Goal: Task Accomplishment & Management: Manage account settings

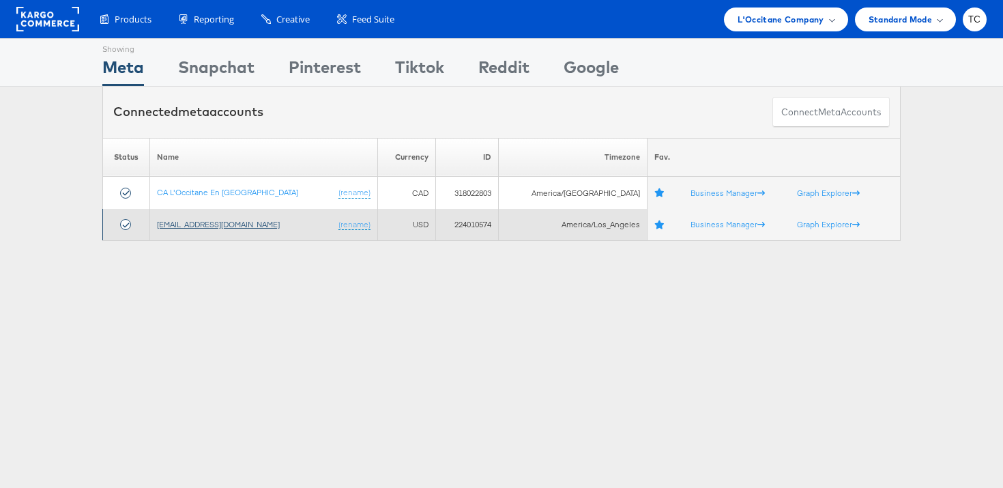
click at [228, 229] on link "[EMAIL_ADDRESS][DOMAIN_NAME]" at bounding box center [218, 224] width 123 height 10
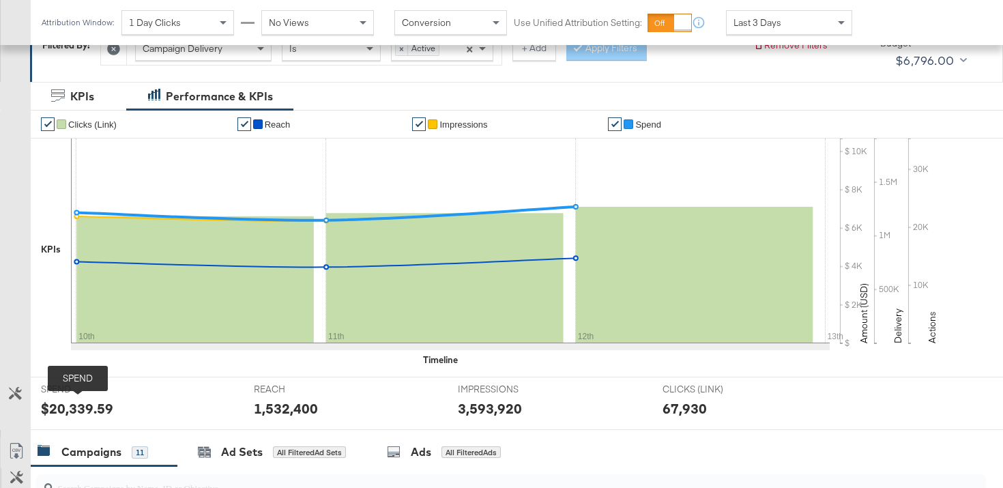
scroll to position [569, 0]
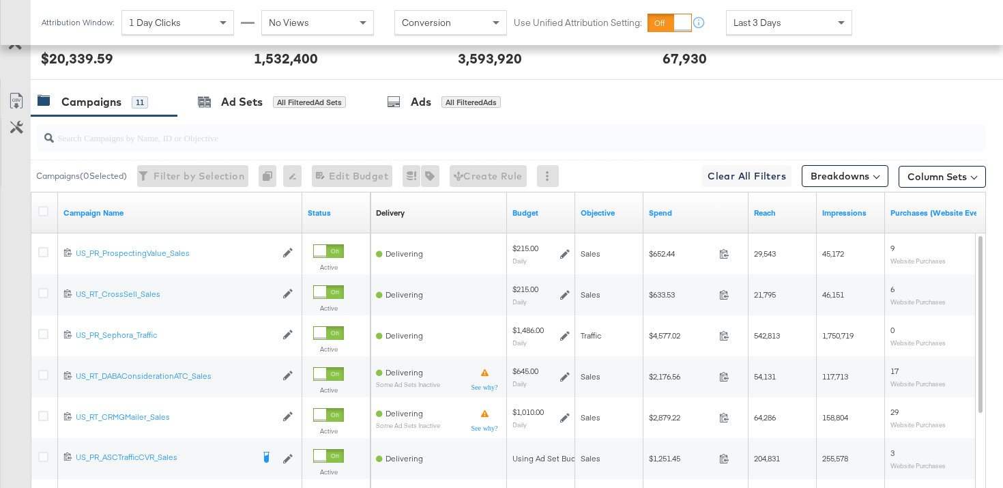
click at [45, 216] on div at bounding box center [45, 213] width 14 height 14
click at [51, 215] on div at bounding box center [45, 213] width 14 height 14
click at [45, 214] on icon at bounding box center [43, 211] width 10 height 10
click at [0, 0] on input "checkbox" at bounding box center [0, 0] width 0 height 0
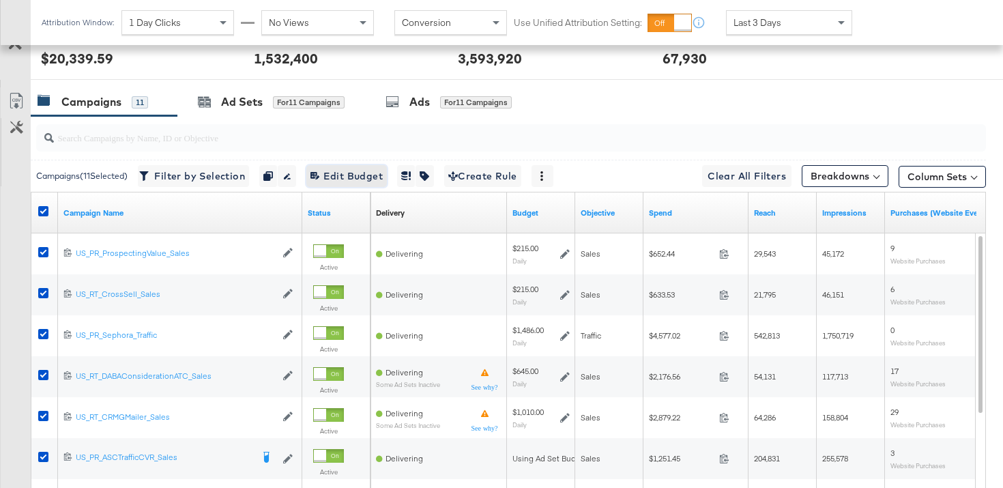
click at [354, 176] on span "Edit 11 Campaign Budgets Edit Budget" at bounding box center [347, 176] width 72 height 17
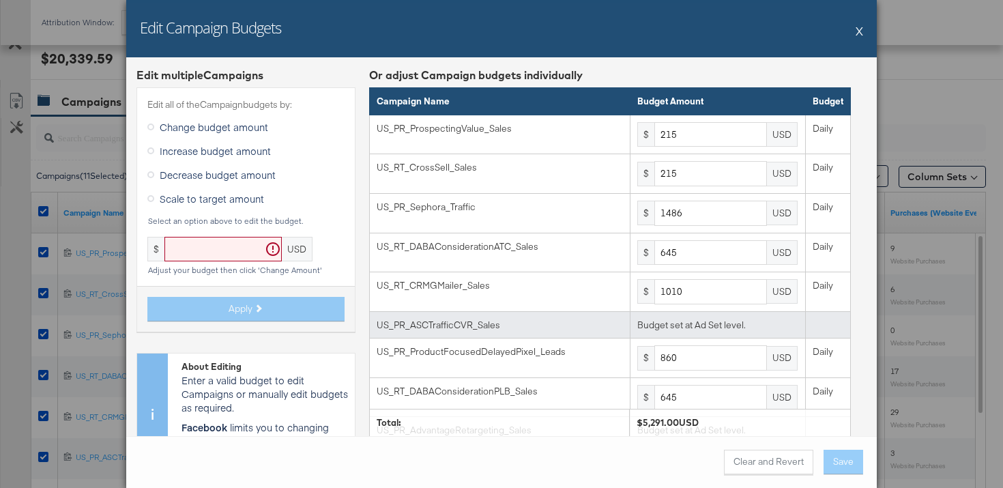
scroll to position [144, 0]
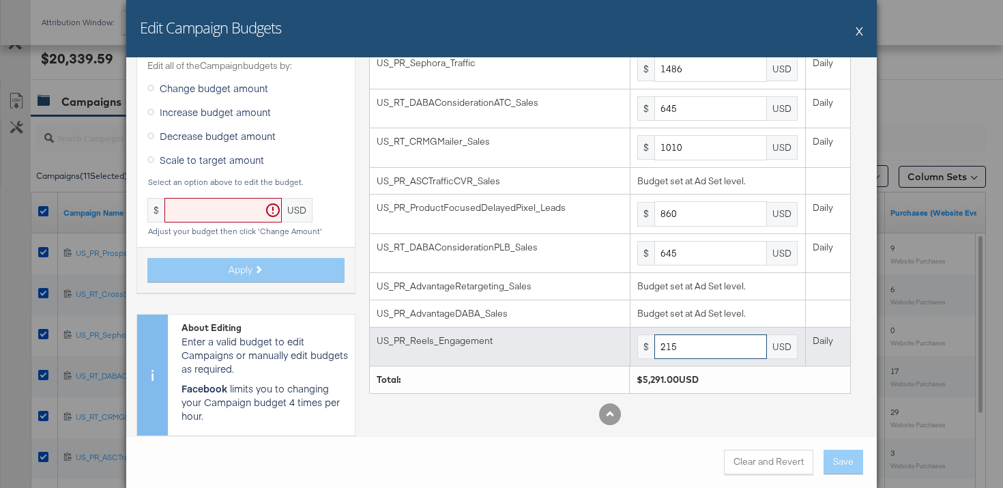
click at [696, 343] on input "215" at bounding box center [711, 346] width 113 height 25
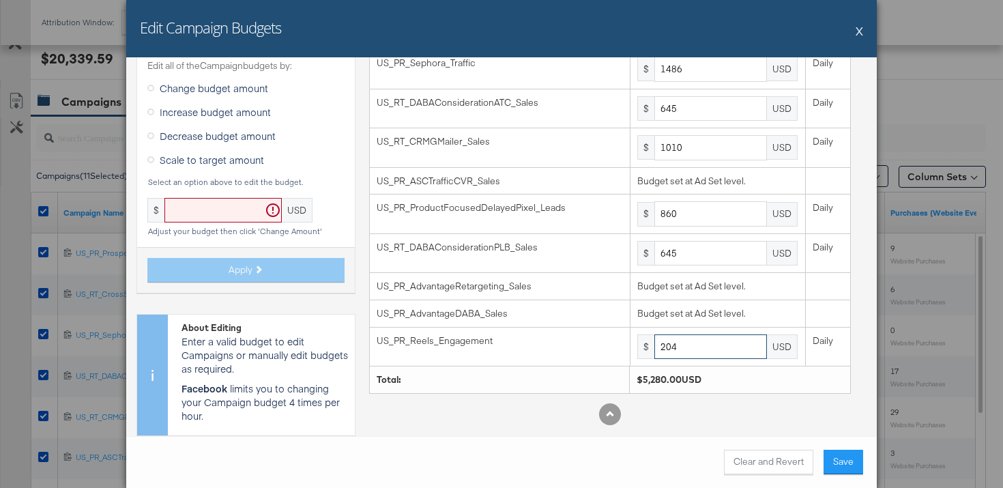
type input "204"
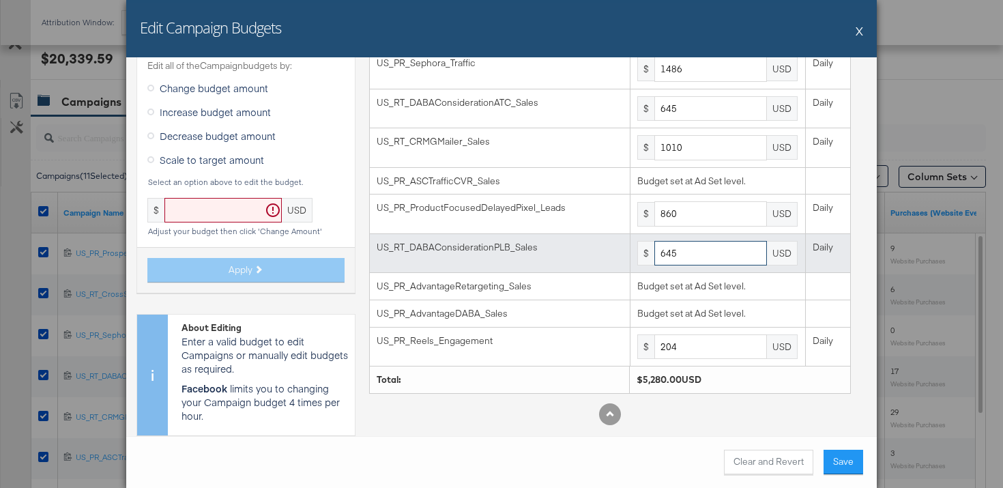
click at [693, 252] on input "645" at bounding box center [711, 253] width 113 height 25
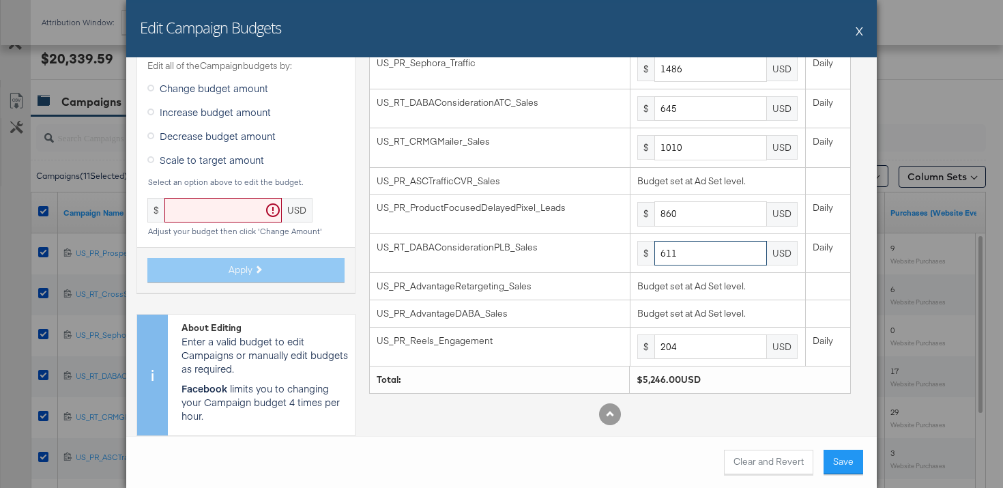
type input "611"
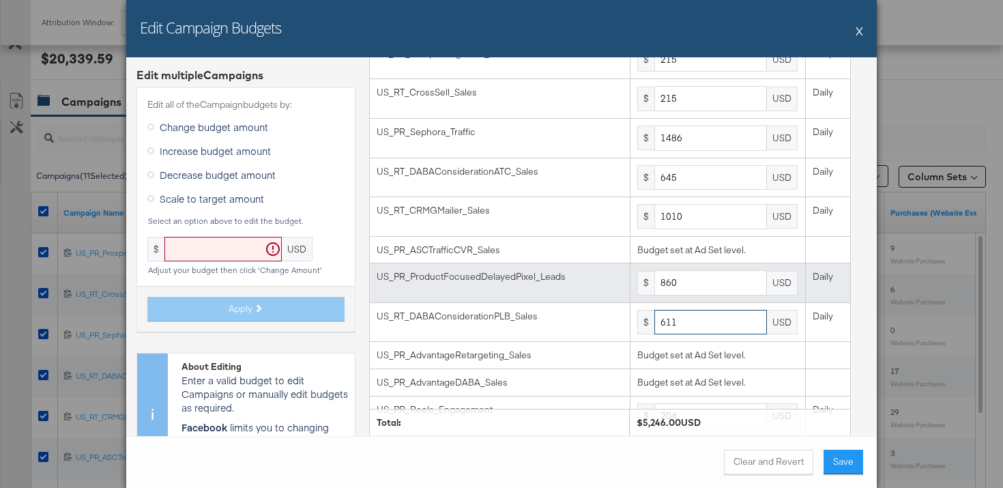
scroll to position [63, 0]
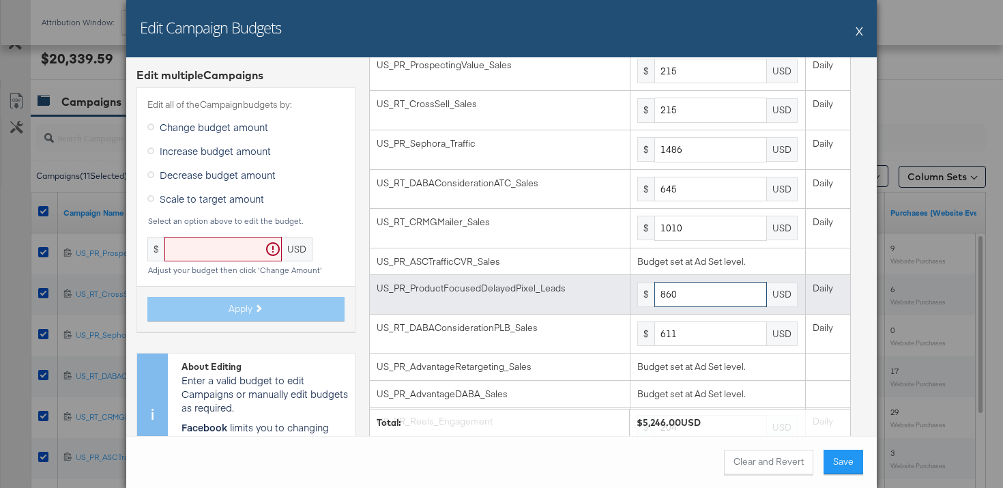
click at [706, 300] on input "860" at bounding box center [711, 294] width 113 height 25
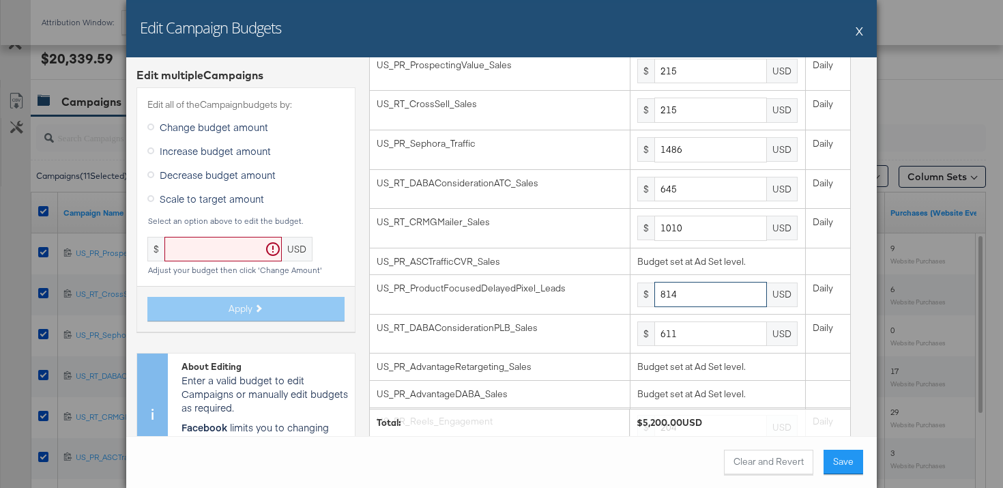
type input "814"
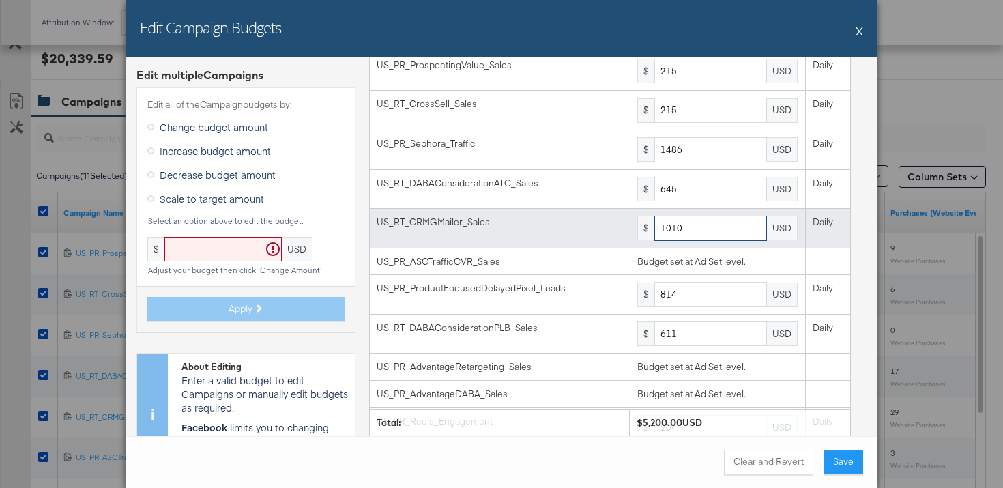
click at [709, 230] on input "1010" at bounding box center [711, 228] width 113 height 25
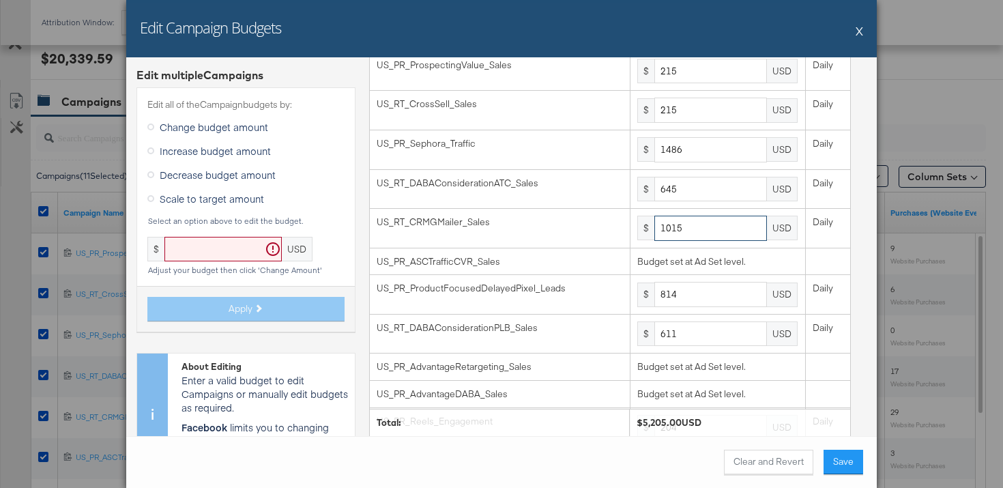
type input "1015"
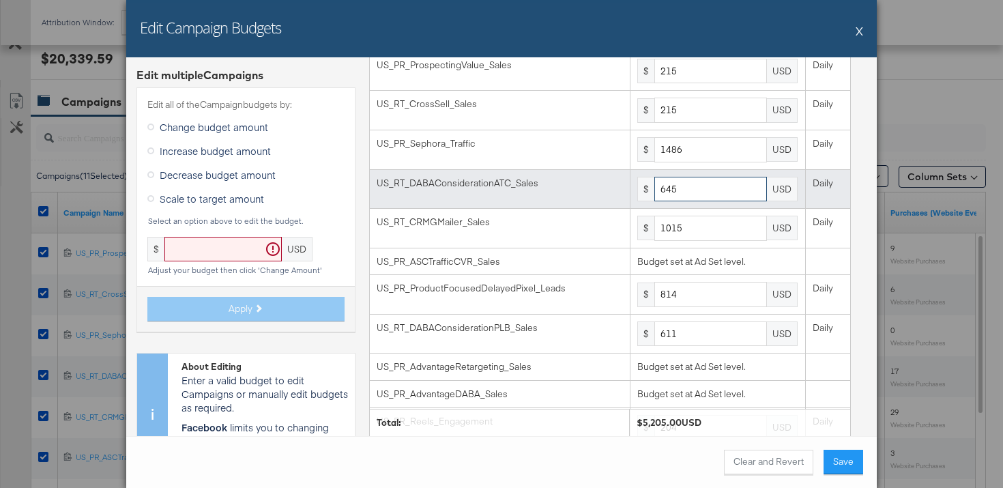
click at [722, 197] on input "645" at bounding box center [711, 189] width 113 height 25
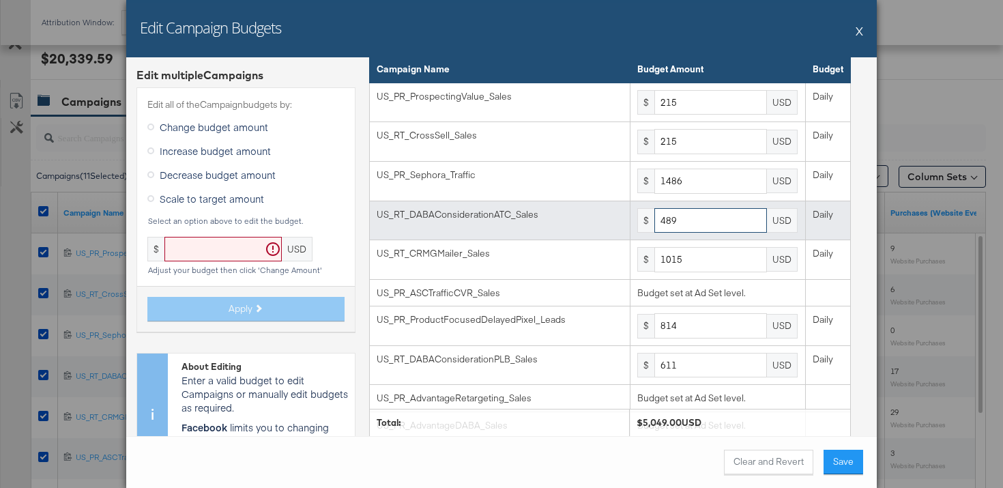
scroll to position [8, 0]
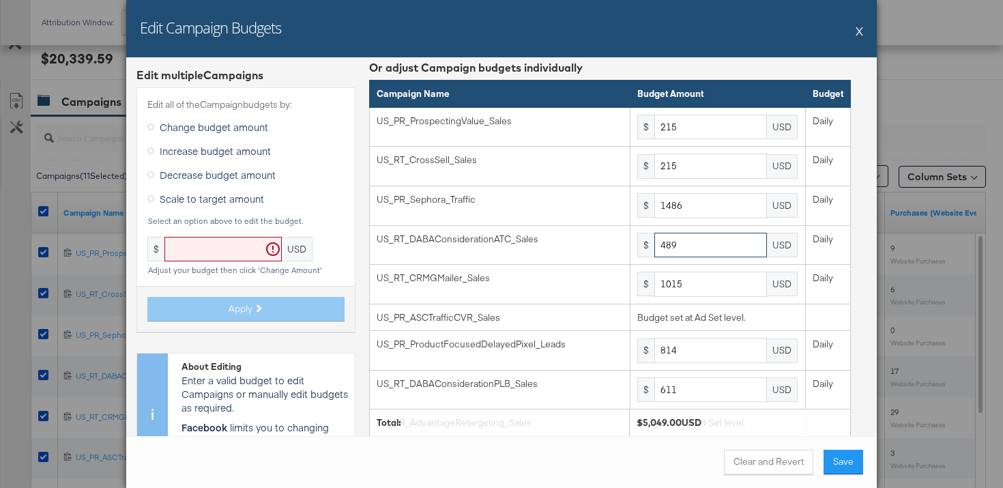
type input "489"
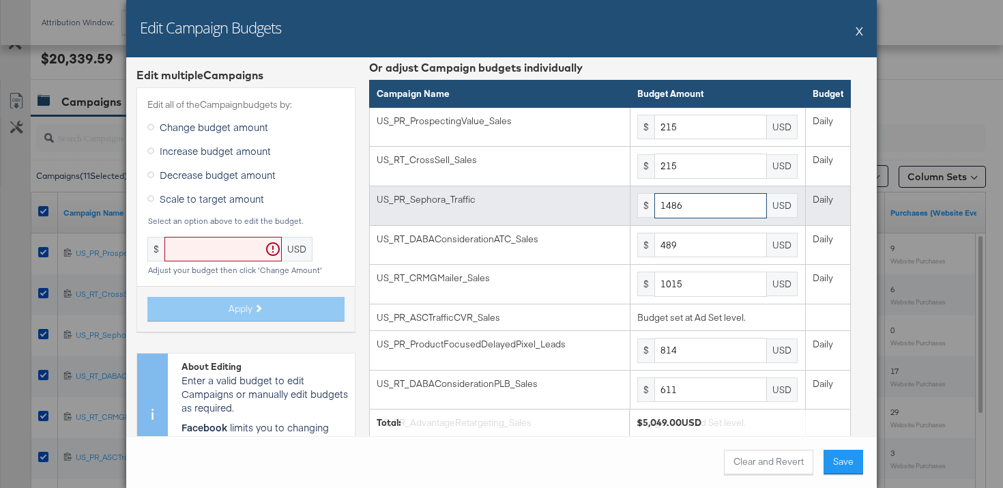
click at [699, 210] on input "1486" at bounding box center [711, 205] width 113 height 25
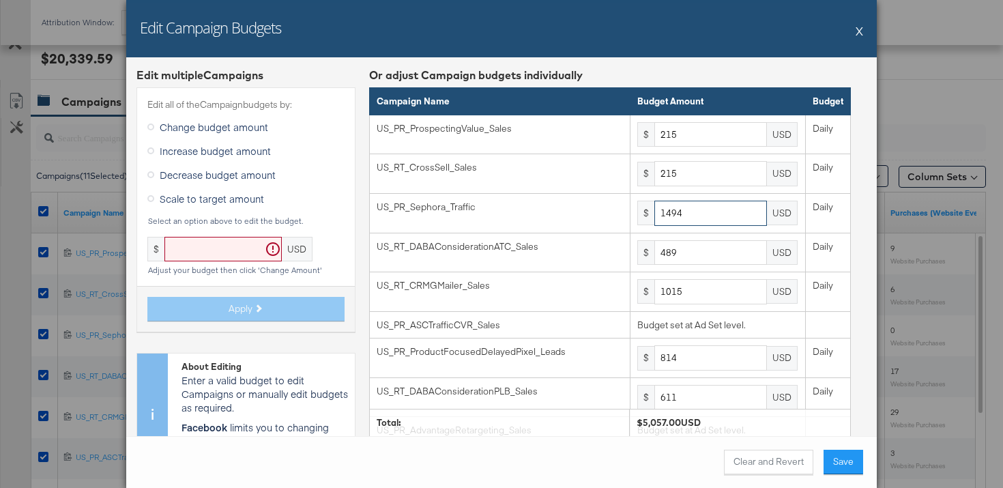
type input "1494"
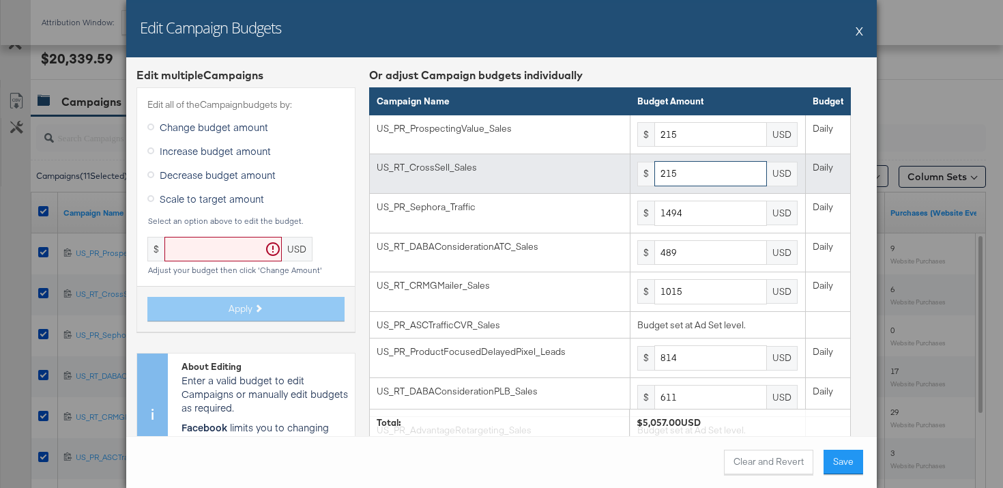
click at [723, 167] on input "215" at bounding box center [711, 173] width 113 height 25
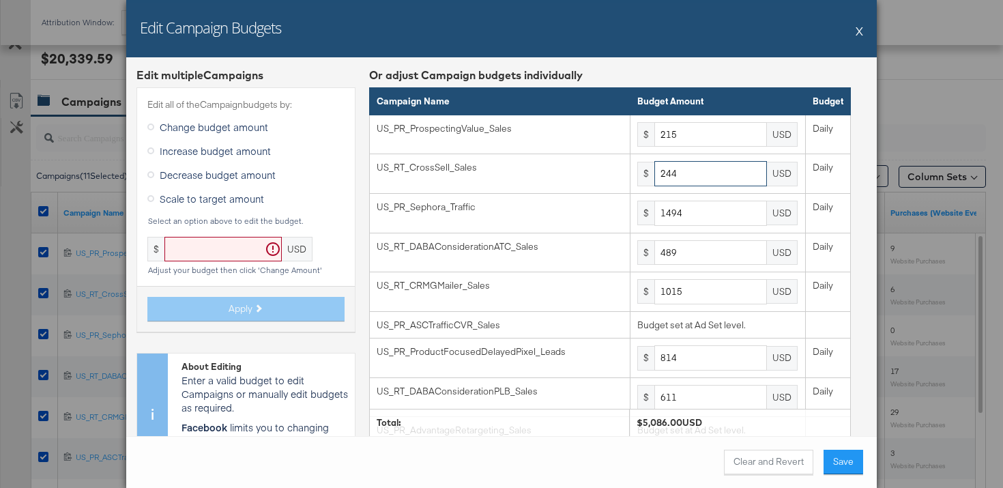
type input "244"
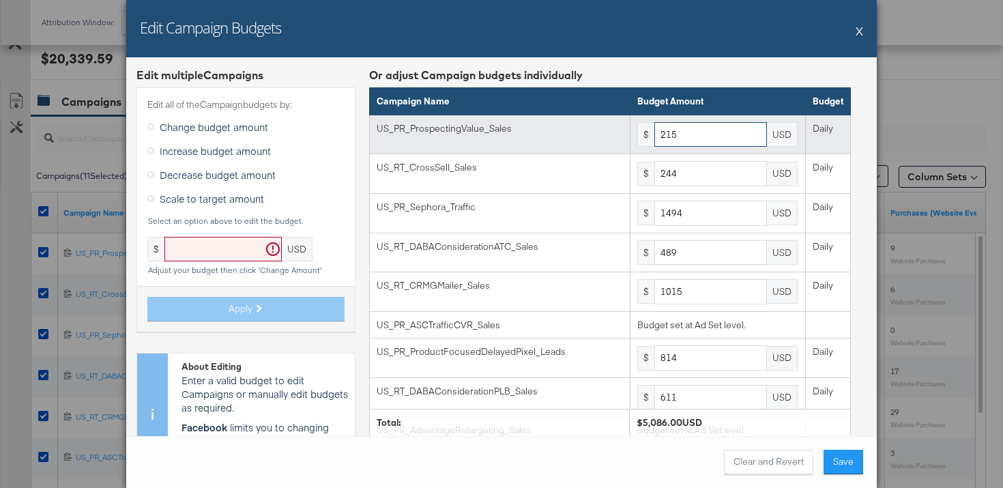
click at [683, 146] on input "215" at bounding box center [711, 134] width 113 height 25
click at [683, 139] on input "215" at bounding box center [711, 134] width 113 height 25
click at [683, 132] on input "215" at bounding box center [711, 134] width 113 height 25
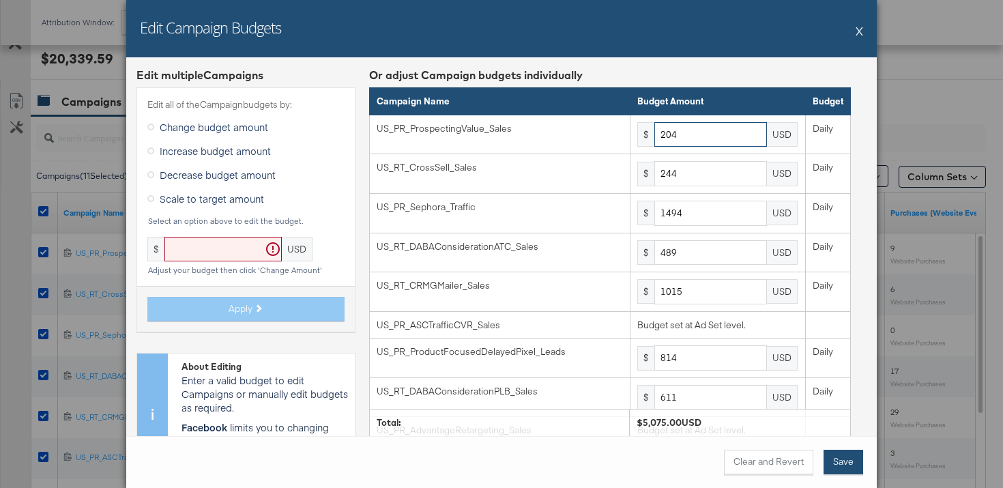
type input "204"
click at [853, 463] on button "Save" at bounding box center [844, 462] width 40 height 25
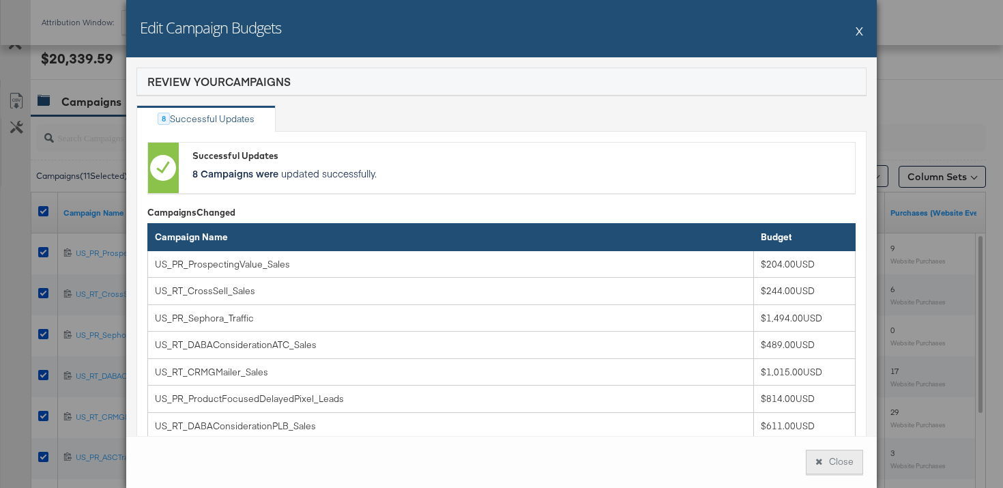
click at [827, 472] on button "Close" at bounding box center [834, 462] width 57 height 25
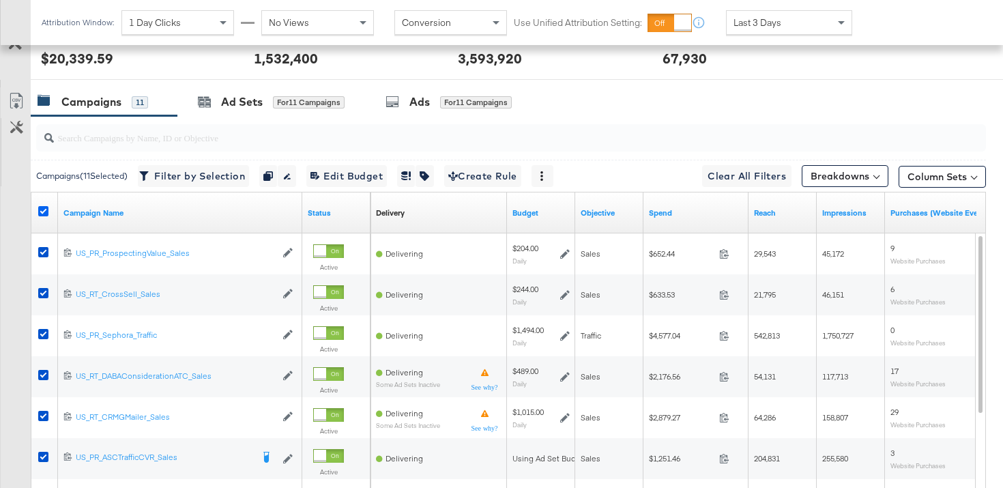
click at [40, 206] on icon at bounding box center [43, 211] width 10 height 10
click at [0, 0] on input "checkbox" at bounding box center [0, 0] width 0 height 0
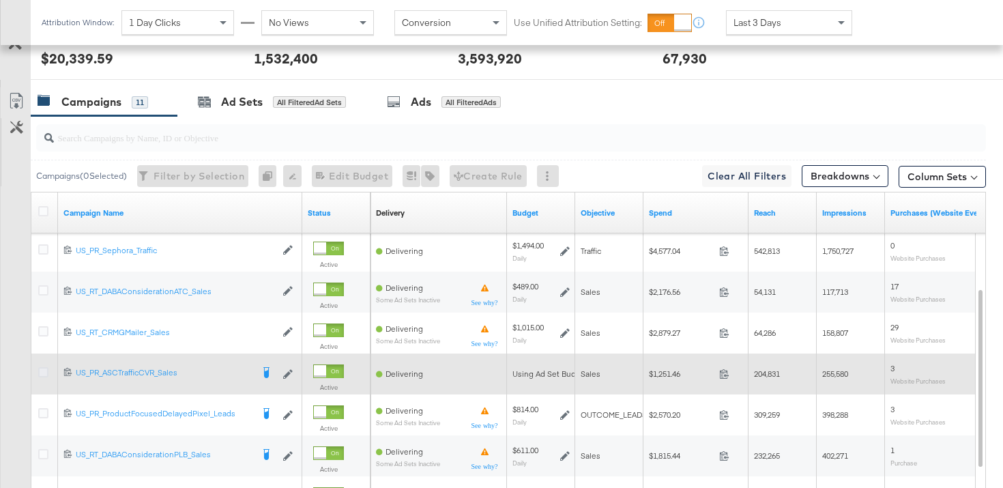
click at [43, 375] on icon at bounding box center [43, 372] width 10 height 10
click at [0, 0] on input "checkbox" at bounding box center [0, 0] width 0 height 0
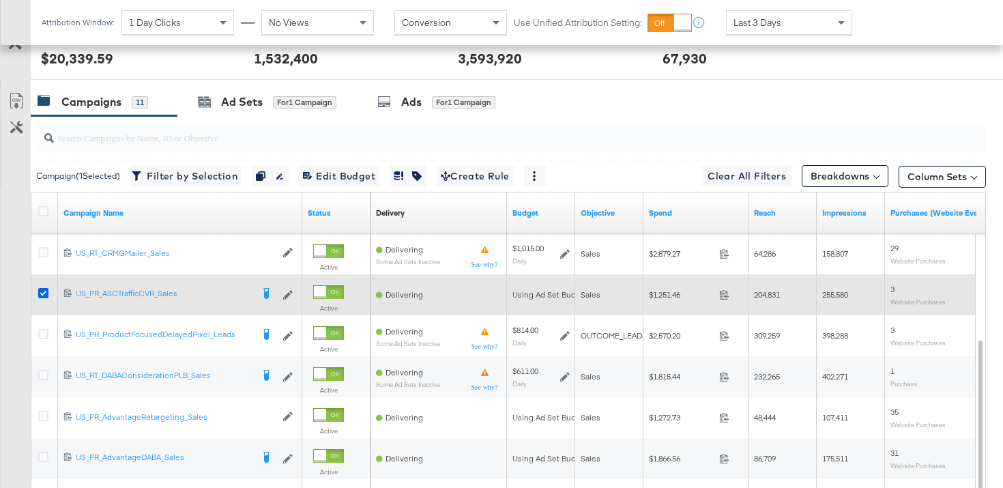
scroll to position [638, 0]
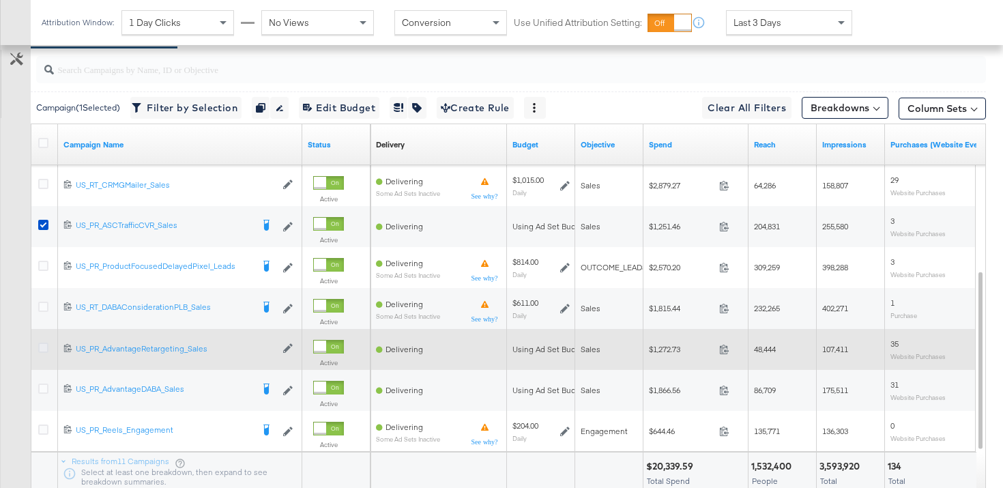
click at [44, 349] on icon at bounding box center [43, 348] width 10 height 10
click at [0, 0] on input "checkbox" at bounding box center [0, 0] width 0 height 0
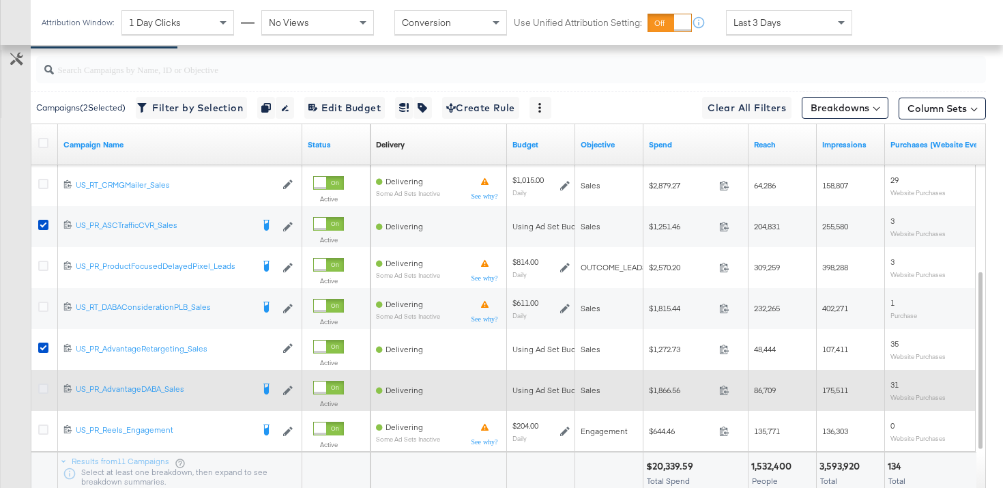
click at [41, 392] on icon at bounding box center [43, 389] width 10 height 10
click at [0, 0] on input "checkbox" at bounding box center [0, 0] width 0 height 0
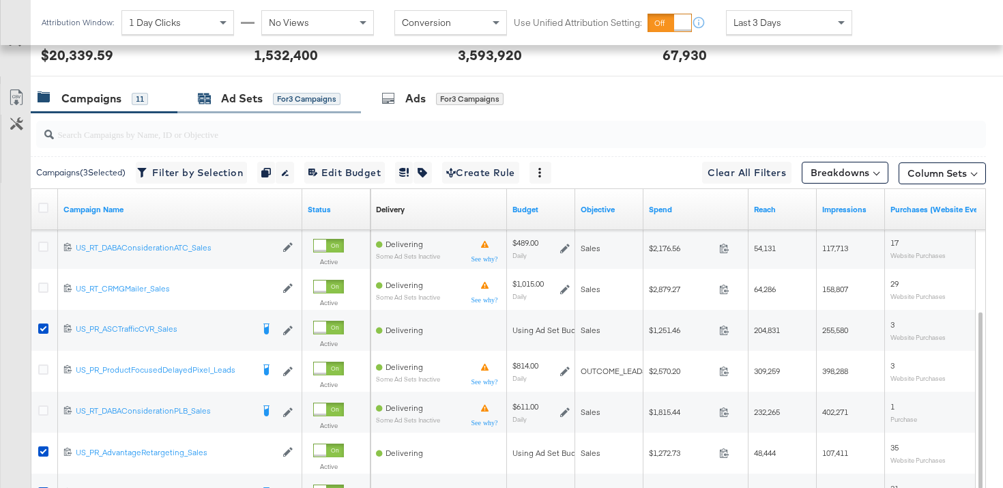
click at [229, 100] on div "Ad Sets" at bounding box center [242, 99] width 42 height 16
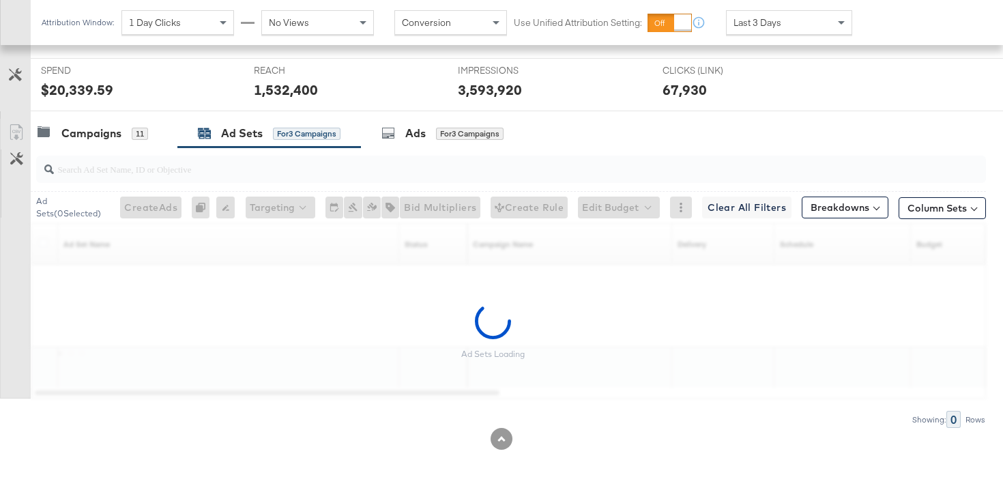
scroll to position [573, 0]
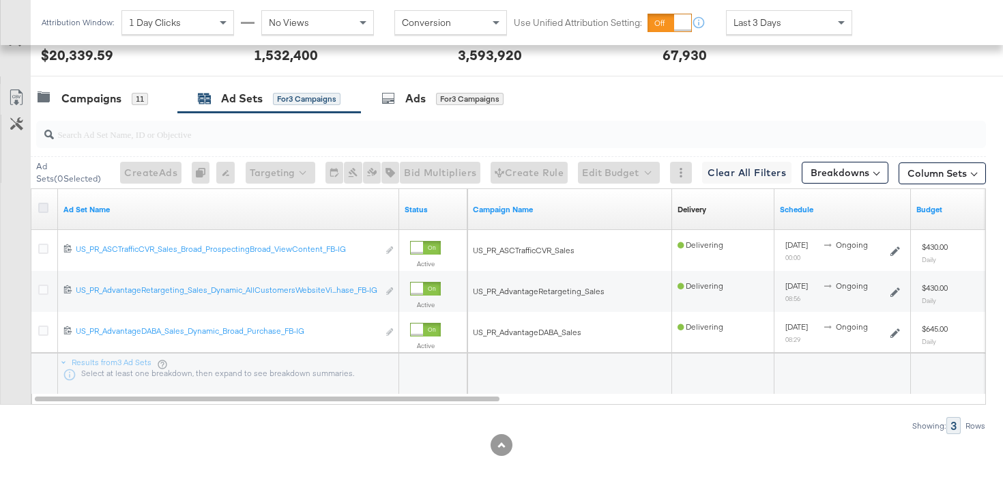
click at [44, 208] on icon at bounding box center [43, 208] width 10 height 10
click at [0, 0] on input "checkbox" at bounding box center [0, 0] width 0 height 0
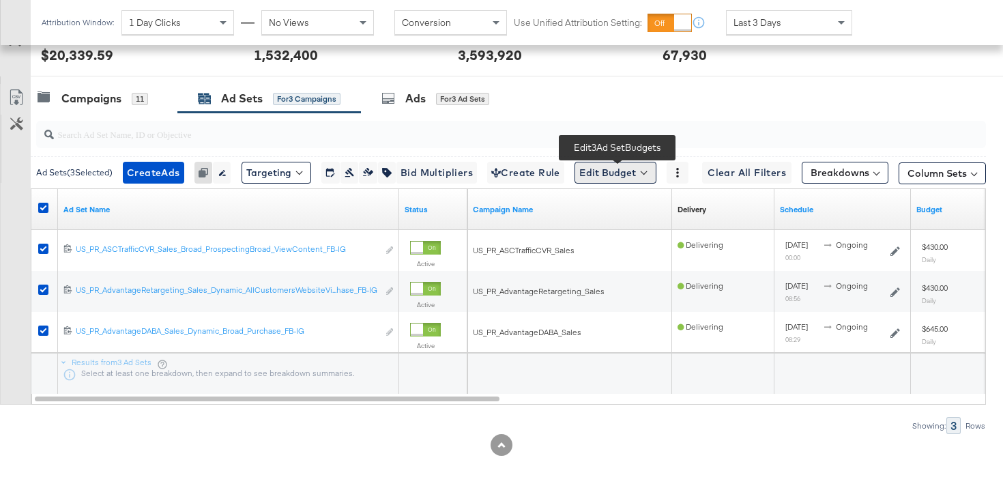
click at [648, 165] on button "Edit Budget" at bounding box center [616, 173] width 82 height 22
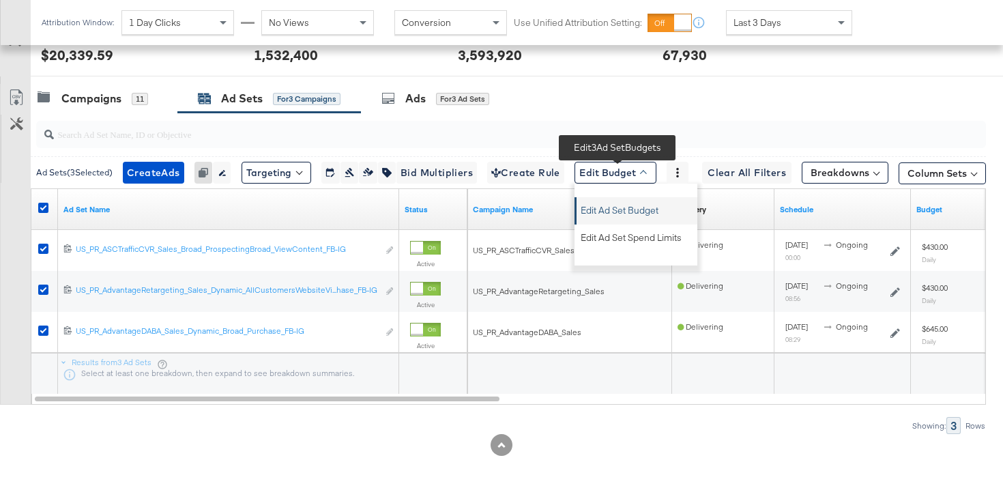
click at [646, 198] on button "Edit Ad Set Budget" at bounding box center [637, 208] width 121 height 22
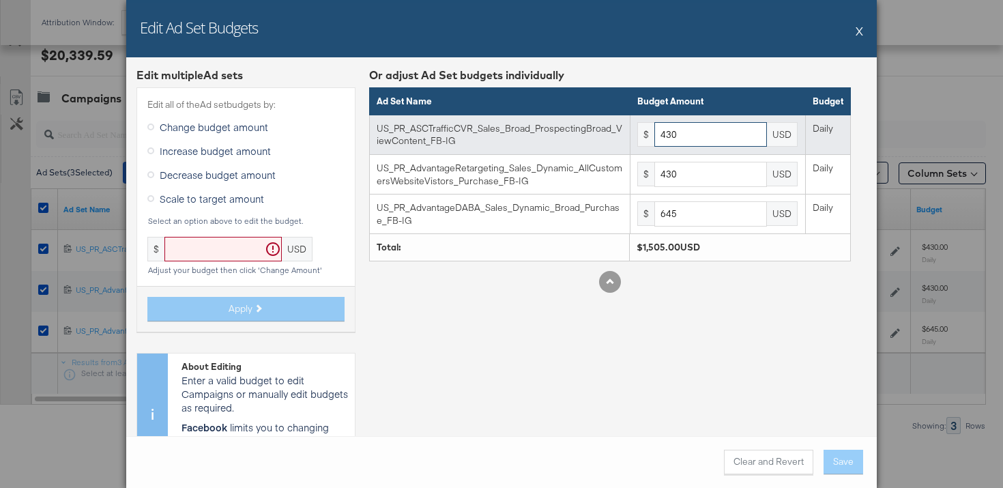
click at [705, 132] on input "430" at bounding box center [711, 134] width 113 height 25
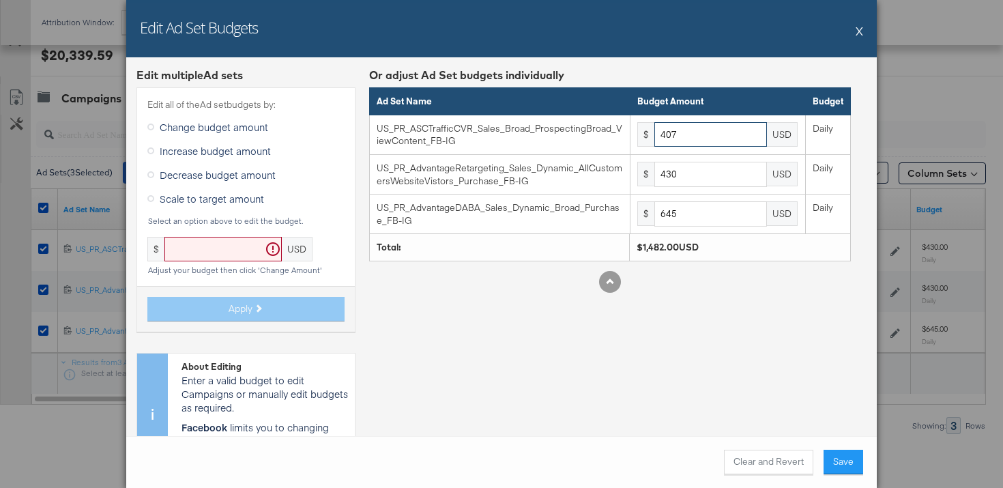
type input "407"
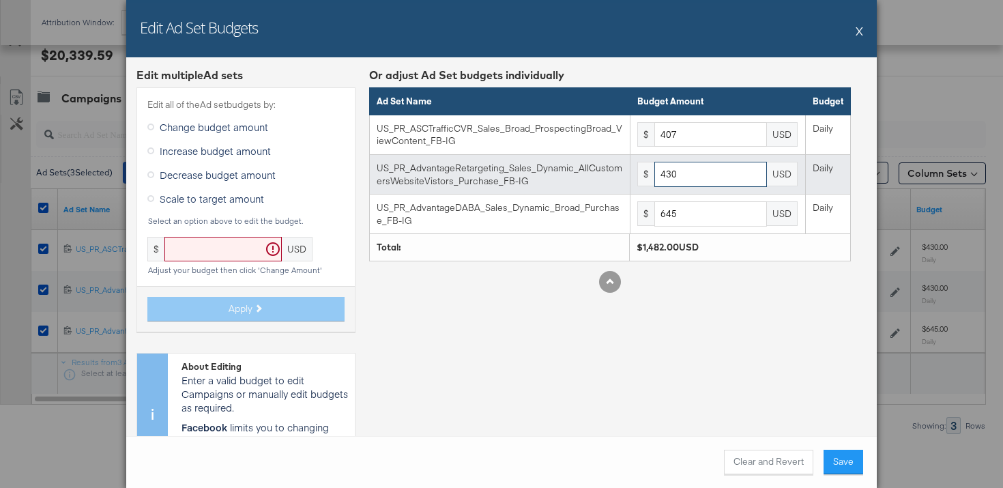
click at [696, 180] on input "430" at bounding box center [711, 174] width 113 height 25
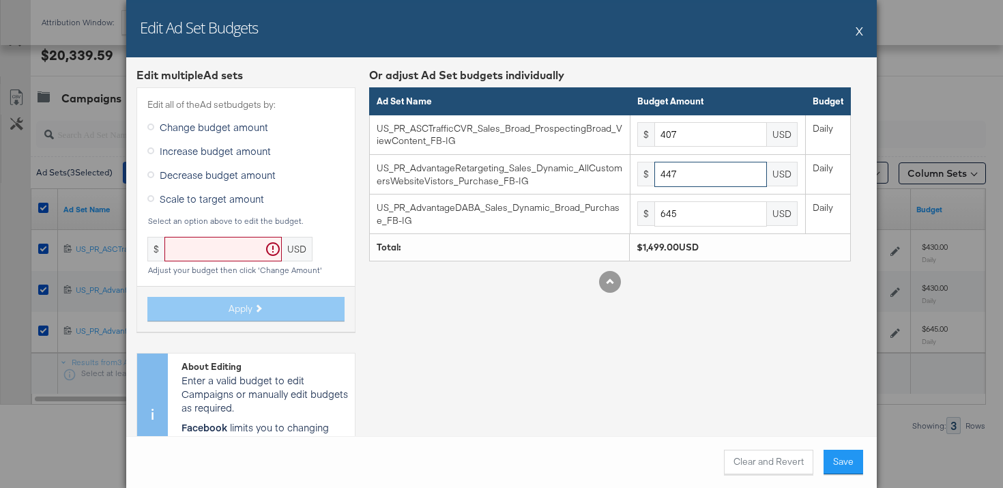
type input "447"
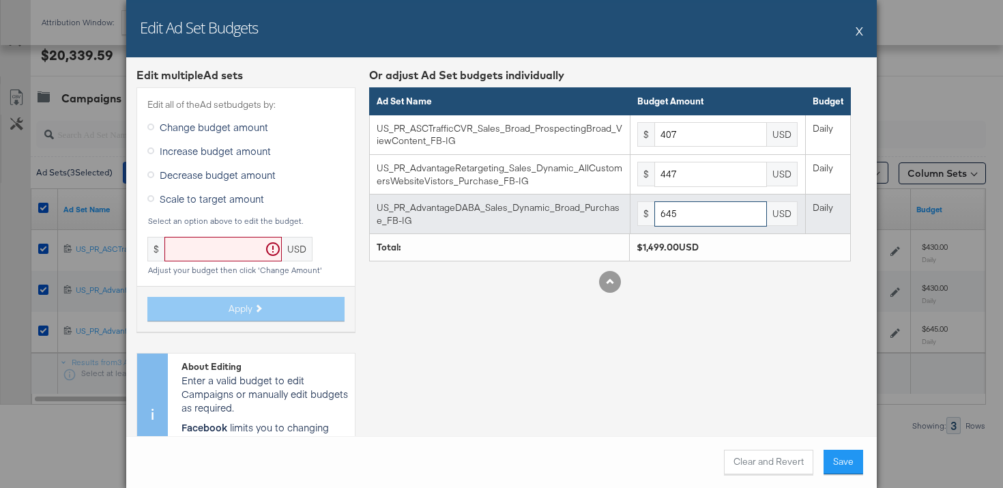
click at [698, 224] on input "645" at bounding box center [711, 213] width 113 height 25
click at [698, 223] on input "645" at bounding box center [711, 213] width 113 height 25
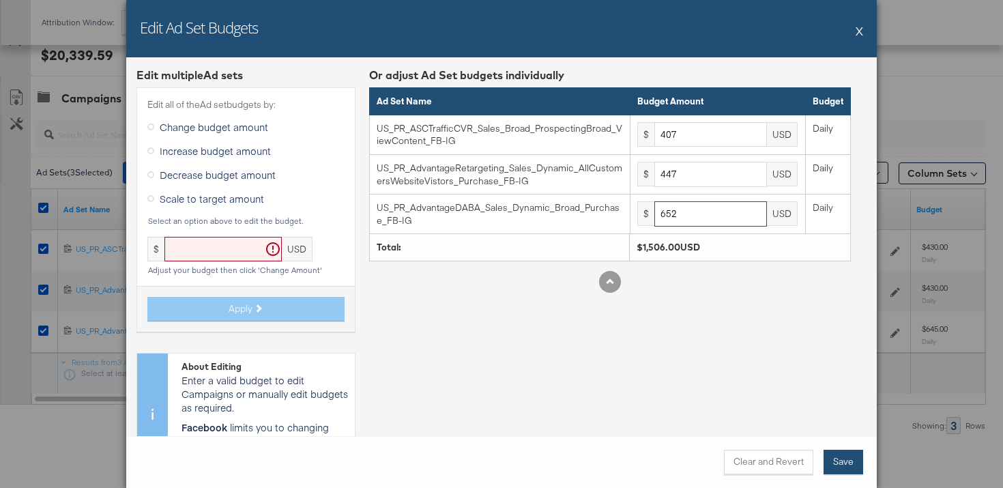
type input "652"
click at [846, 457] on button "Save" at bounding box center [844, 462] width 40 height 25
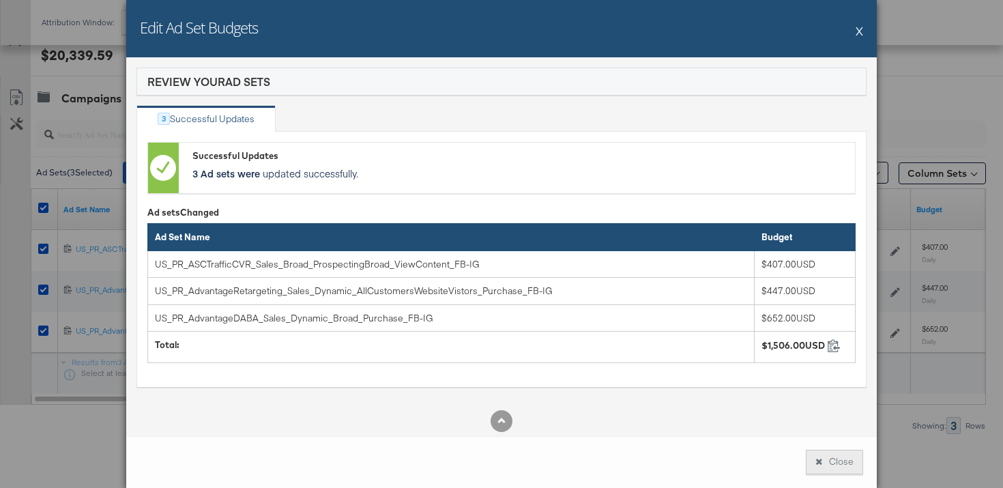
click at [829, 463] on button "Close" at bounding box center [834, 462] width 57 height 25
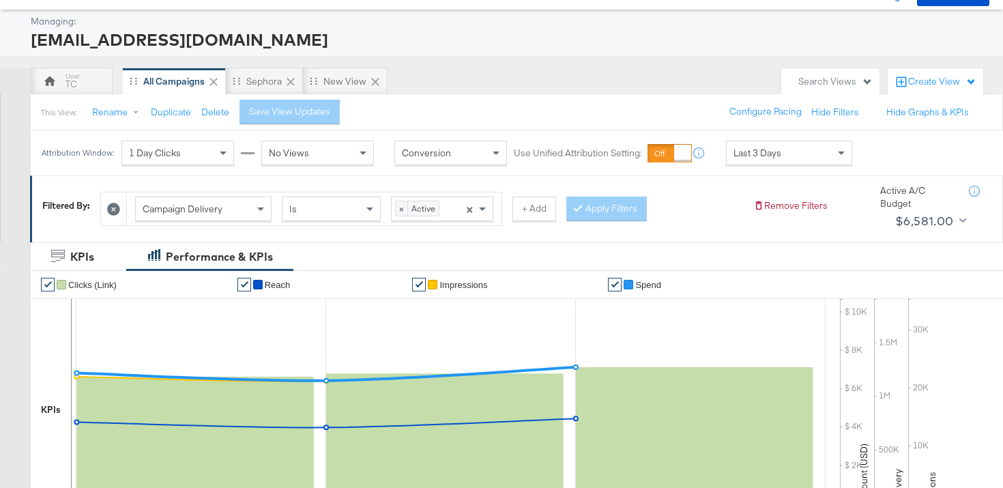
scroll to position [0, 0]
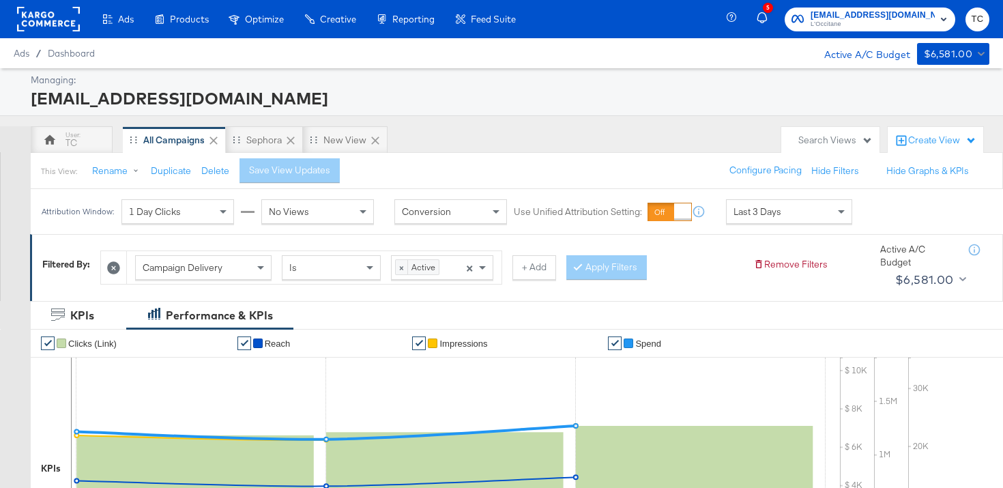
click at [898, 25] on span "L'Occitane" at bounding box center [873, 24] width 124 height 11
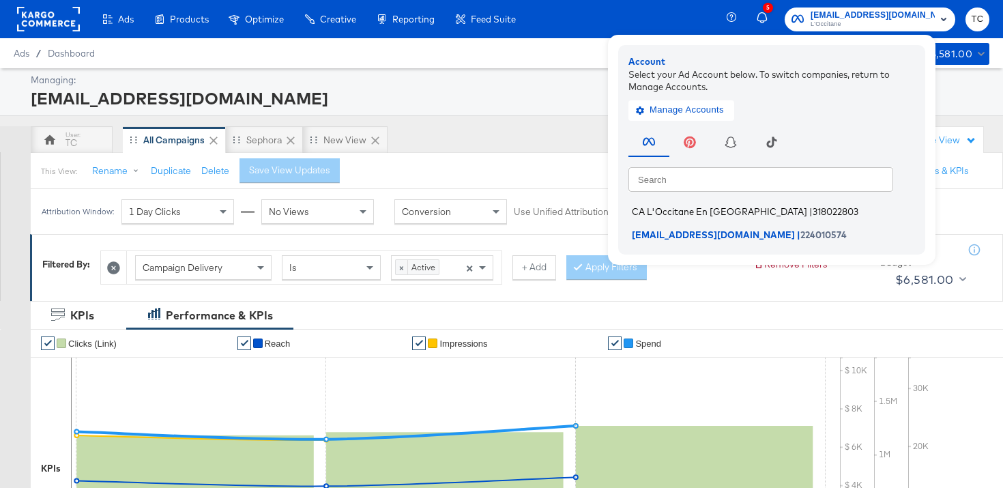
click at [726, 215] on span "CA L'Occitane En Provence" at bounding box center [719, 211] width 175 height 11
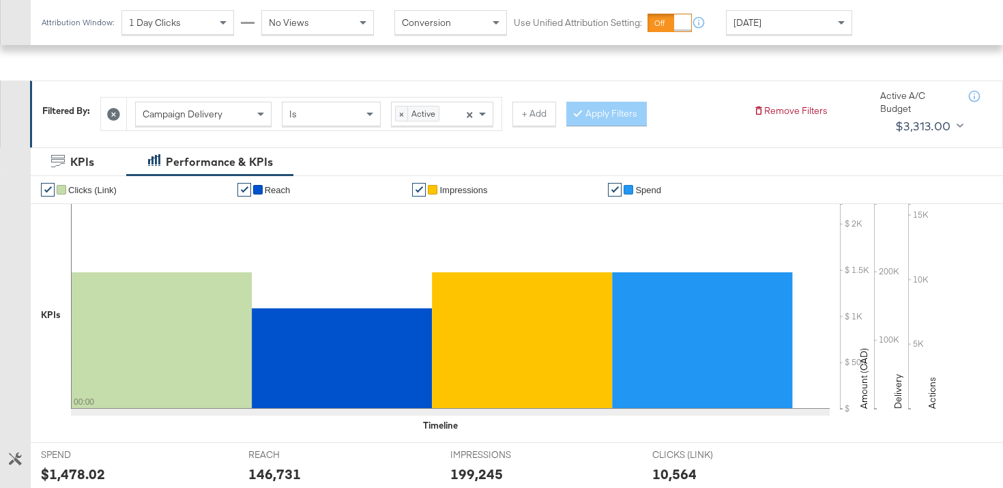
scroll to position [592, 0]
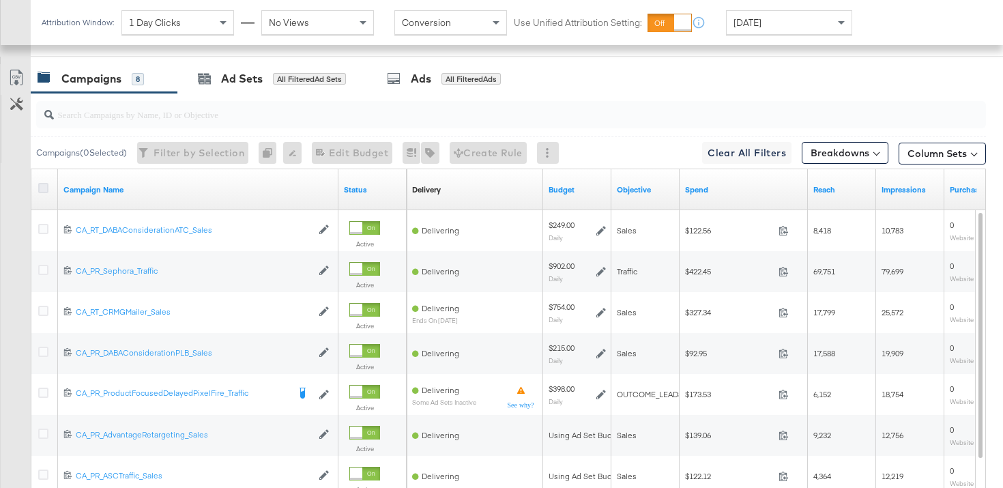
click at [38, 190] on icon at bounding box center [43, 188] width 10 height 10
click at [0, 0] on input "checkbox" at bounding box center [0, 0] width 0 height 0
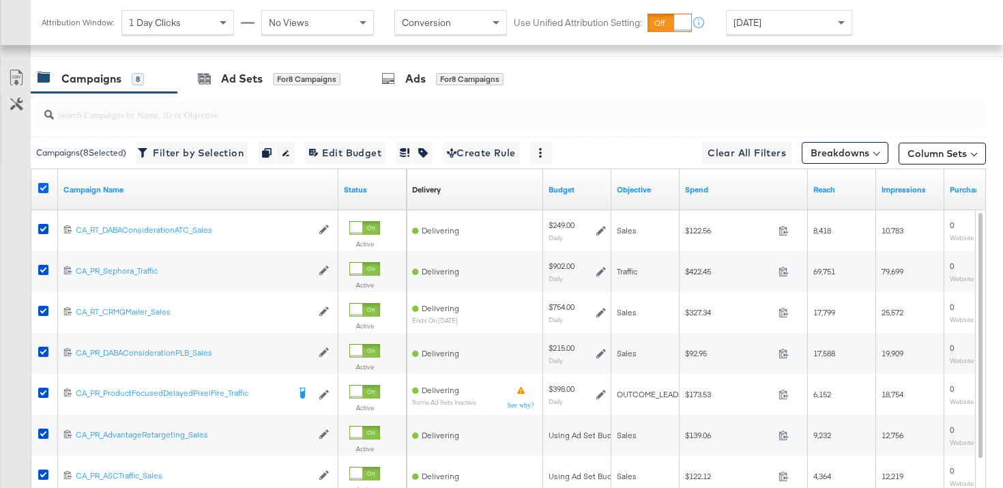
click at [38, 190] on icon at bounding box center [43, 188] width 10 height 10
click at [0, 0] on input "checkbox" at bounding box center [0, 0] width 0 height 0
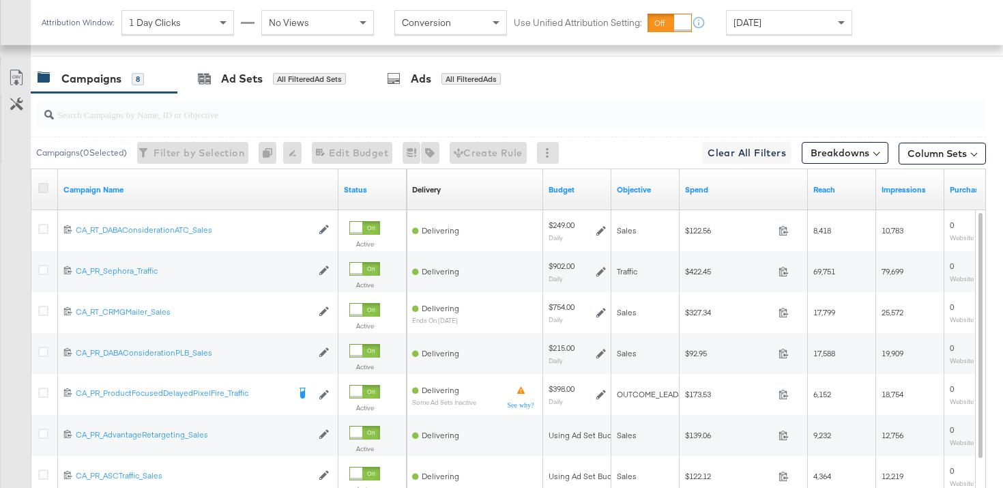
click at [39, 190] on icon at bounding box center [43, 188] width 10 height 10
click at [0, 0] on input "checkbox" at bounding box center [0, 0] width 0 height 0
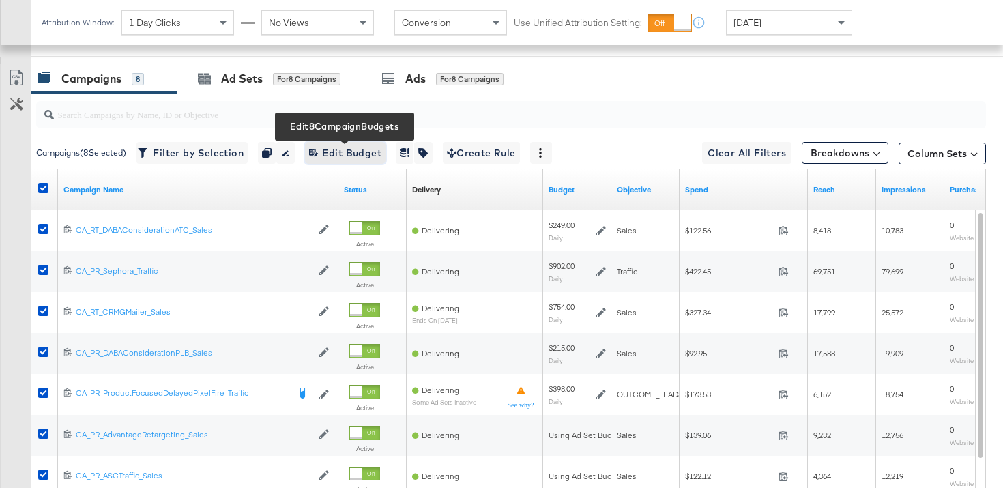
click at [348, 157] on span "Edit 8 Campaign Budgets Edit Budget" at bounding box center [345, 153] width 72 height 17
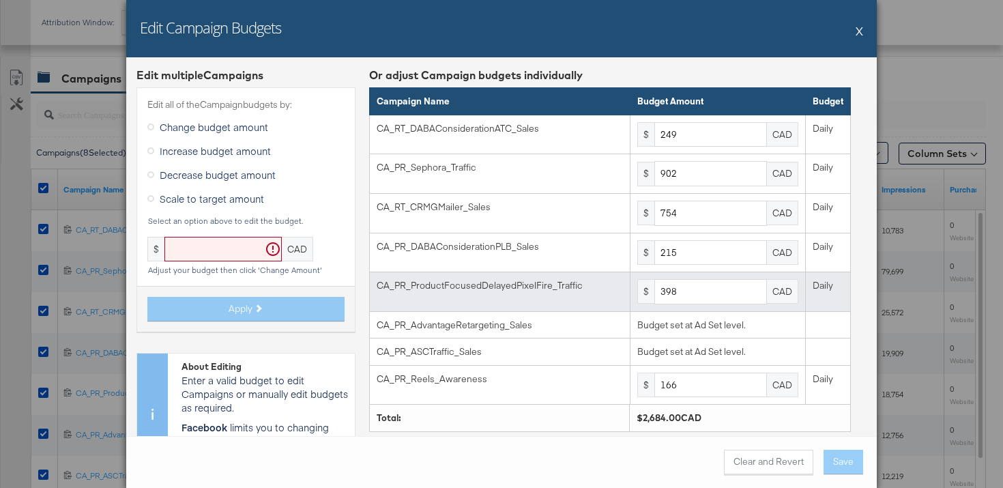
scroll to position [49, 0]
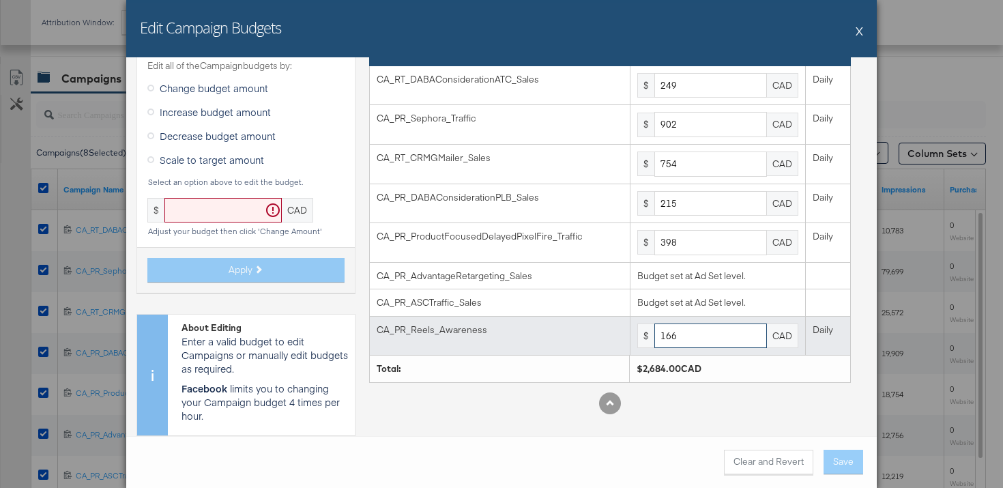
click at [700, 332] on input "166" at bounding box center [711, 336] width 113 height 25
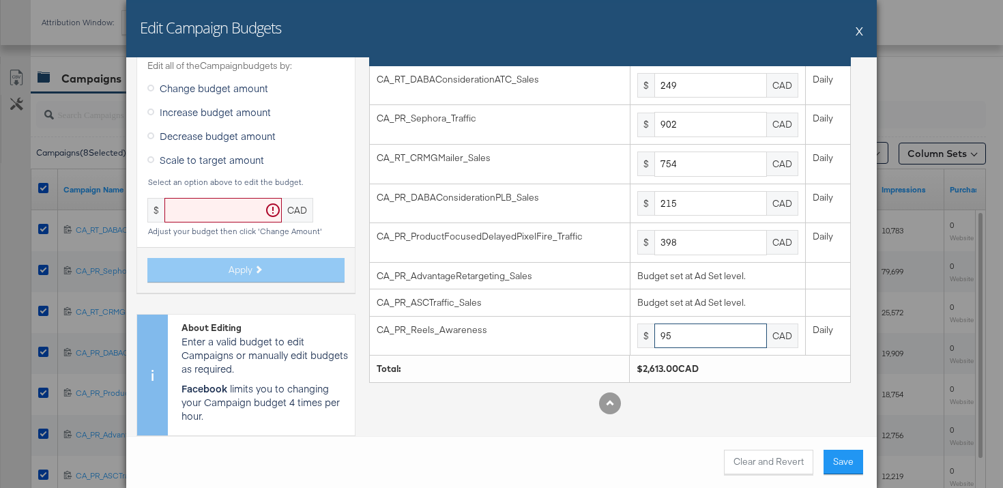
type input "95"
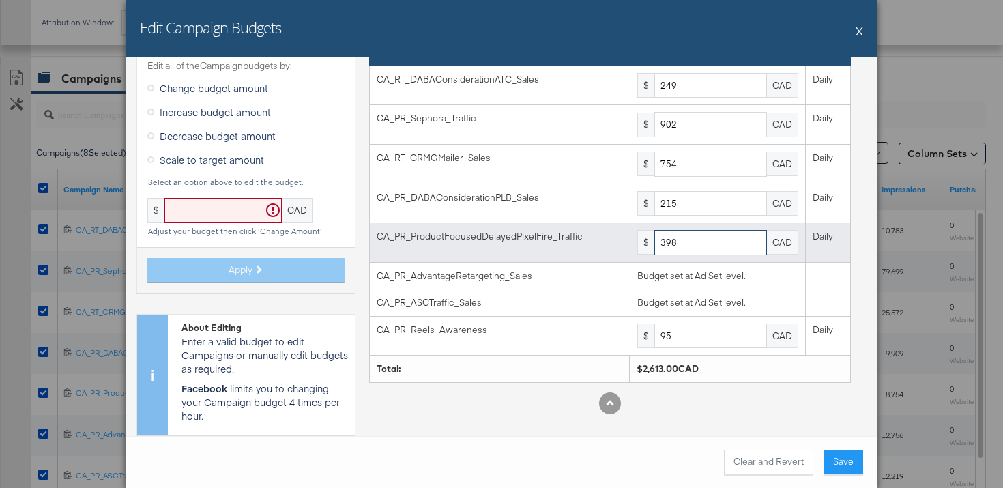
click at [698, 243] on input "398" at bounding box center [711, 242] width 113 height 25
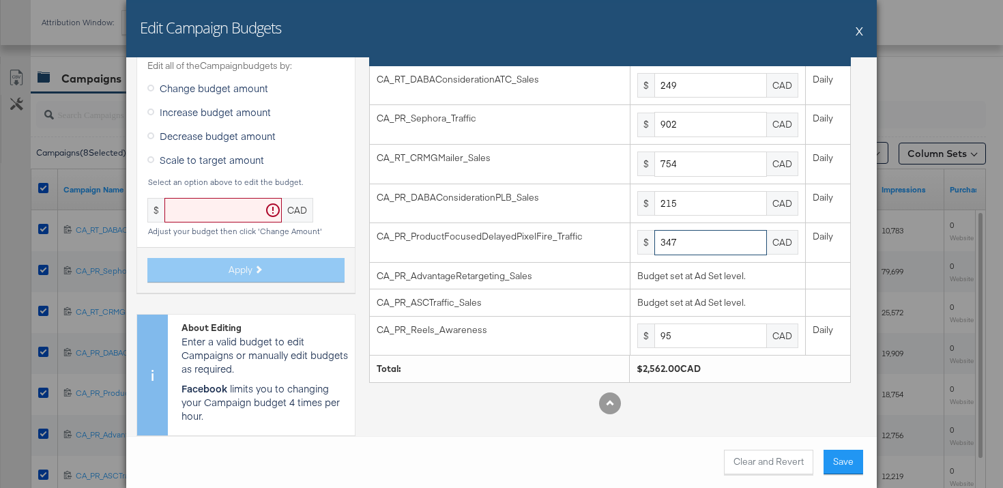
type input "347"
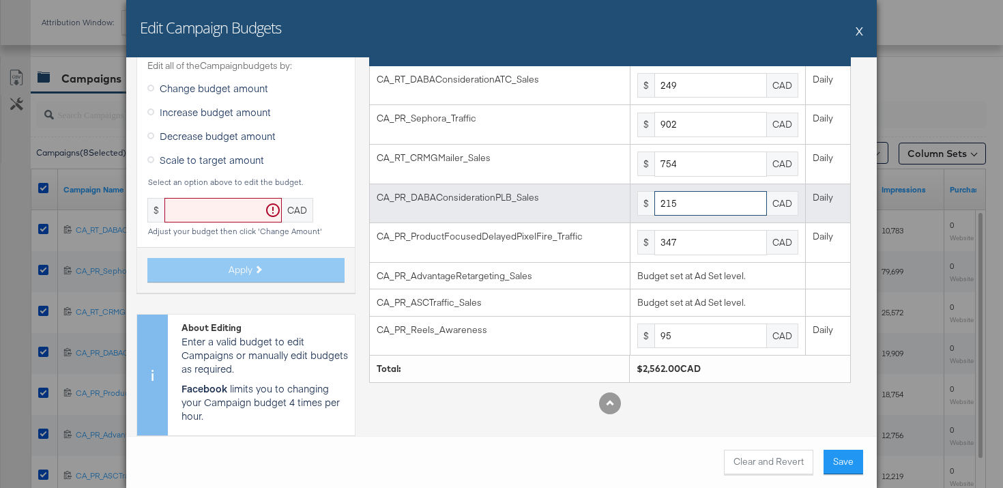
click at [698, 201] on input "215" at bounding box center [711, 203] width 113 height 25
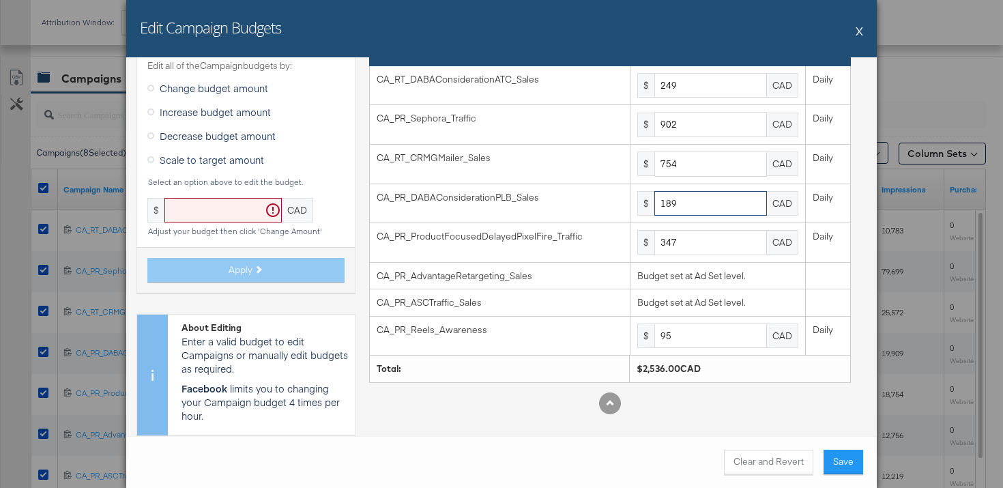
type input "189"
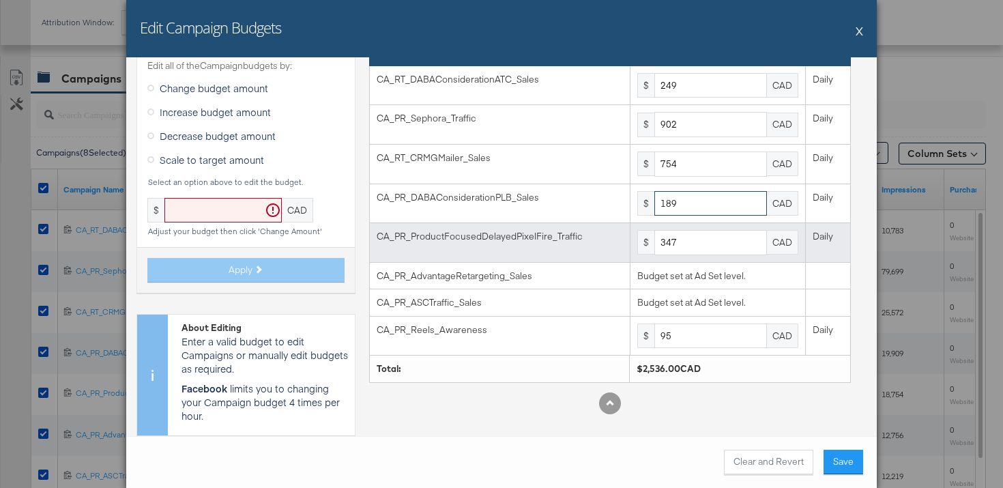
scroll to position [0, 0]
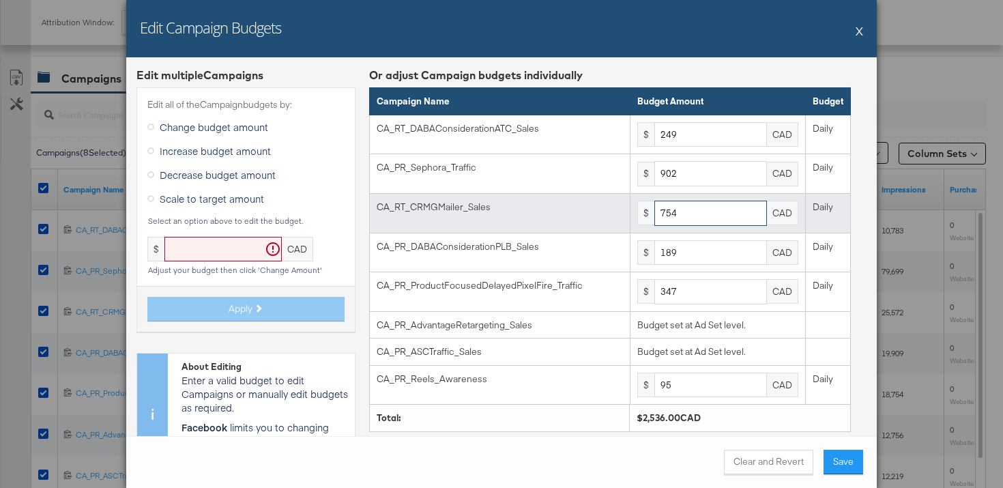
click at [705, 225] on input "754" at bounding box center [711, 213] width 113 height 25
click at [705, 215] on input "754" at bounding box center [711, 213] width 113 height 25
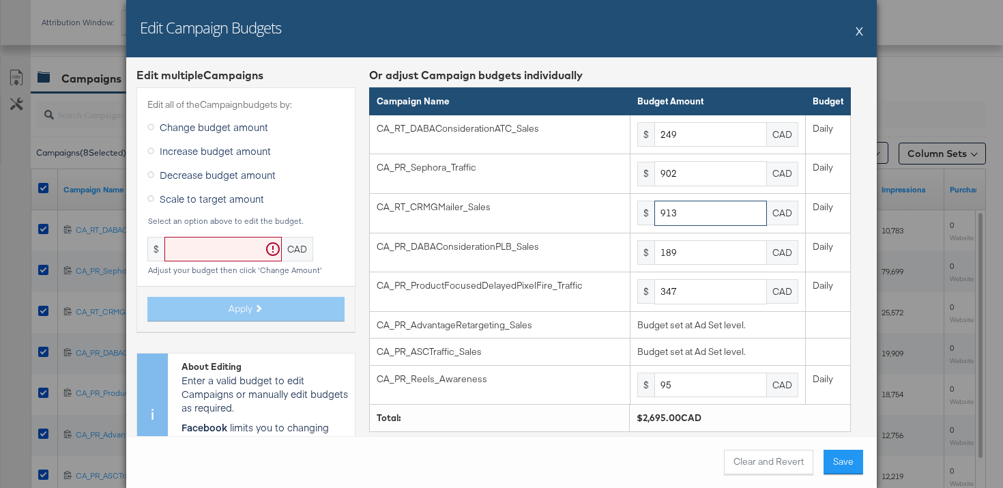
type input "913"
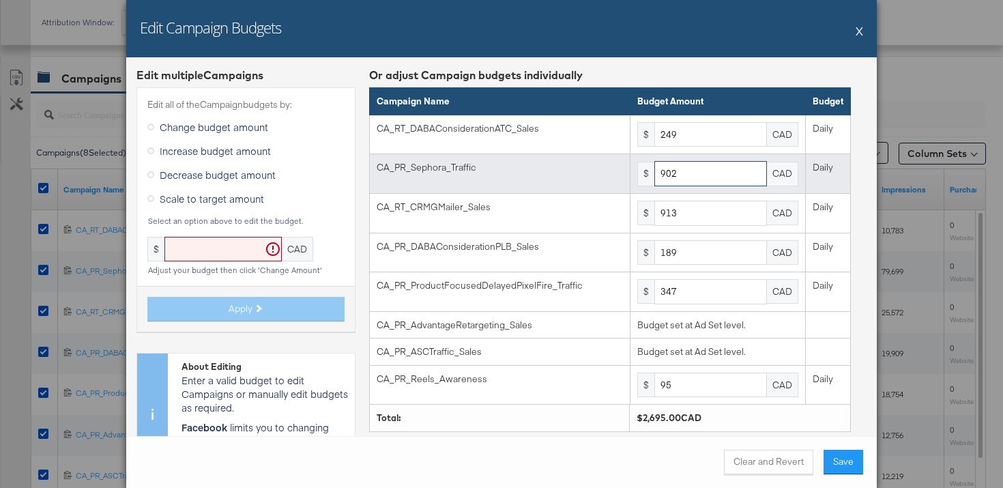
click at [695, 169] on input "902" at bounding box center [711, 173] width 113 height 25
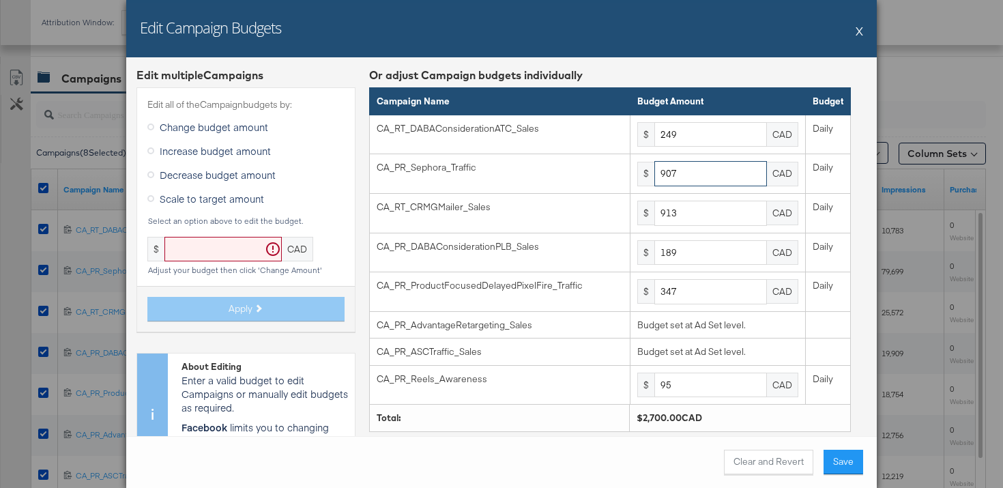
type input "907"
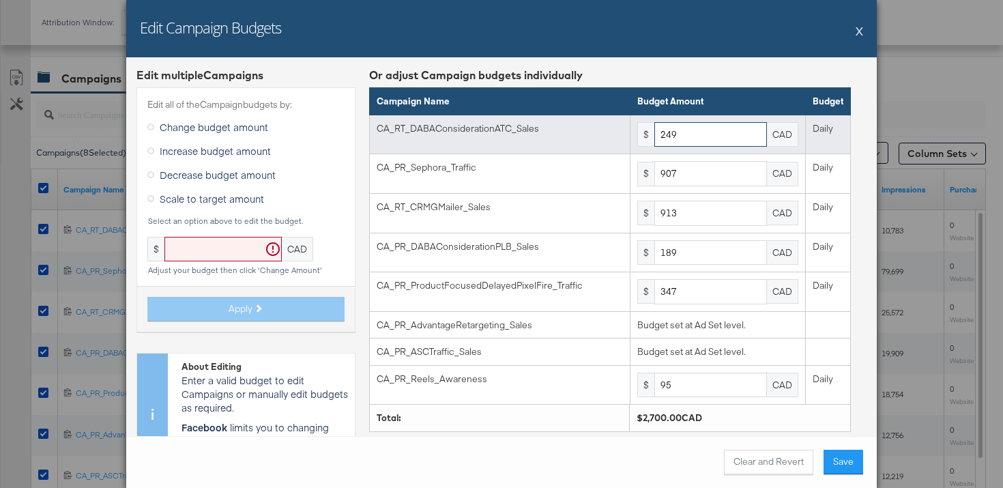
click at [730, 139] on input "249" at bounding box center [711, 134] width 113 height 25
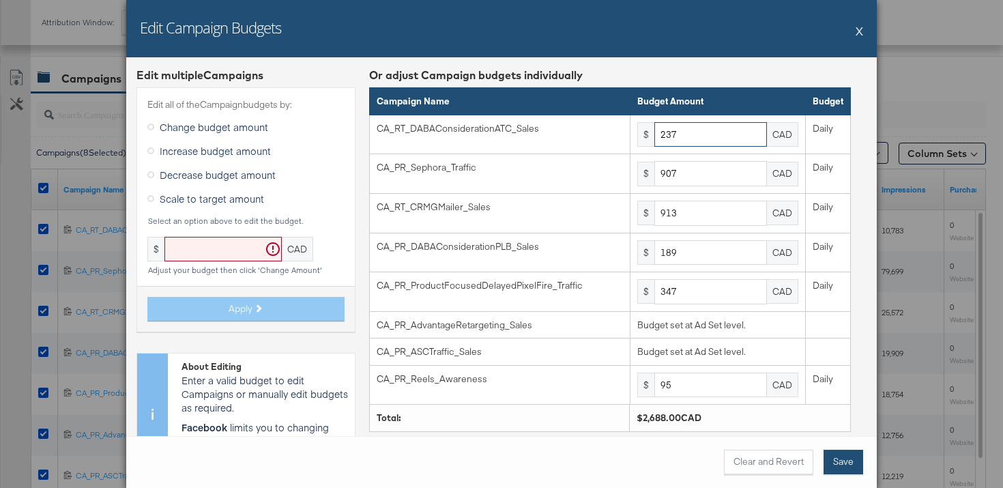
type input "237"
click at [847, 455] on button "Save" at bounding box center [844, 462] width 40 height 25
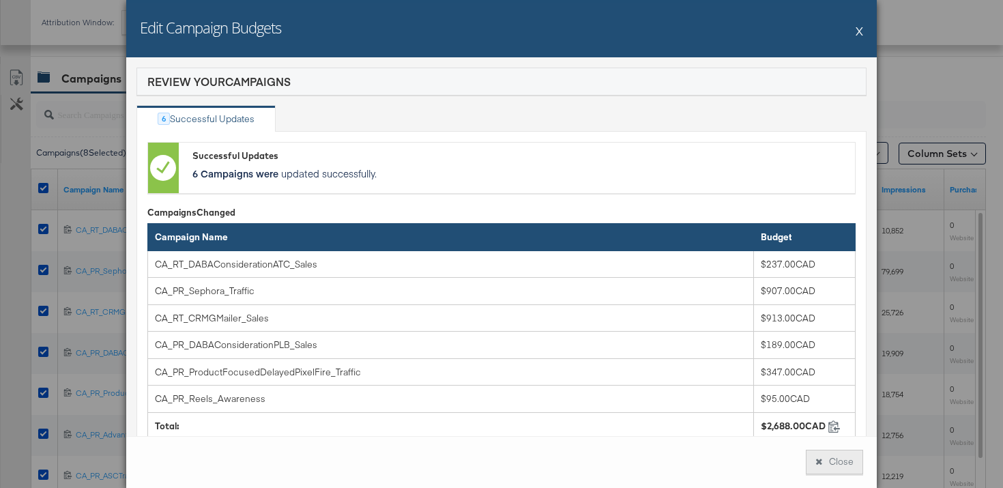
click at [833, 461] on button "Close" at bounding box center [834, 462] width 57 height 25
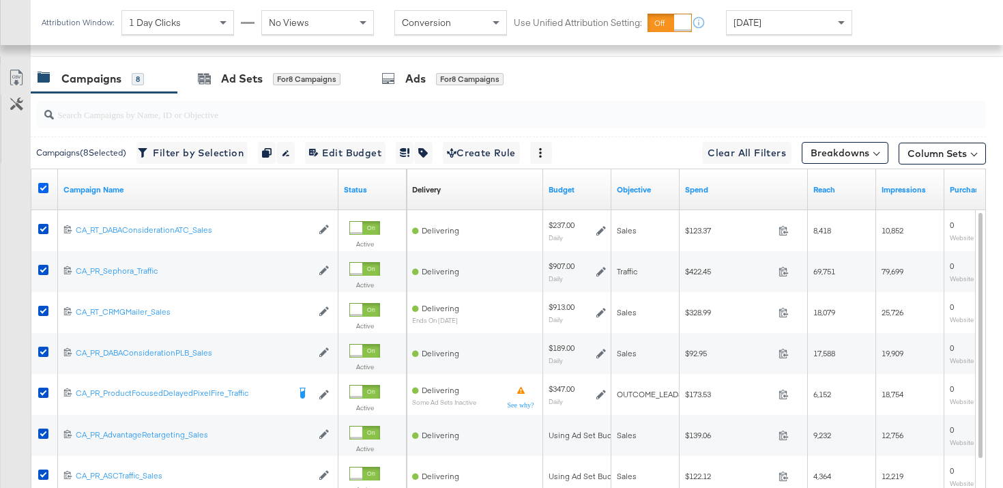
click at [42, 189] on icon at bounding box center [43, 188] width 10 height 10
click at [0, 0] on input "checkbox" at bounding box center [0, 0] width 0 height 0
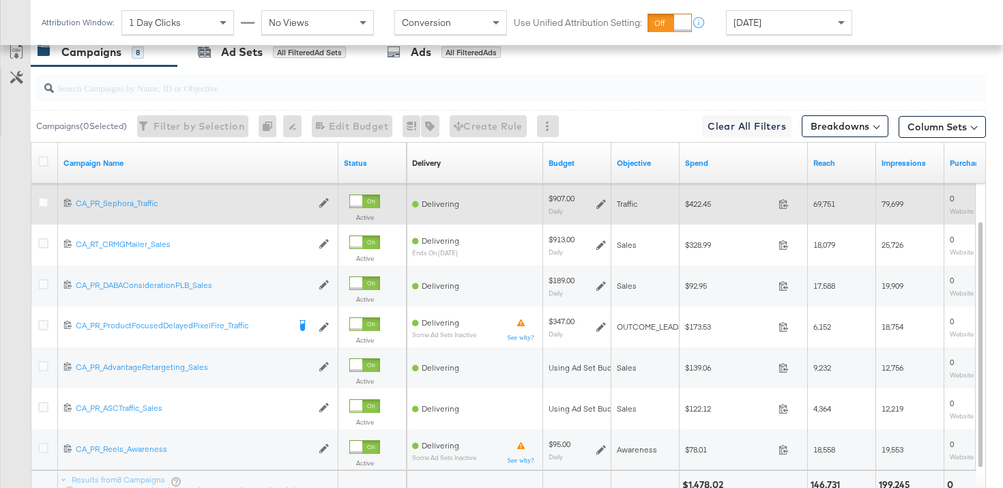
scroll to position [622, 0]
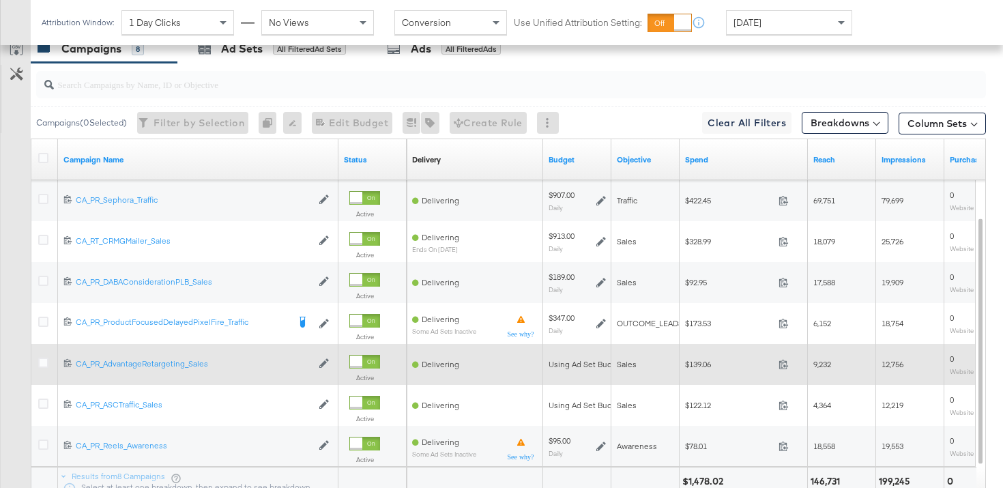
click at [49, 360] on div at bounding box center [45, 365] width 14 height 14
click at [44, 362] on icon at bounding box center [43, 363] width 10 height 10
click at [0, 0] on input "checkbox" at bounding box center [0, 0] width 0 height 0
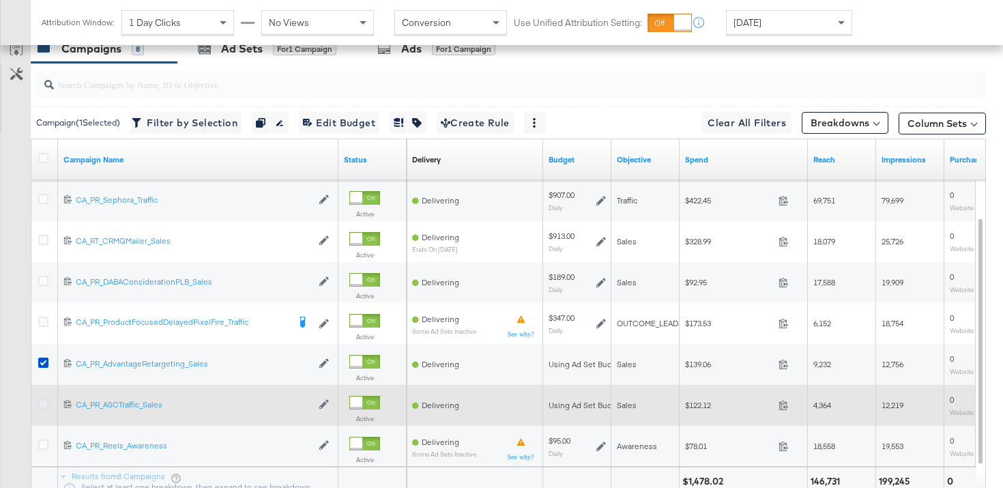
click at [43, 407] on icon at bounding box center [43, 404] width 10 height 10
click at [0, 0] on input "checkbox" at bounding box center [0, 0] width 0 height 0
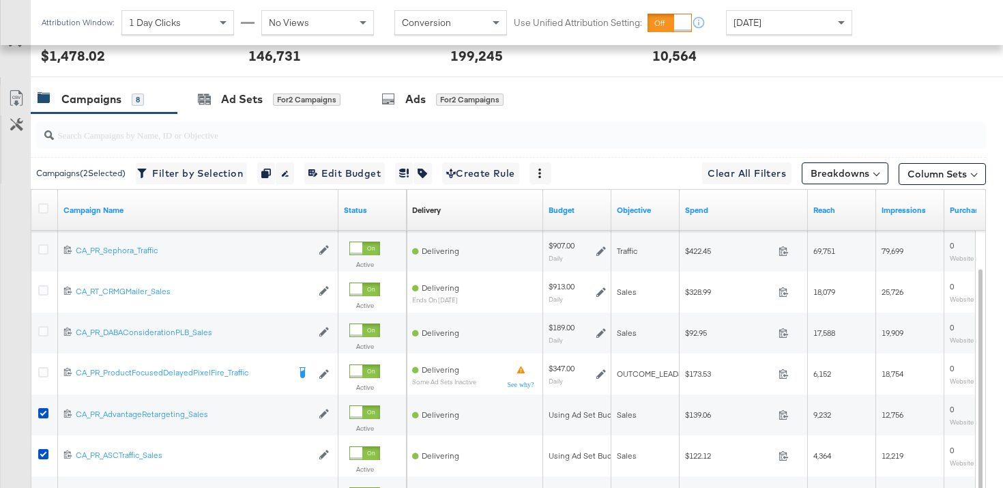
click at [257, 101] on div "Ad Sets" at bounding box center [242, 99] width 42 height 16
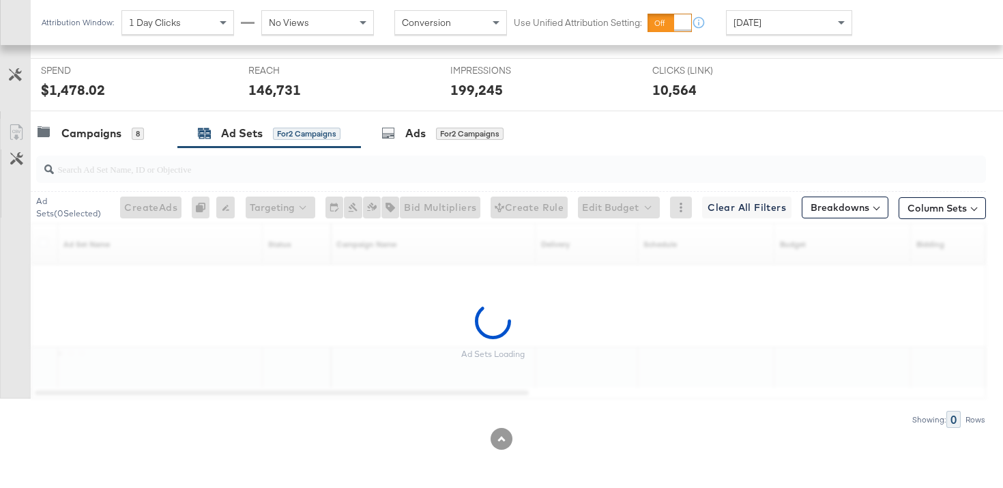
scroll to position [538, 0]
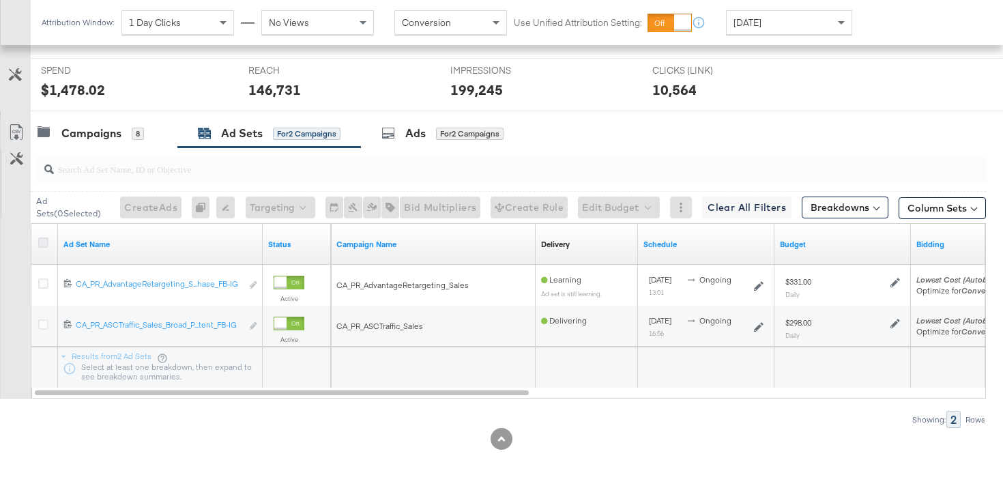
click at [46, 246] on icon at bounding box center [43, 243] width 10 height 10
click at [0, 0] on input "checkbox" at bounding box center [0, 0] width 0 height 0
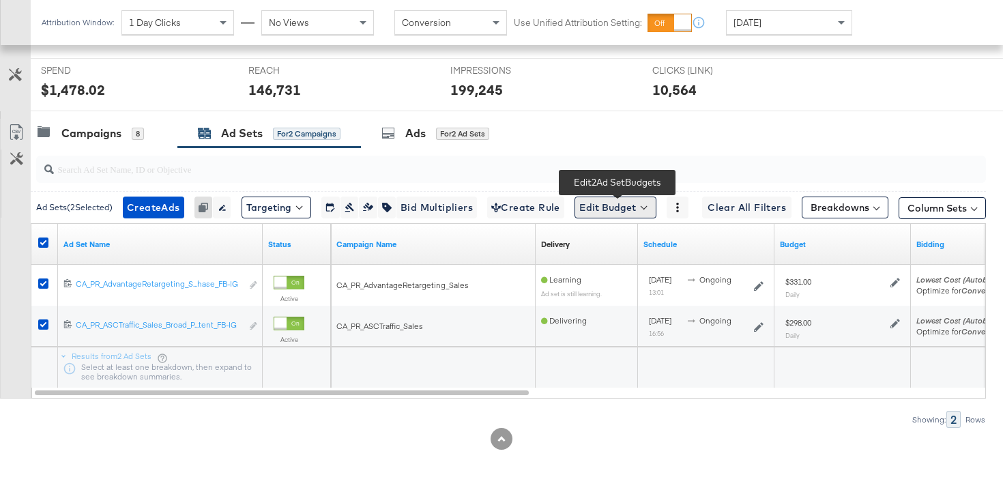
click at [602, 210] on button "Edit Budget" at bounding box center [616, 208] width 82 height 22
click at [621, 240] on span "Edit Ad Set Budget" at bounding box center [620, 243] width 78 height 18
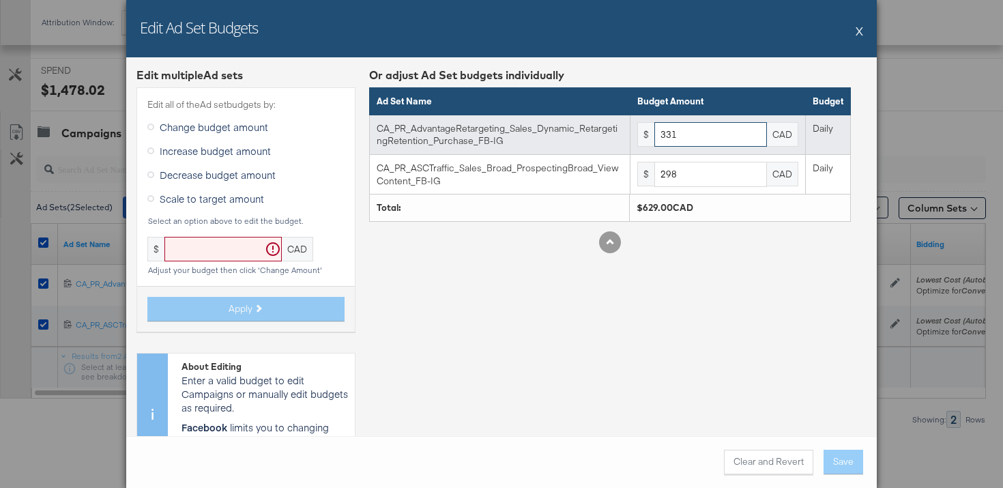
click at [724, 131] on input "331" at bounding box center [711, 134] width 113 height 25
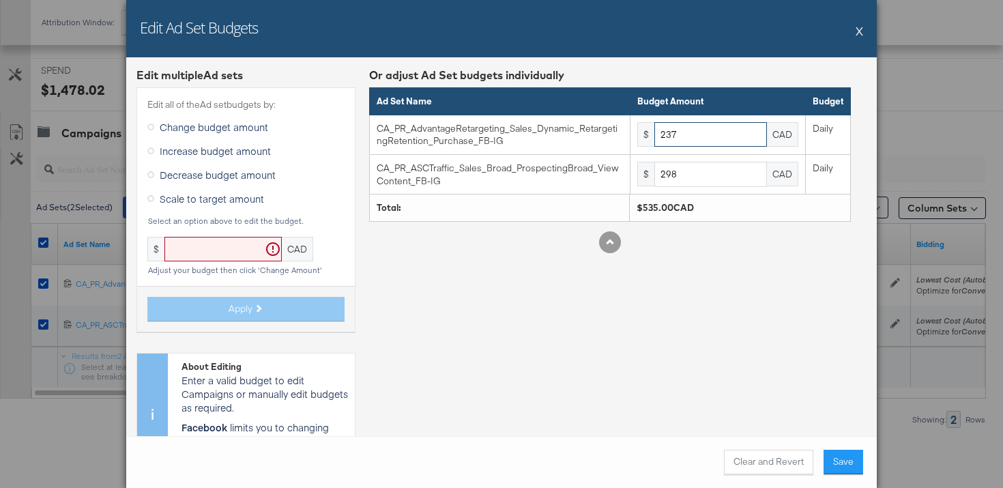
type input "237"
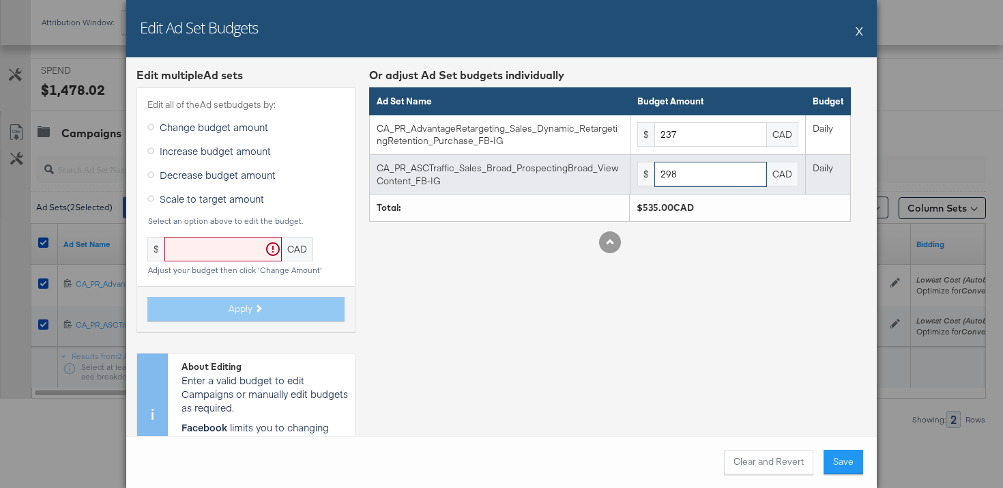
click at [713, 180] on input "298" at bounding box center [711, 174] width 113 height 25
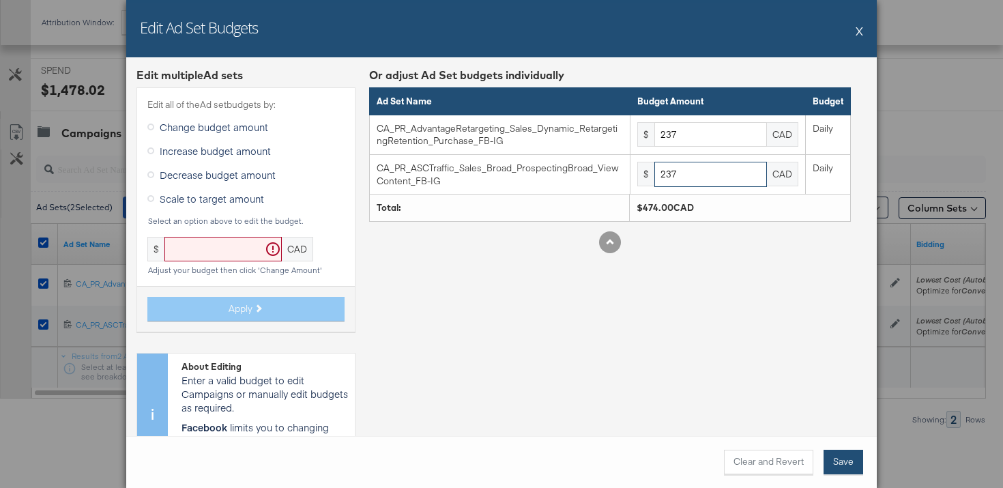
type input "237"
click at [844, 466] on button "Save" at bounding box center [844, 462] width 40 height 25
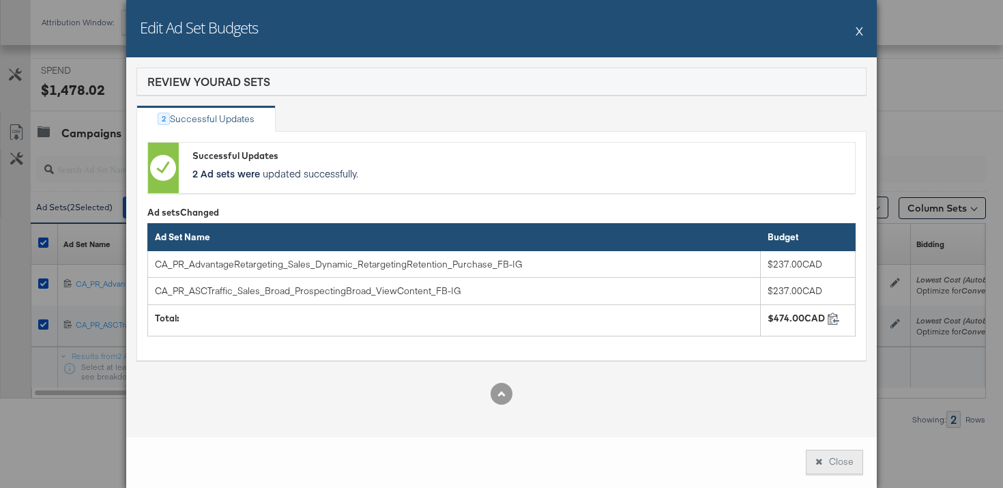
click at [843, 461] on button "Close" at bounding box center [834, 462] width 57 height 25
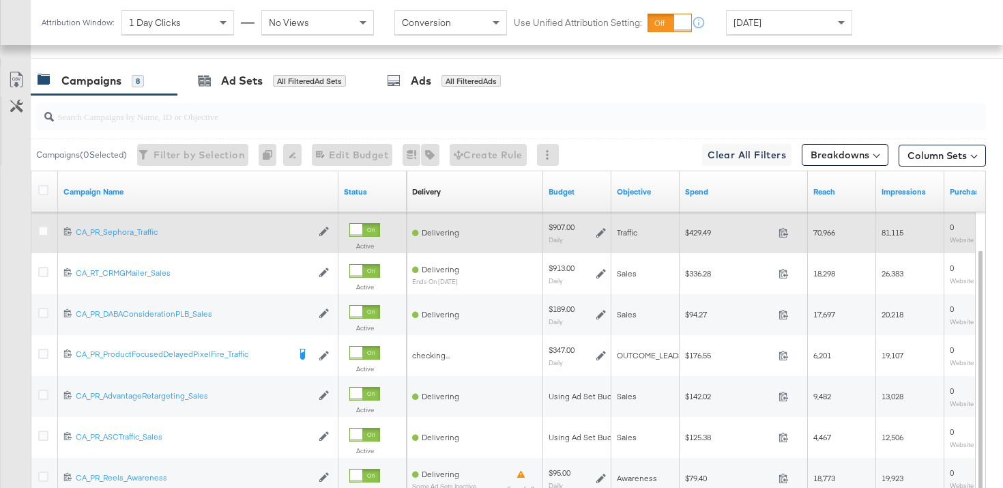
scroll to position [683, 0]
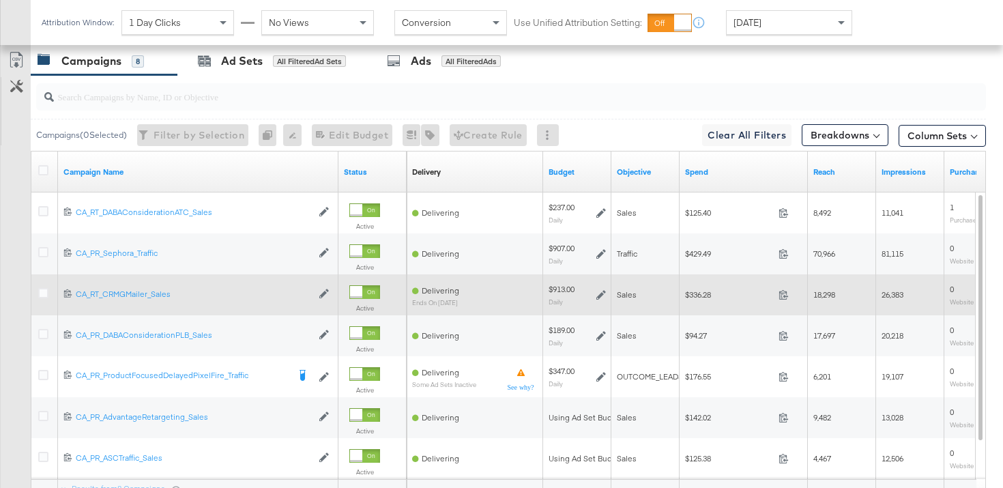
scroll to position [662, 0]
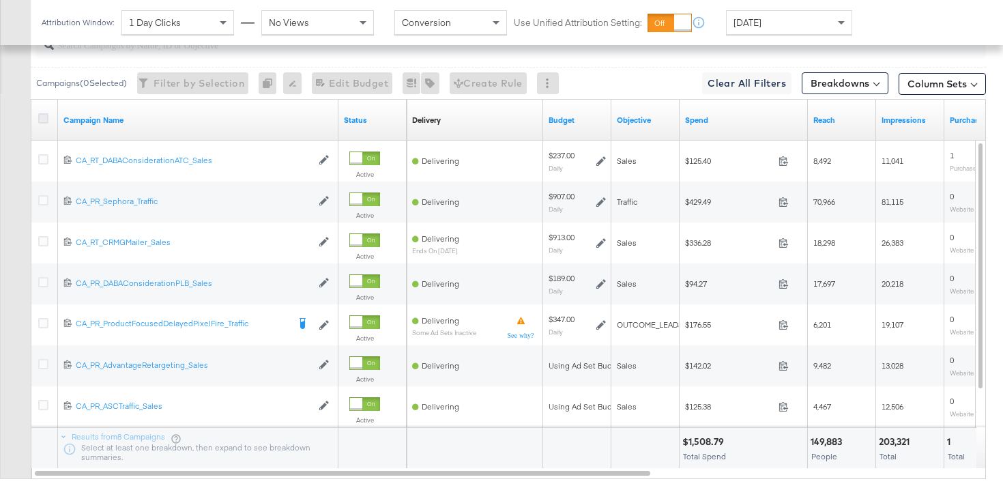
click at [46, 121] on icon at bounding box center [43, 118] width 10 height 10
click at [0, 0] on input "checkbox" at bounding box center [0, 0] width 0 height 0
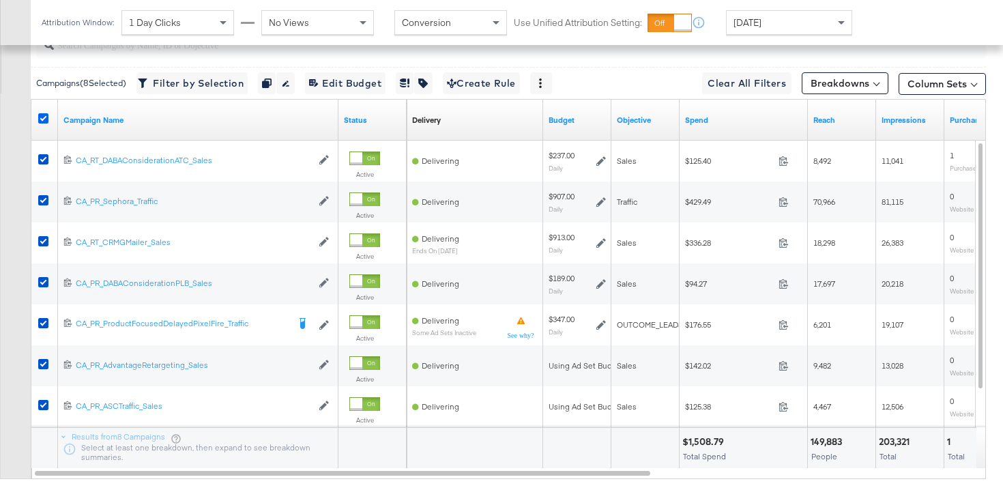
click at [46, 121] on icon at bounding box center [43, 118] width 10 height 10
click at [0, 0] on input "checkbox" at bounding box center [0, 0] width 0 height 0
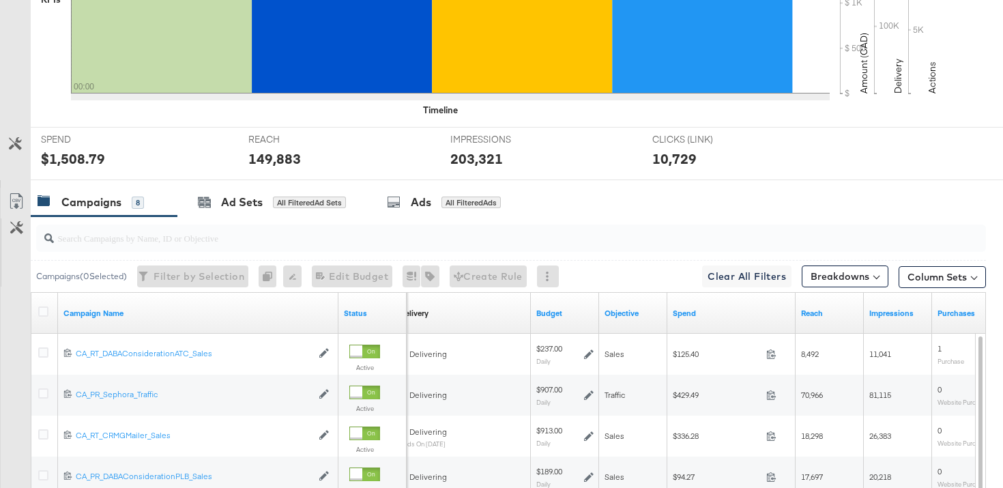
scroll to position [0, 0]
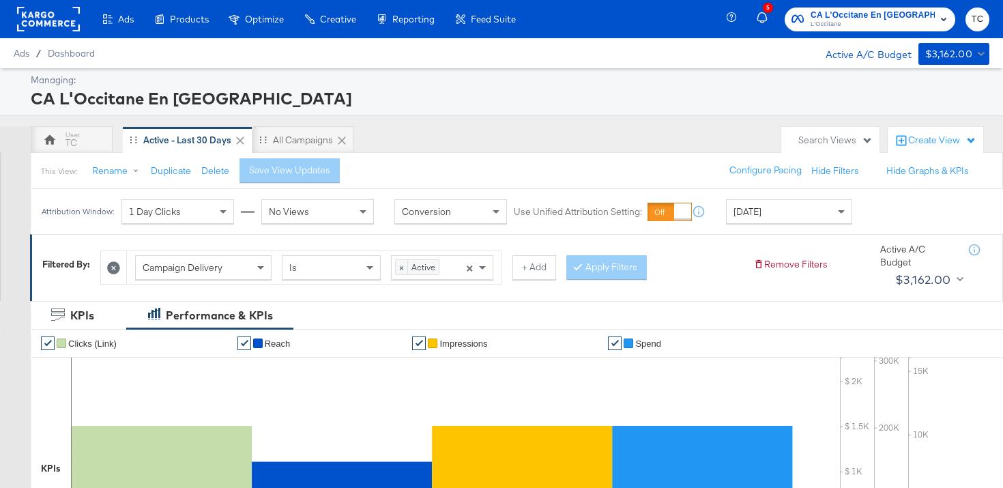
click at [113, 263] on icon at bounding box center [113, 267] width 13 height 13
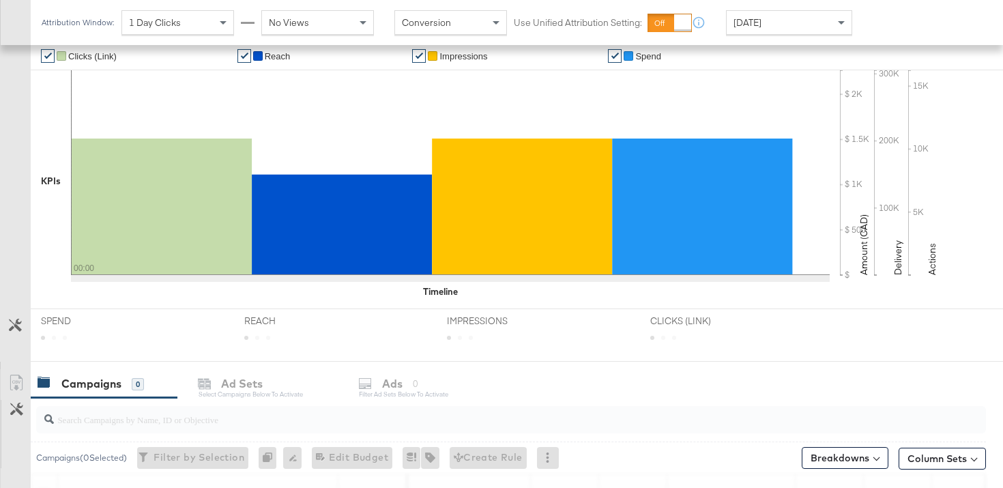
scroll to position [506, 0]
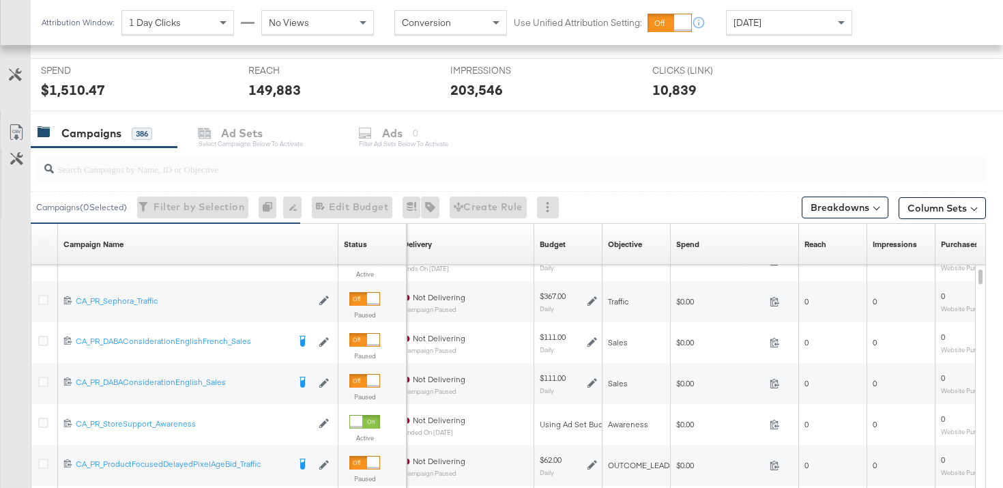
click at [180, 172] on input "search" at bounding box center [478, 163] width 848 height 27
type input "A"
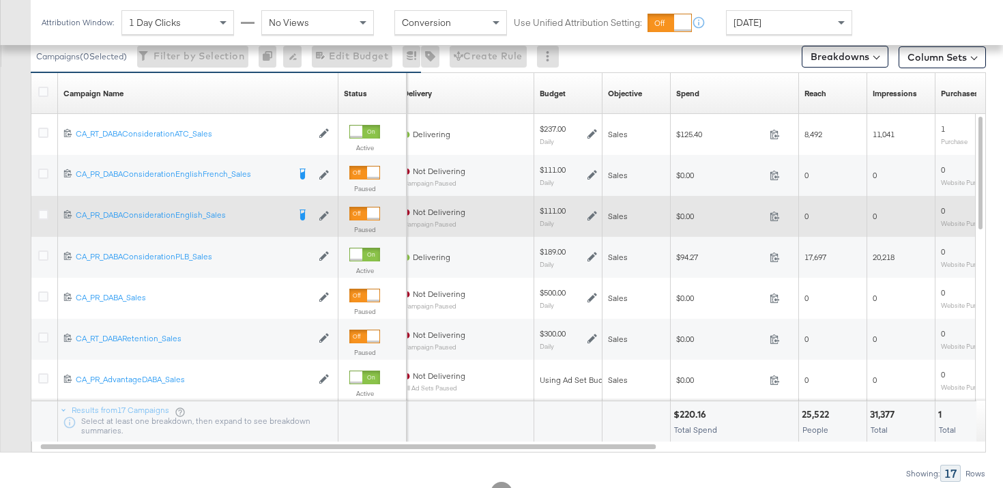
scroll to position [666, 0]
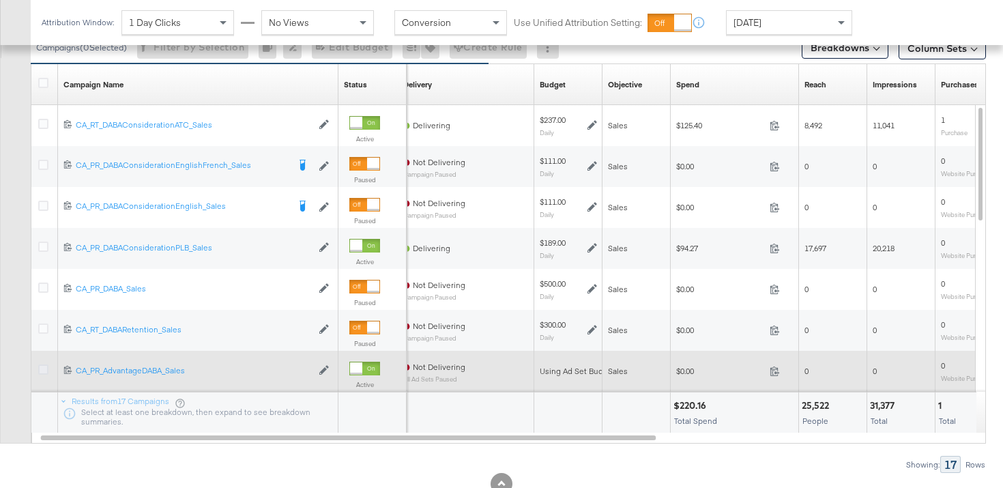
type input "DABA"
click at [44, 369] on icon at bounding box center [43, 369] width 10 height 10
click at [0, 0] on input "checkbox" at bounding box center [0, 0] width 0 height 0
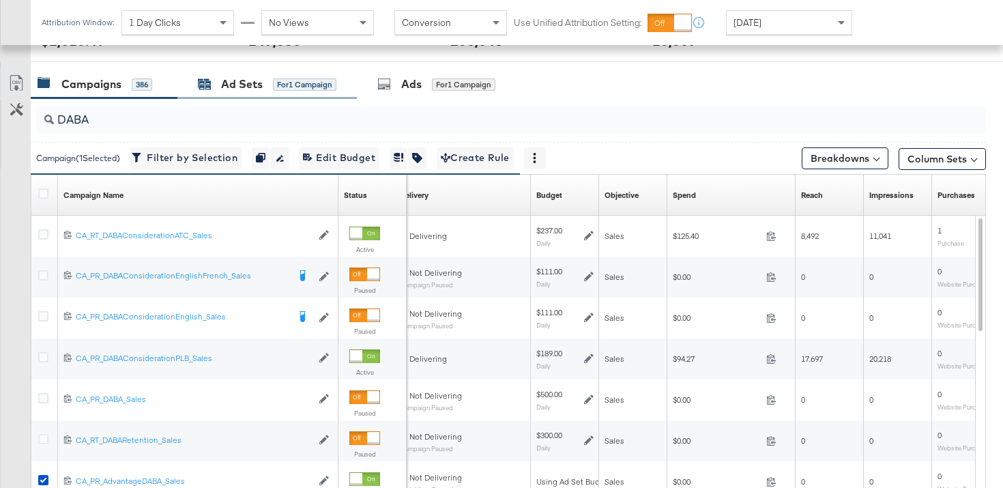
click at [250, 87] on div "Ad Sets" at bounding box center [242, 84] width 42 height 16
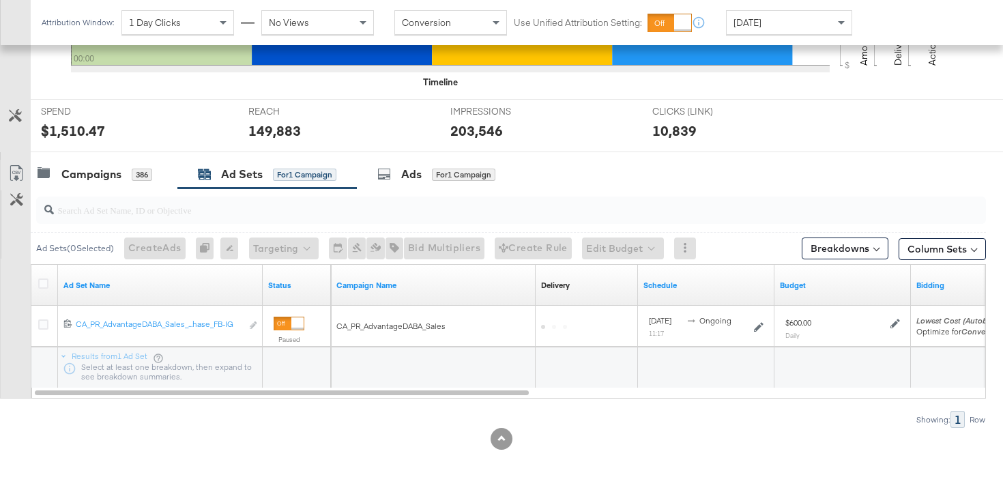
scroll to position [466, 0]
click at [44, 282] on icon at bounding box center [43, 283] width 10 height 10
click at [0, 0] on input "checkbox" at bounding box center [0, 0] width 0 height 0
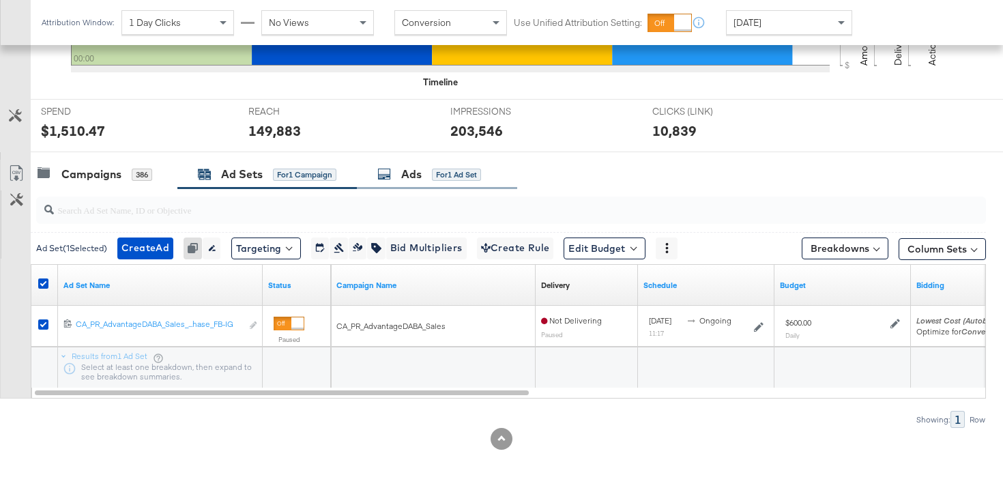
click at [424, 173] on div "Ads for 1 Ad Set" at bounding box center [429, 175] width 104 height 16
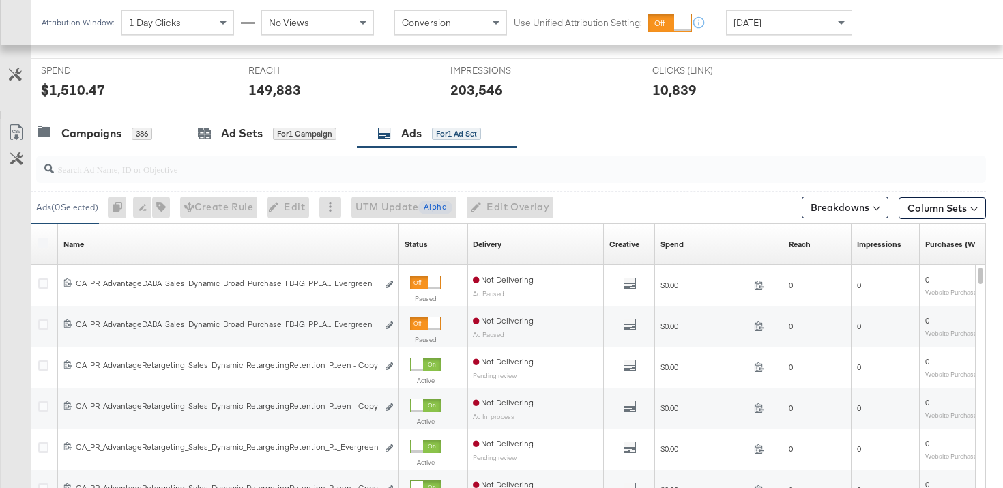
scroll to position [556, 0]
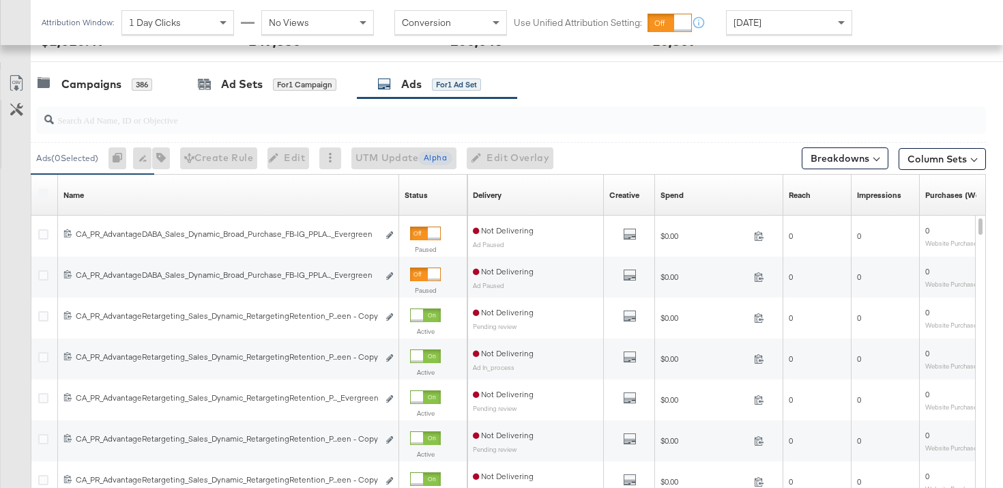
click at [130, 168] on div "0" at bounding box center [121, 158] width 25 height 22
click at [123, 124] on input "search" at bounding box center [478, 114] width 848 height 27
type input "retar"
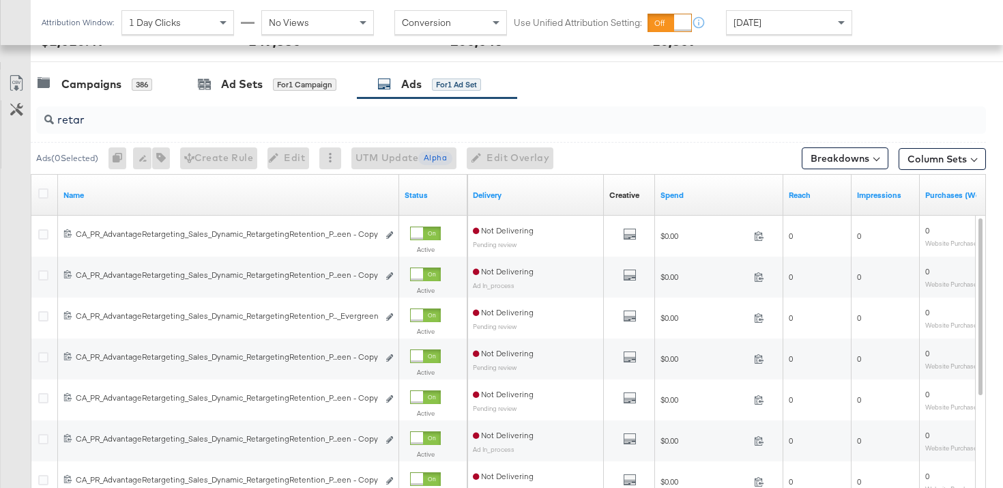
click at [43, 199] on div at bounding box center [45, 195] width 14 height 14
click at [44, 193] on icon at bounding box center [43, 193] width 10 height 10
click at [0, 0] on input "checkbox" at bounding box center [0, 0] width 0 height 0
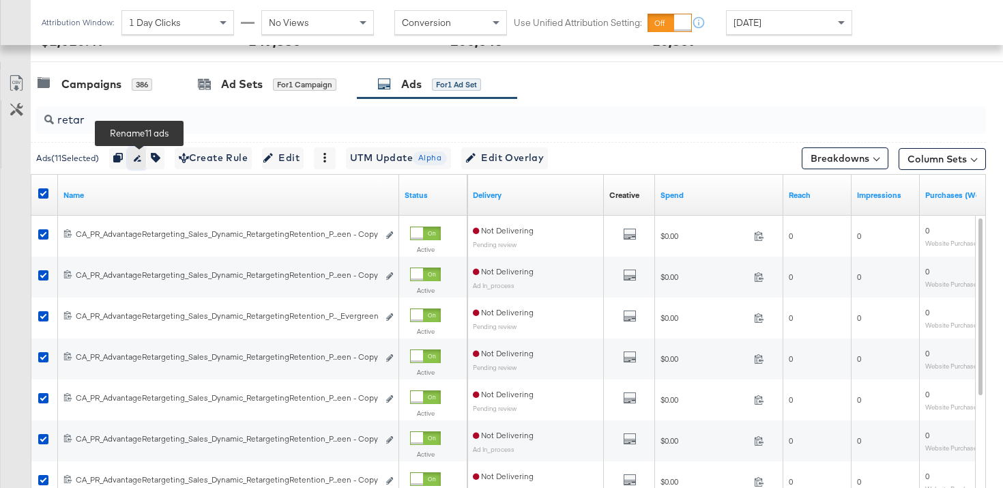
click at [146, 158] on button "button" at bounding box center [137, 158] width 18 height 22
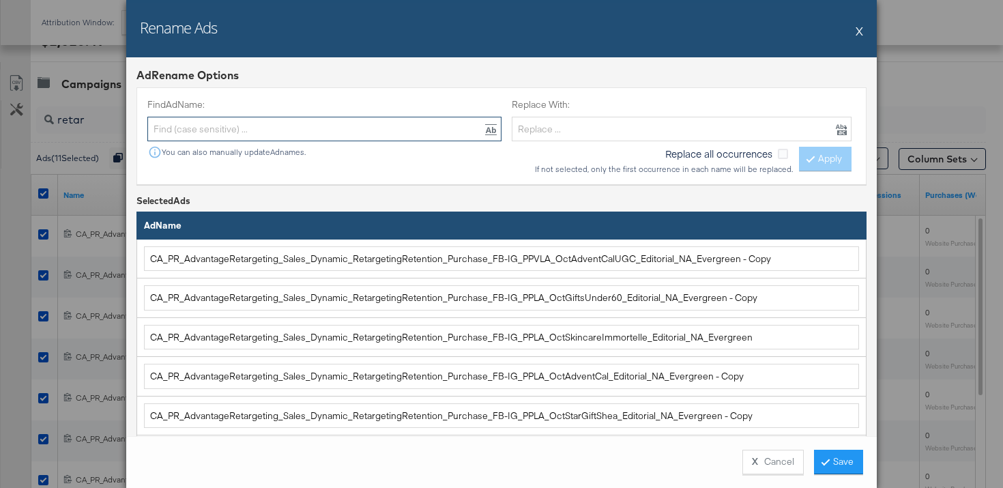
click at [410, 129] on input "text" at bounding box center [324, 129] width 354 height 25
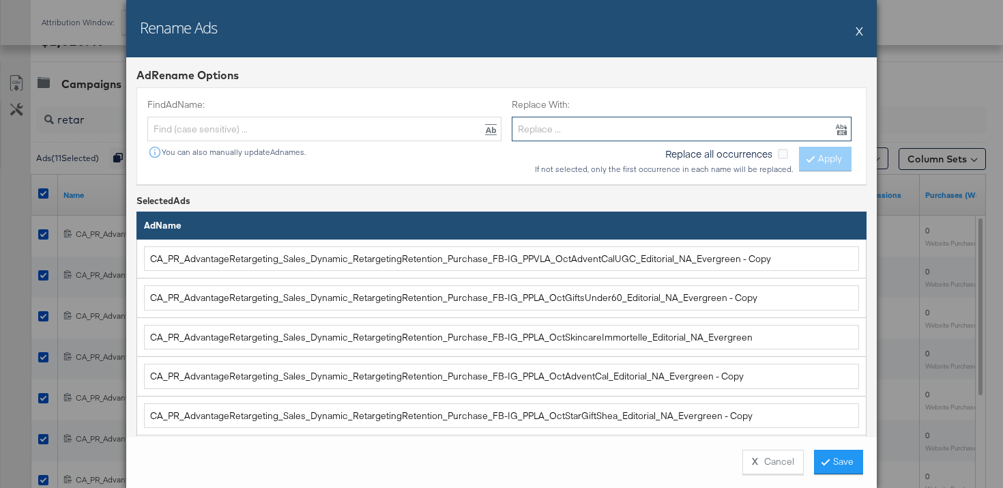
click at [553, 135] on input "text" at bounding box center [682, 129] width 340 height 25
paste input "CA_PR_AdvantageDABA_Sales_Dynamic_Broad_Purchase_FB-IG"
type input "CA_PR_AdvantageDABA_Sales_Dynamic_Broad_Purchase_FB-IG"
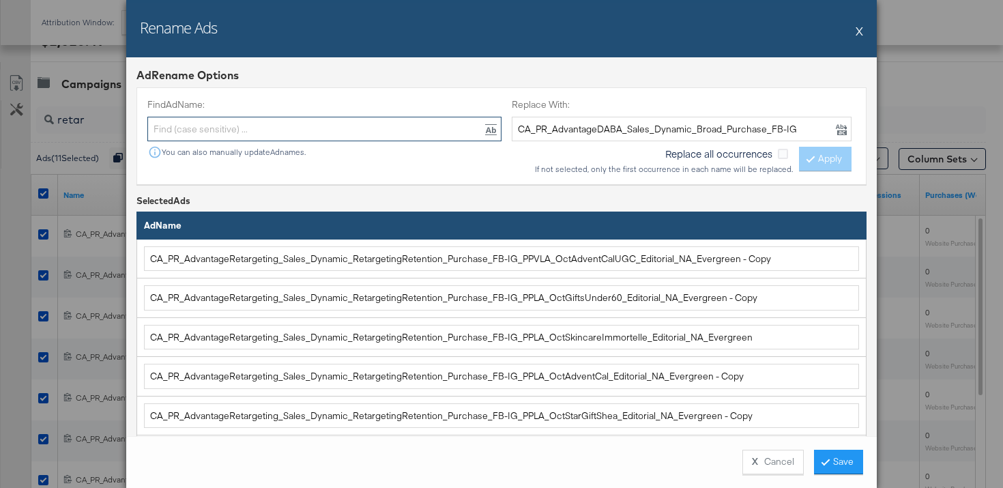
click at [445, 120] on input "text" at bounding box center [324, 129] width 354 height 25
paste input "CA_PR_AdvantageRetargeting_Sales_Dynamic_RetargetingRetention_Purchase_FB-IG"
type input "CA_PR_AdvantageRetargeting_Sales_Dynamic_RetargetingRetention_Purchase_FB-IG"
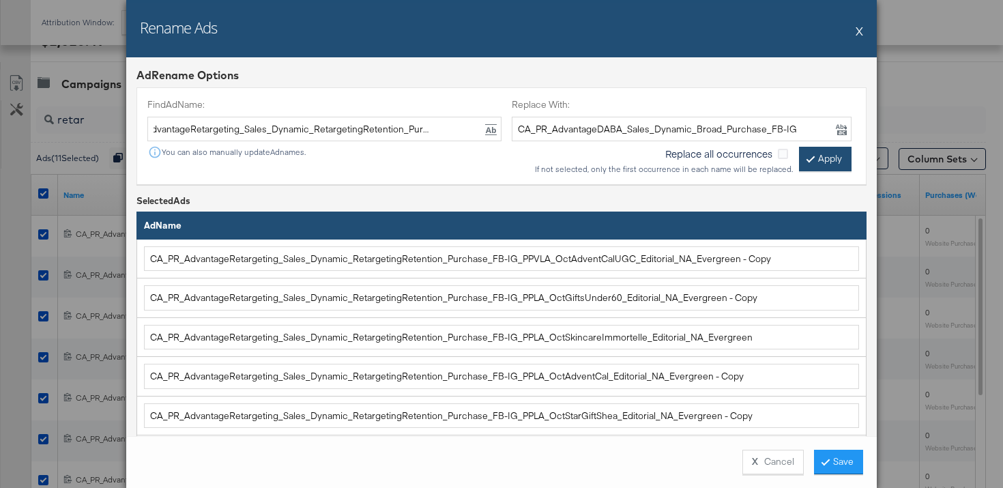
click at [823, 156] on button "Apply" at bounding box center [825, 159] width 53 height 25
type input "CA_PR_AdvantageDABA_Sales_Dynamic_Broad_Purchase_FB-IG_PPVLA_OctAdventCalUGC_Ed…"
type input "CA_PR_AdvantageDABA_Sales_Dynamic_Broad_Purchase_FB-IG_PPLA_OctGiftsUnder60_Edi…"
type input "CA_PR_AdvantageDABA_Sales_Dynamic_Broad_Purchase_FB-IG_PPLA_OctSkincareImmortel…"
type input "CA_PR_AdvantageDABA_Sales_Dynamic_Broad_Purchase_FB-IG_PPLA_OctAdventCal_Editor…"
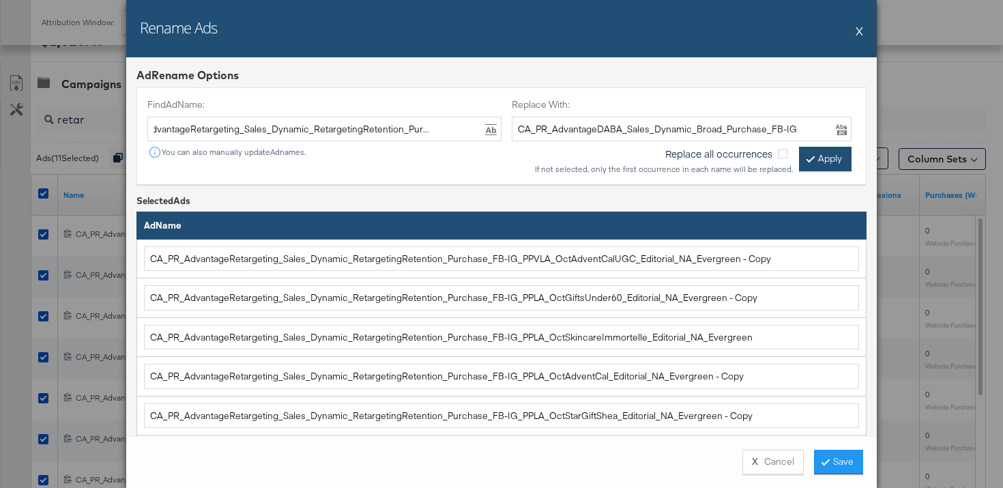
type input "CA_PR_AdvantageDABA_Sales_Dynamic_Broad_Purchase_FB-IG_PPLA_OctStarGiftShea_Edi…"
type input "CA_PR_AdvantageDABA_Sales_Dynamic_Broad_Purchase_FB-IG_PPLA_OctCore4_Editorial_…"
type input "CA_PR_AdvantageDABA_Sales_Dynamic_Broad_Purchase_FB-IG_PPLA_OctGifts_Editorial_…"
type input "CA_PR_AdvantageDABA_Sales_Dynamic_Broad_Purchase_FB-IG_PPLA_OctStockingStuffers…"
type input "CA_PR_AdvantageDABA_Sales_Dynamic_Broad_Purchase_FB-IG_PPLA_OctHandCreamSet_Edi…"
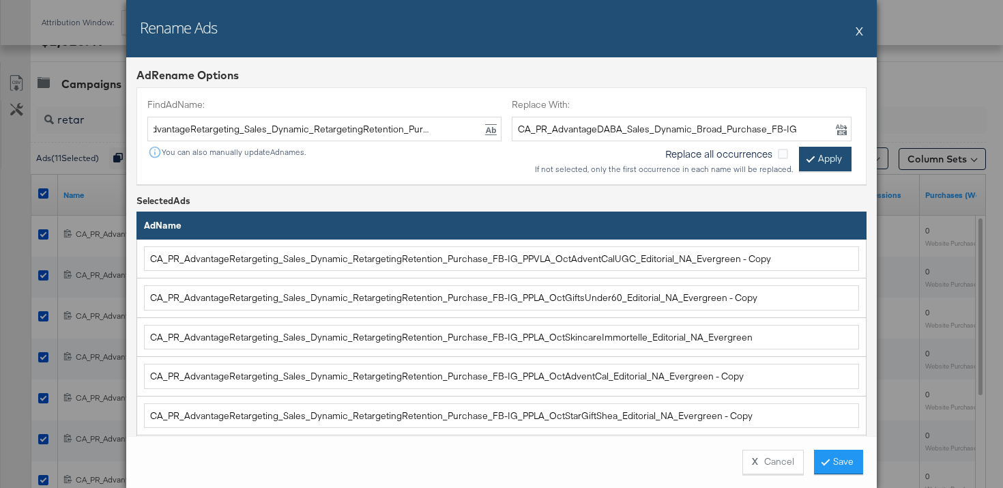
type input "CA_PR_AdvantageDABA_Sales_Dynamic_Broad_Purchase_FB-IG_PPLA_OctStarGiftSetsCaro…"
type input "CA_PR_AdvantageDABA_Sales_Dynamic_Broad_Purchase_FB-IG_PPLA_OctStarGiftAlmond_E…"
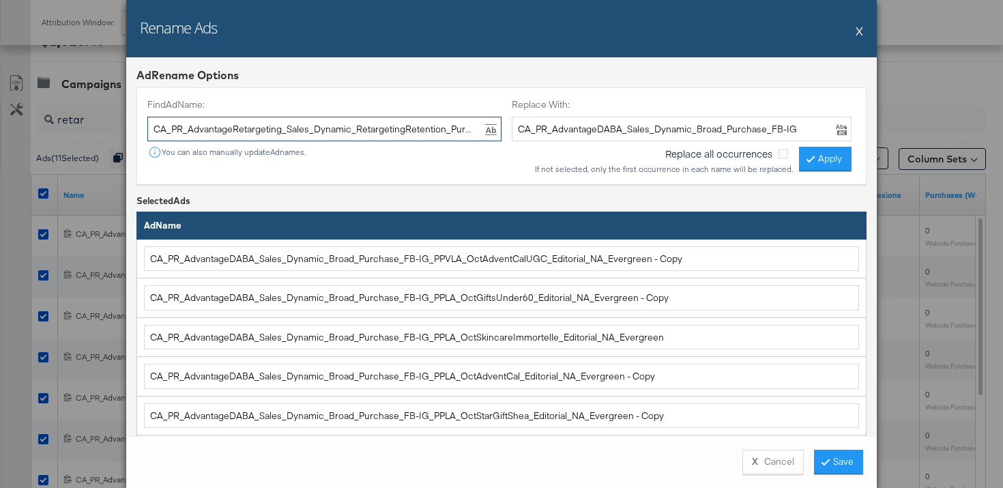
click at [433, 134] on input "CA_PR_AdvantageRetargeting_Sales_Dynamic_RetargetingRetention_Purchase_FB-IG" at bounding box center [324, 129] width 354 height 25
type input "- Copy"
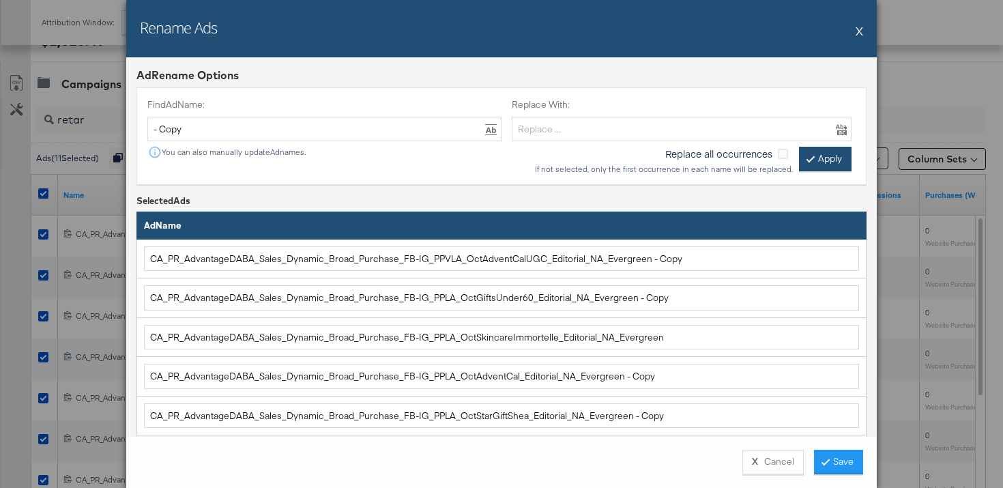
click at [822, 155] on button "Apply" at bounding box center [825, 159] width 53 height 25
type input "CA_PR_AdvantageDABA_Sales_Dynamic_Broad_Purchase_FB-IG_PPVLA_OctAdventCalUGC_Ed…"
type input "CA_PR_AdvantageDABA_Sales_Dynamic_Broad_Purchase_FB-IG_PPLA_OctGiftsUnder60_Edi…"
type input "CA_PR_AdvantageDABA_Sales_Dynamic_Broad_Purchase_FB-IG_PPLA_OctAdventCal_Editor…"
type input "CA_PR_AdvantageDABA_Sales_Dynamic_Broad_Purchase_FB-IG_PPLA_OctStarGiftShea_Edi…"
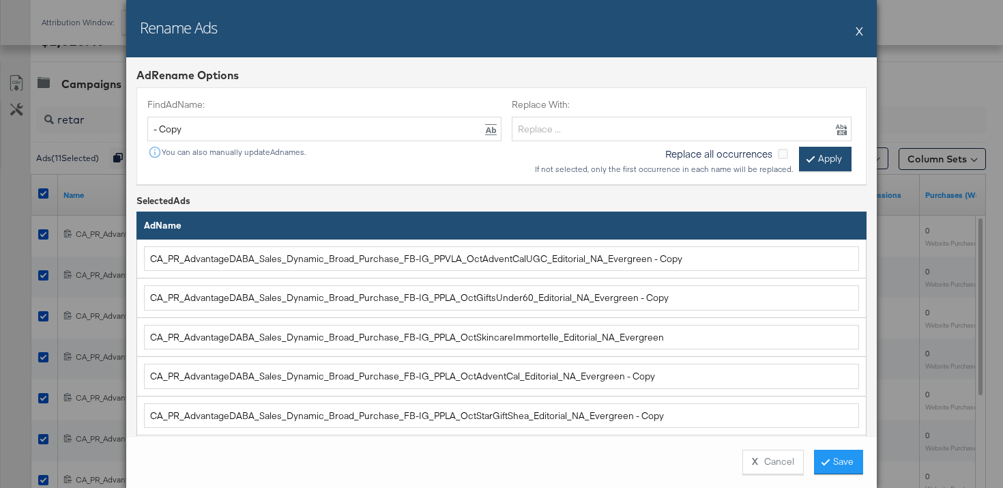
type input "CA_PR_AdvantageDABA_Sales_Dynamic_Broad_Purchase_FB-IG_PPLA_OctCore4_Editorial_…"
type input "CA_PR_AdvantageDABA_Sales_Dynamic_Broad_Purchase_FB-IG_PPLA_OctGifts_Editorial_…"
type input "CA_PR_AdvantageDABA_Sales_Dynamic_Broad_Purchase_FB-IG_PPLA_OctHandCreamSet_Edi…"
click at [852, 466] on button "Save" at bounding box center [838, 462] width 49 height 25
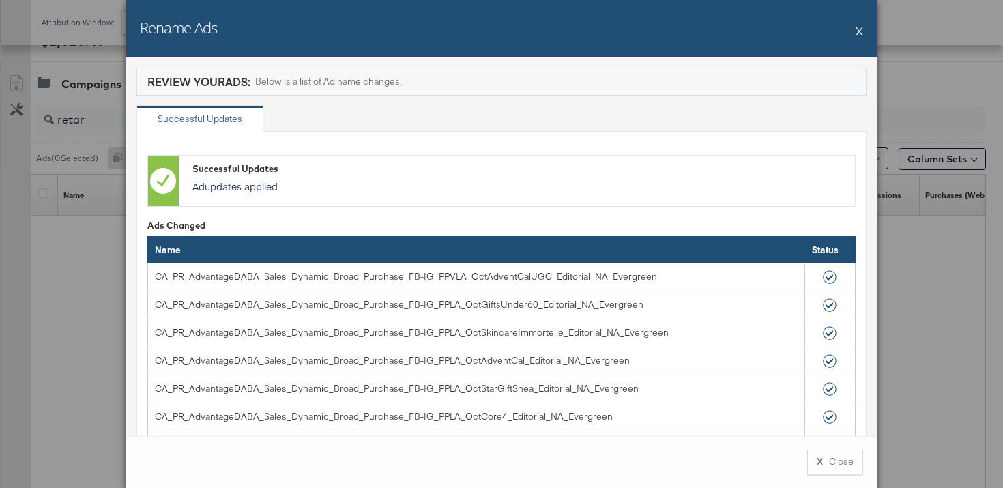
scroll to position [506, 0]
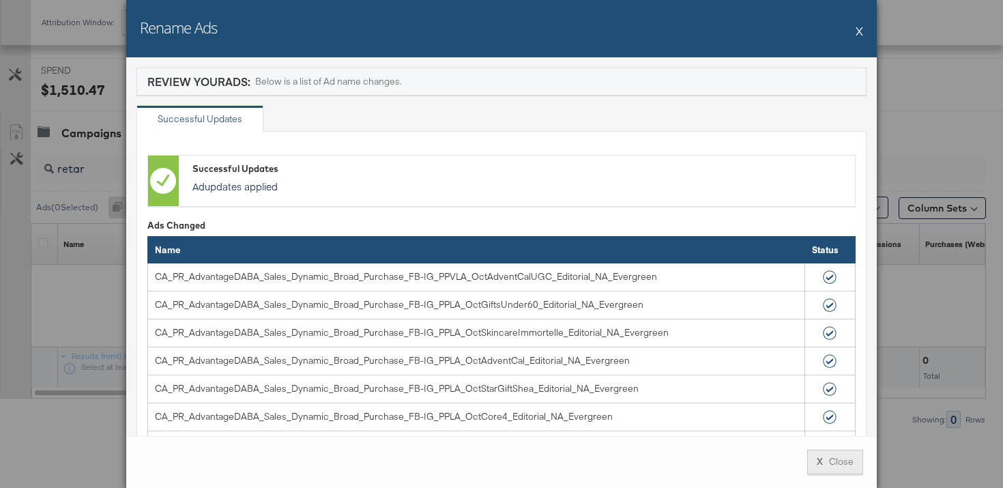
click at [841, 463] on button "X Close" at bounding box center [835, 462] width 56 height 25
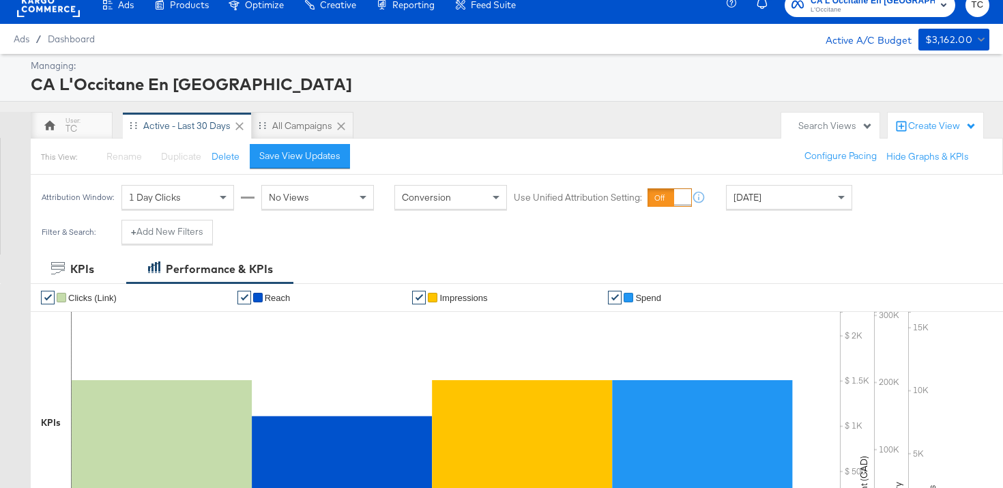
scroll to position [0, 0]
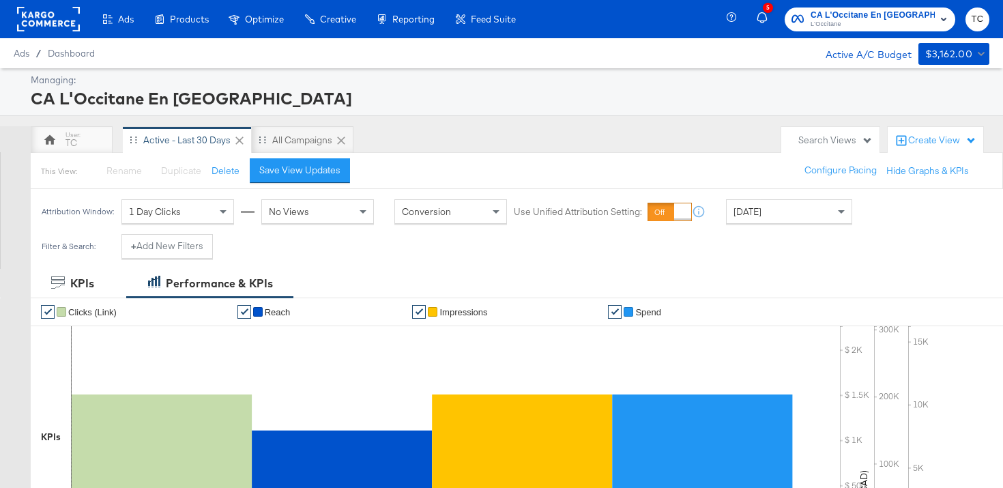
click at [883, 18] on span "CA L'Occitane En Provence" at bounding box center [873, 15] width 124 height 14
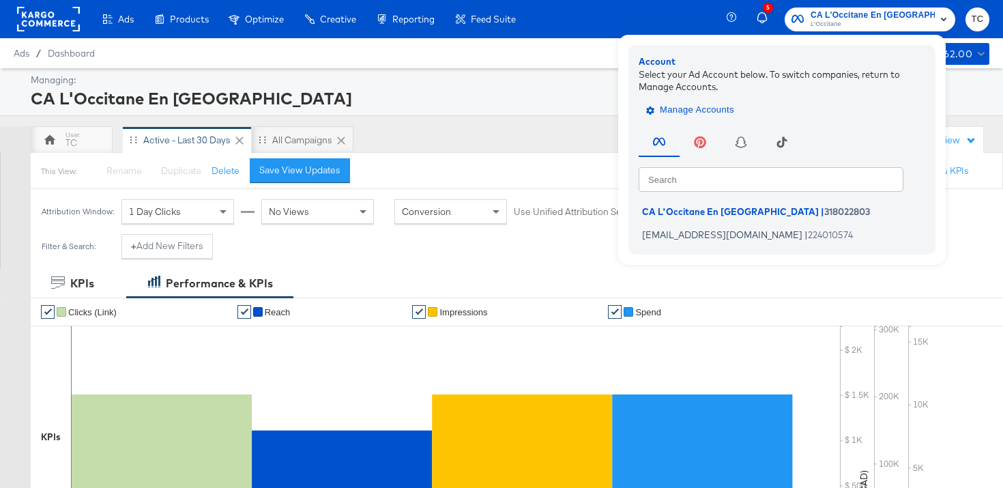
click at [688, 105] on span "Manage Accounts" at bounding box center [691, 110] width 85 height 16
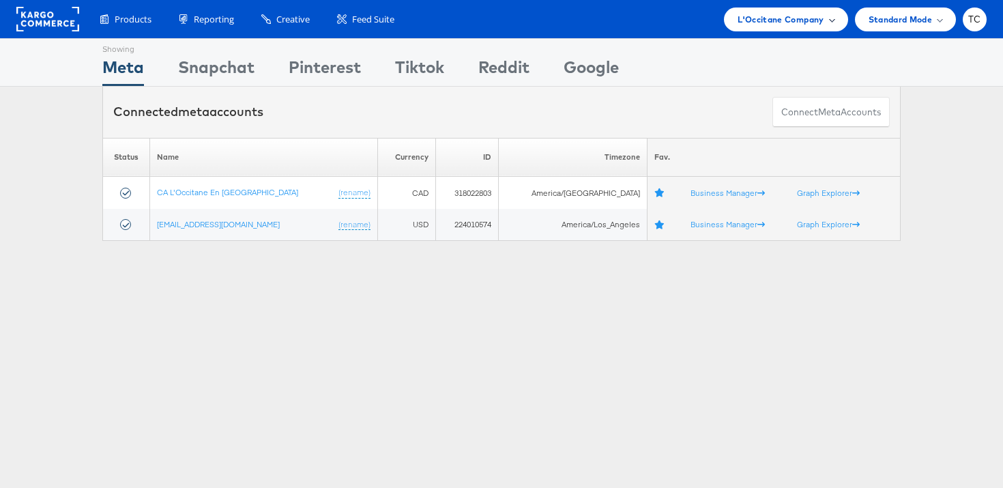
click at [782, 23] on span "L'Occitane Company" at bounding box center [781, 19] width 86 height 14
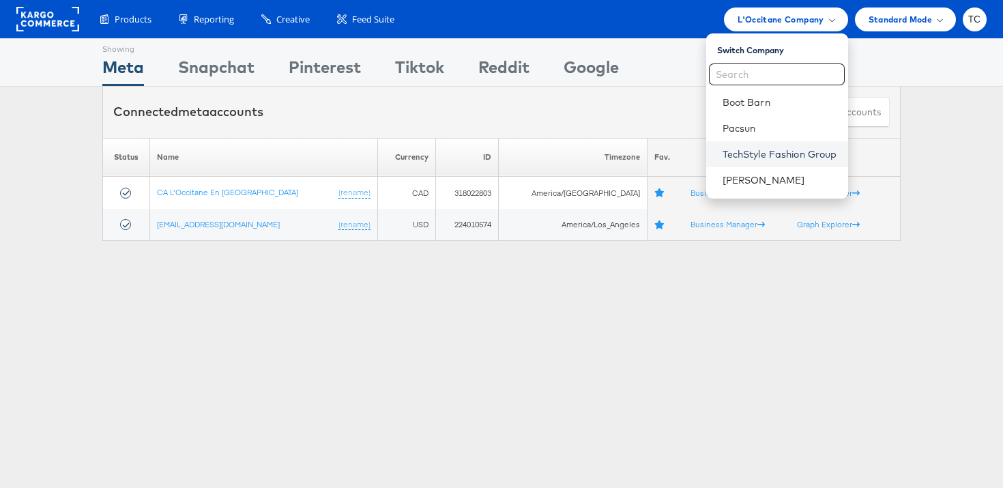
click at [762, 150] on link "TechStyle Fashion Group" at bounding box center [780, 154] width 115 height 14
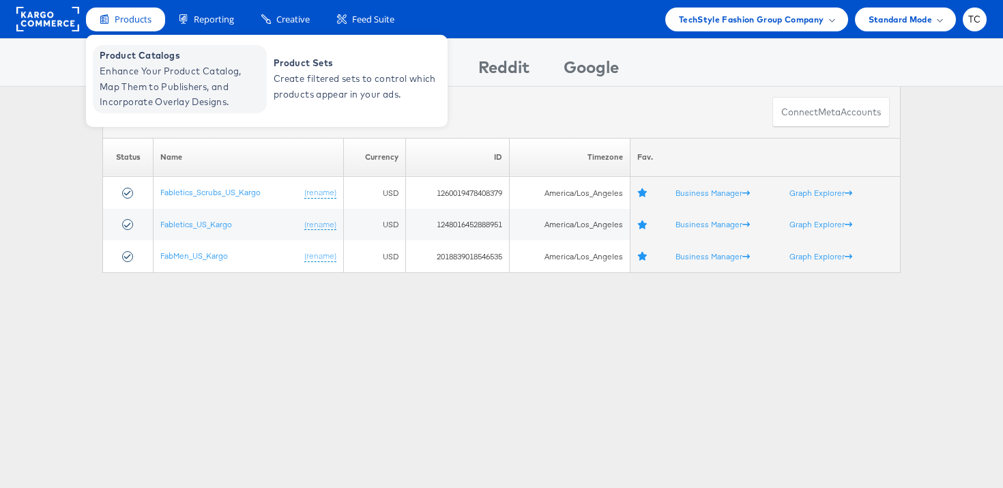
click at [155, 65] on span "Enhance Your Product Catalog, Map Them to Publishers, and Incorporate Overlay D…" at bounding box center [182, 86] width 164 height 46
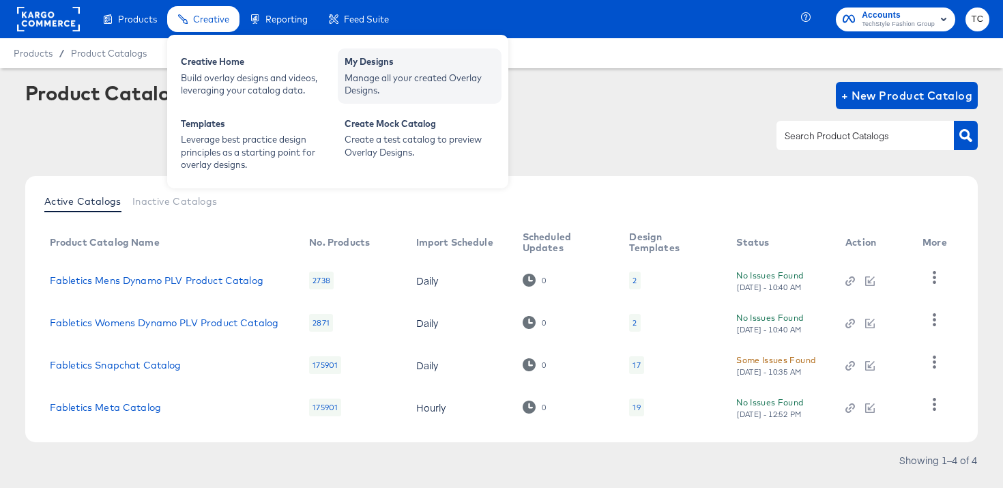
click at [408, 72] on div "Manage all your created Overlay Designs." at bounding box center [420, 84] width 150 height 25
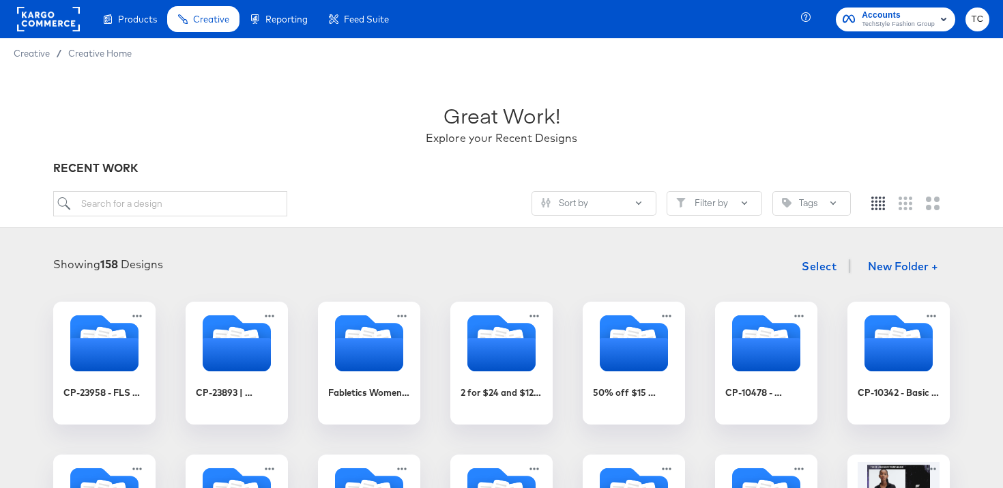
click at [58, 20] on rect at bounding box center [48, 19] width 63 height 25
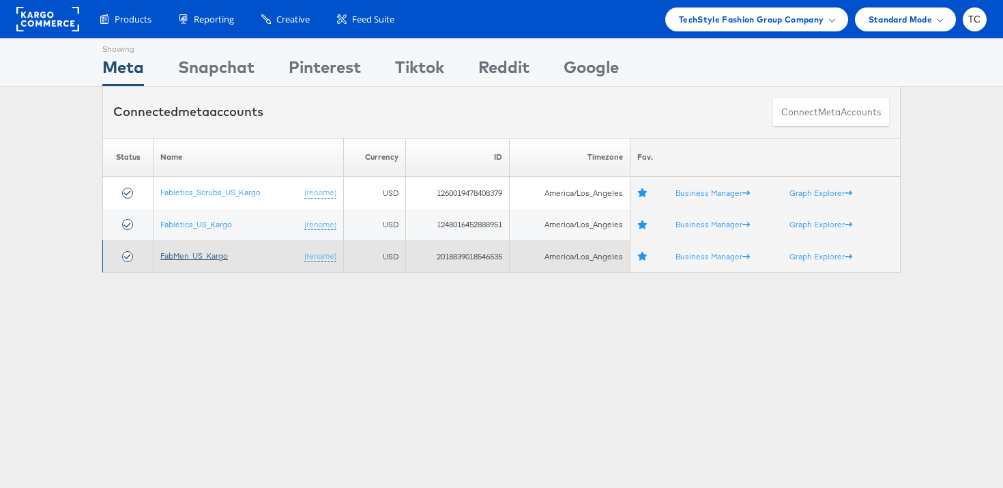
click at [188, 259] on link "FabMen_US_Kargo" at bounding box center [194, 256] width 68 height 10
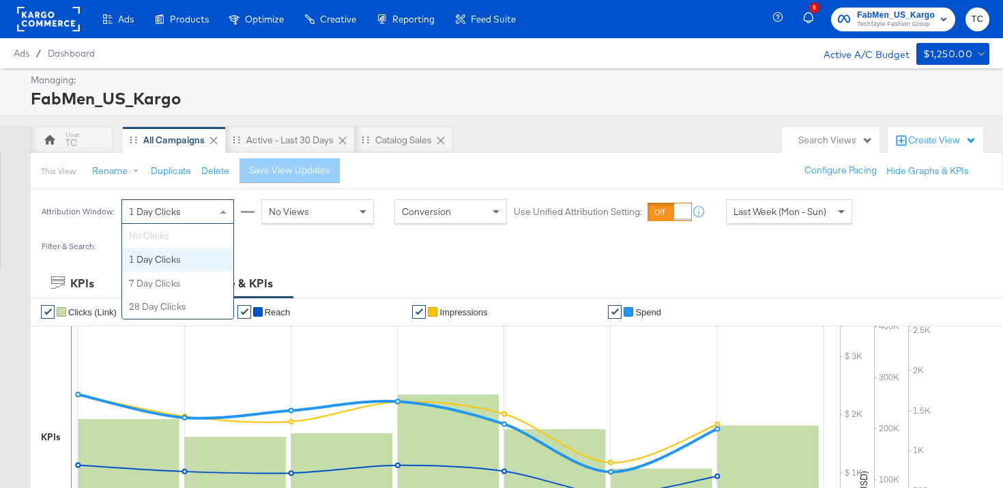
click at [218, 210] on span at bounding box center [224, 211] width 17 height 23
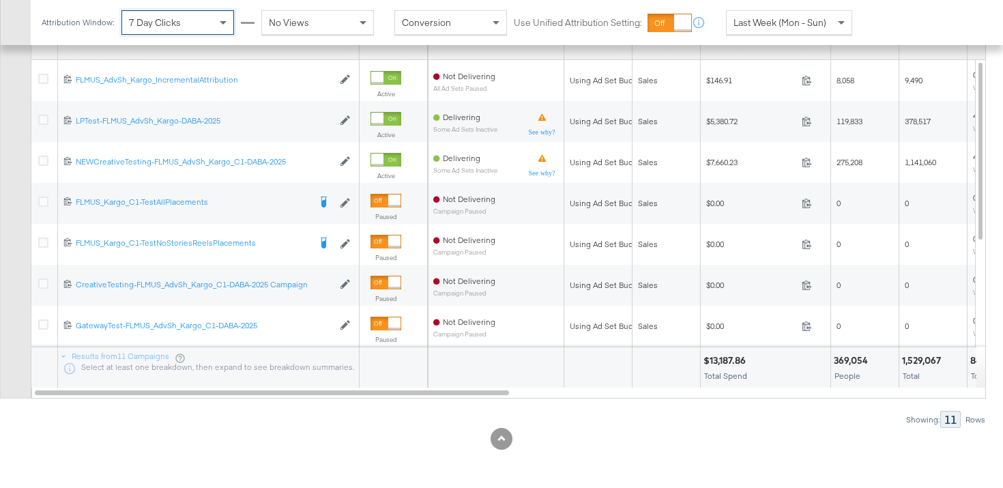
scroll to position [623, 0]
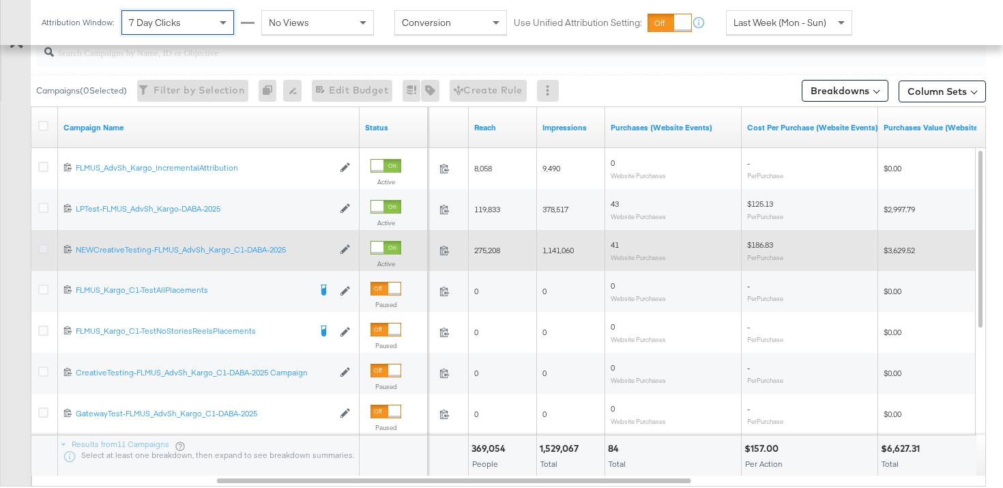
click at [43, 247] on icon at bounding box center [43, 249] width 10 height 10
click at [0, 0] on input "checkbox" at bounding box center [0, 0] width 0 height 0
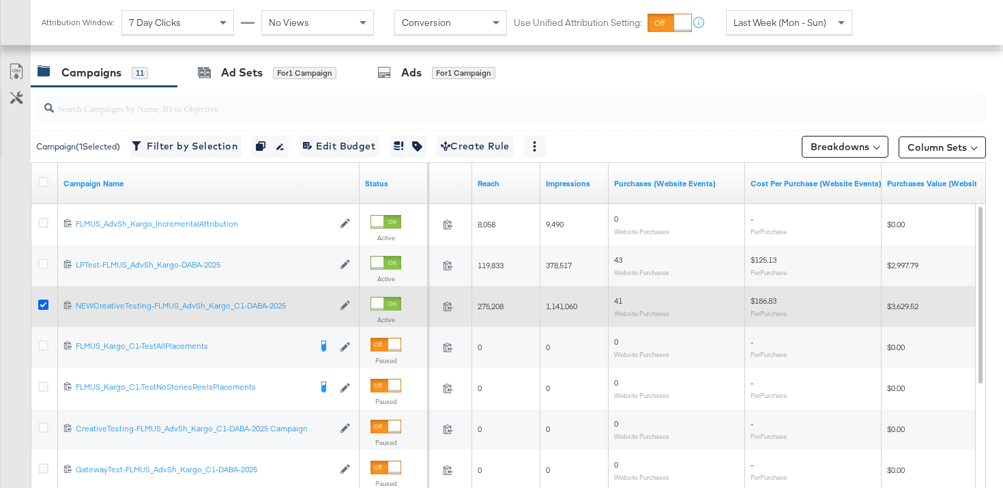
scroll to position [499, 0]
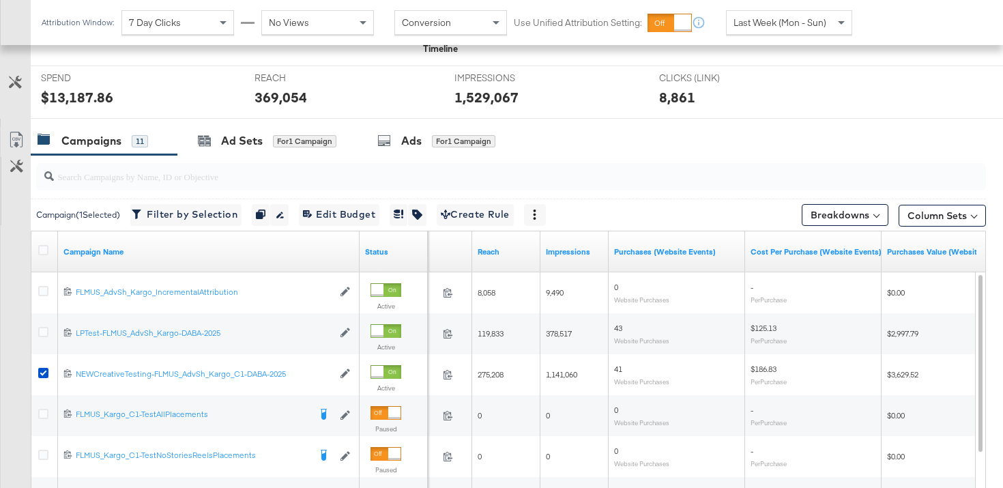
click at [263, 156] on div at bounding box center [509, 177] width 956 height 44
click at [257, 141] on div "Ad Sets" at bounding box center [242, 141] width 42 height 16
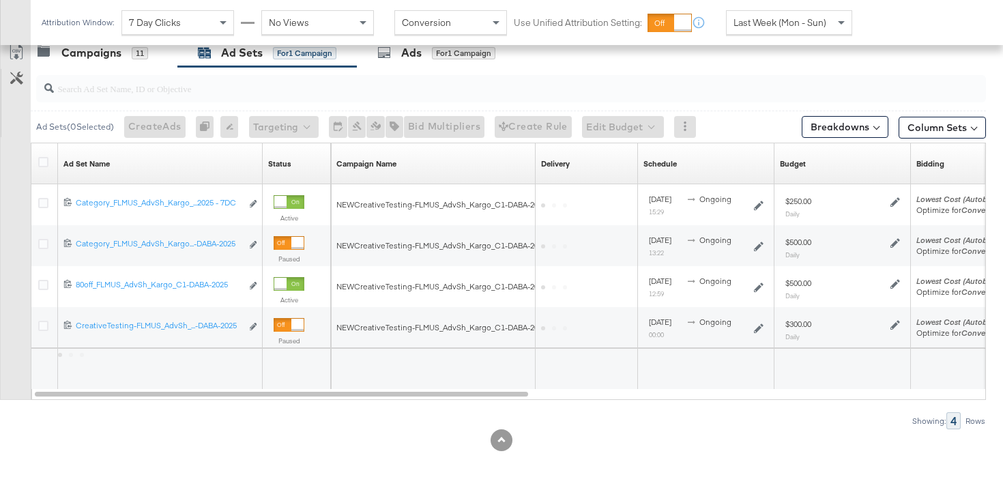
scroll to position [588, 0]
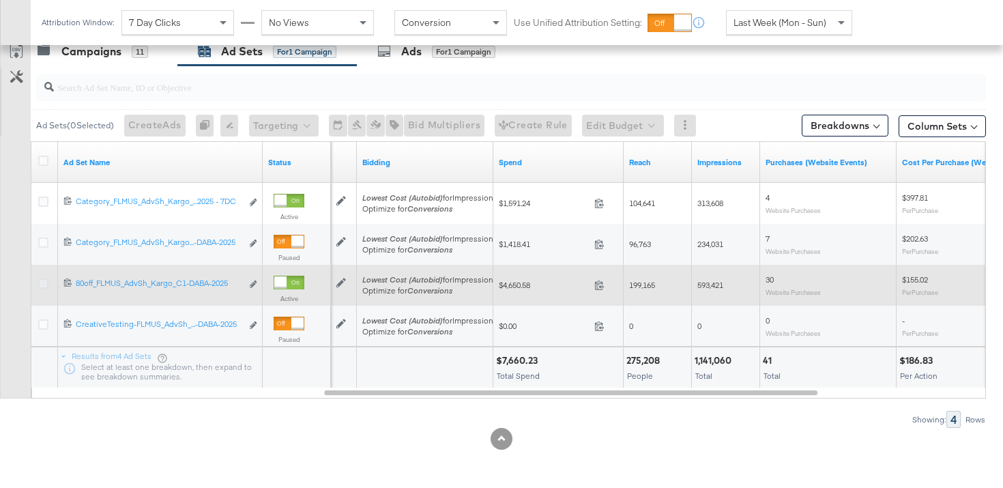
click at [42, 281] on icon at bounding box center [43, 283] width 10 height 10
click at [0, 0] on input "checkbox" at bounding box center [0, 0] width 0 height 0
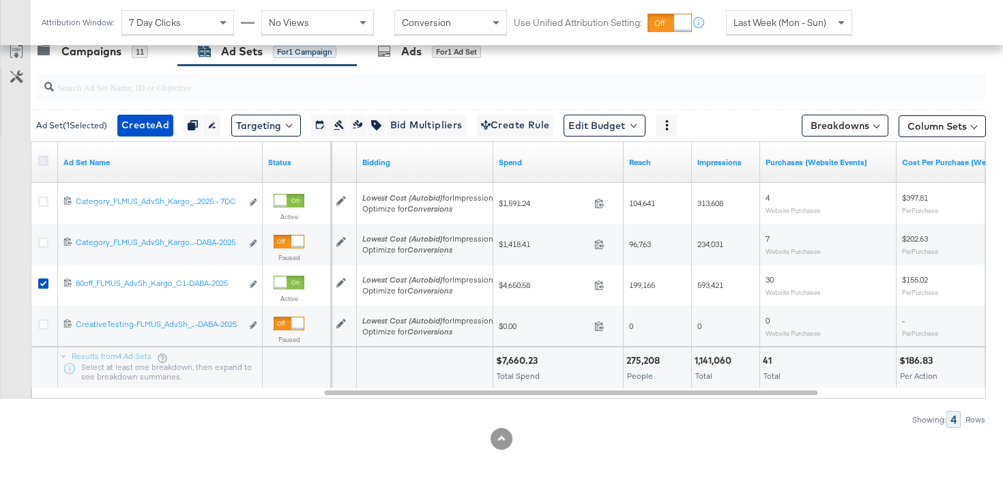
click at [43, 162] on icon at bounding box center [43, 161] width 10 height 10
click at [0, 0] on input "checkbox" at bounding box center [0, 0] width 0 height 0
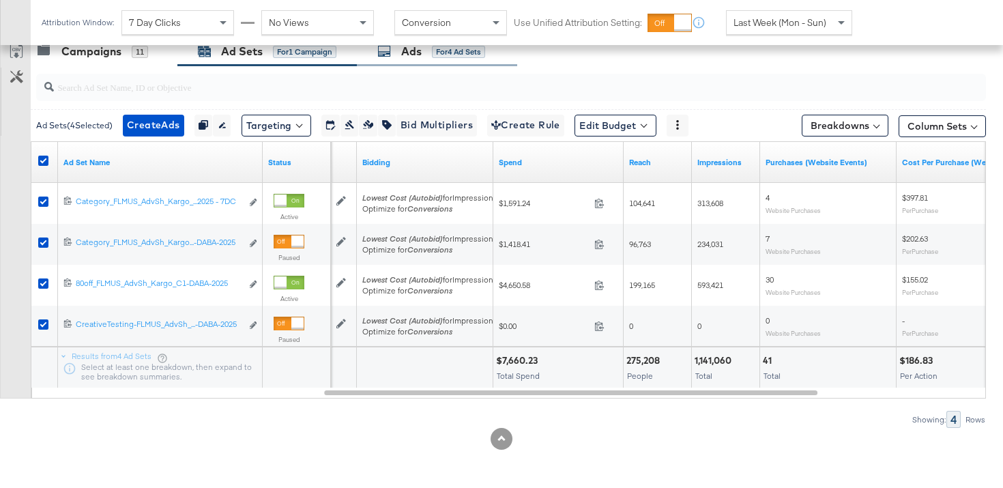
click at [395, 66] on div "Ads for 4 Ad Sets" at bounding box center [437, 51] width 160 height 29
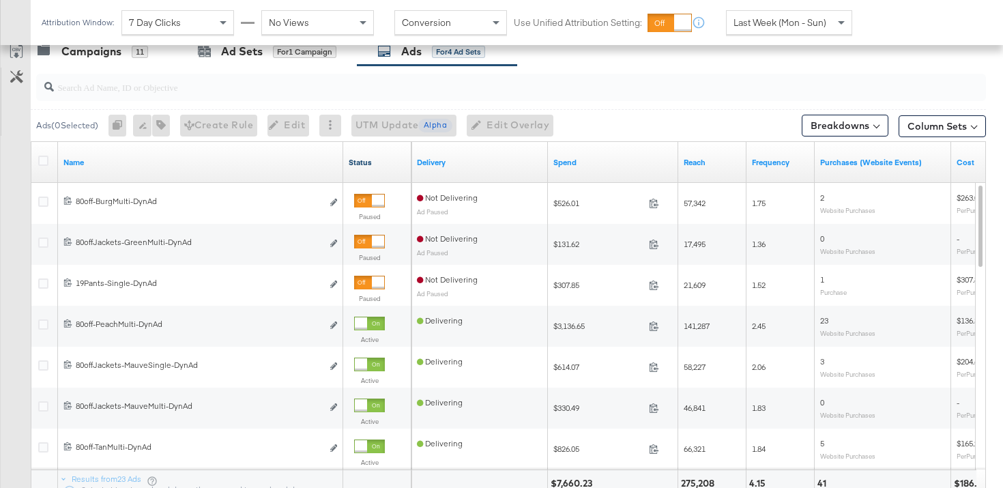
click at [371, 158] on link "Status" at bounding box center [377, 162] width 57 height 11
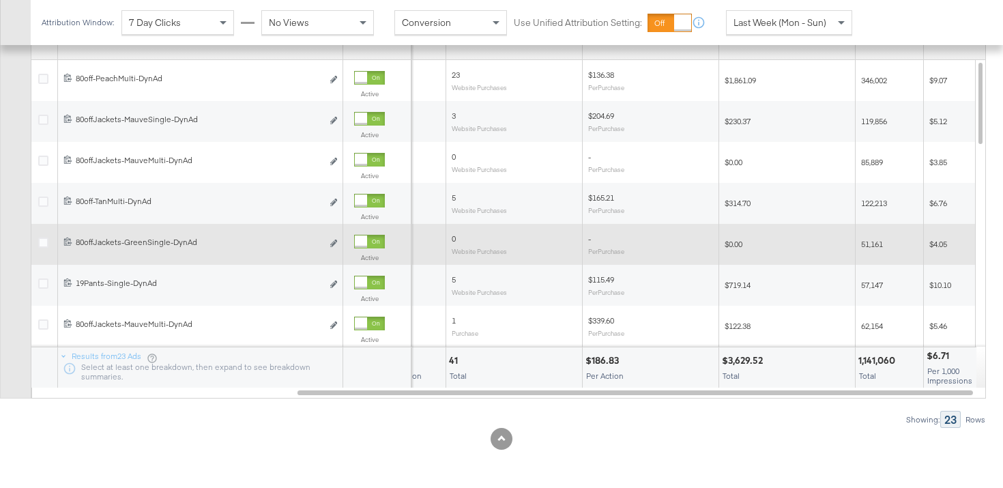
scroll to position [498, 0]
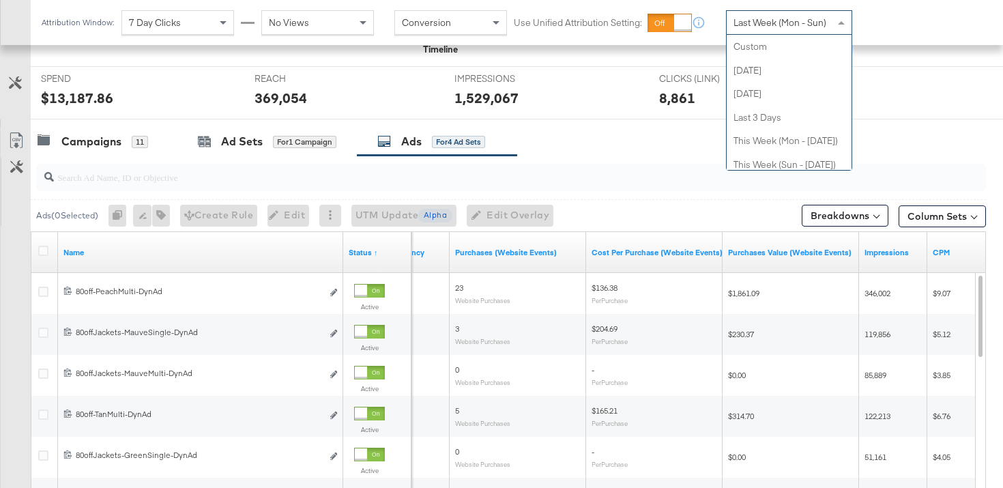
click at [801, 28] on span "Last Week (Mon - Sun)" at bounding box center [780, 22] width 93 height 12
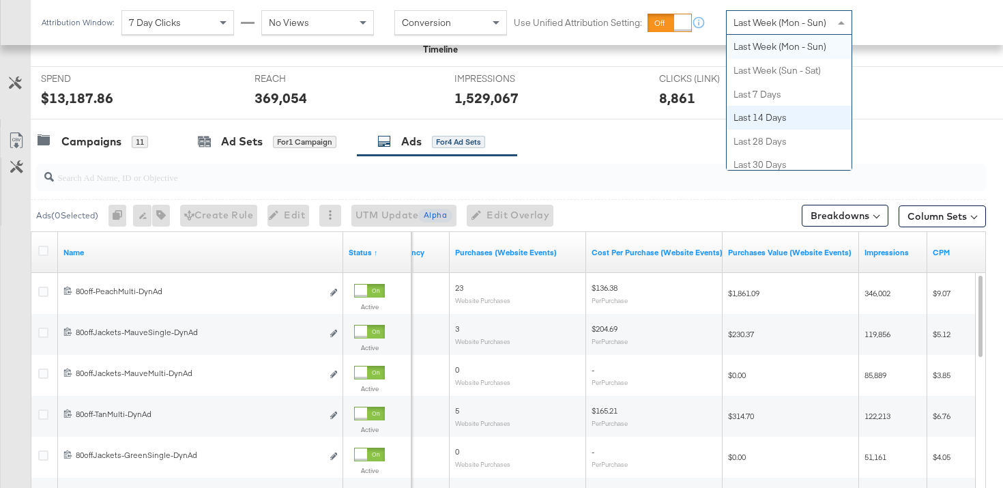
scroll to position [382, 0]
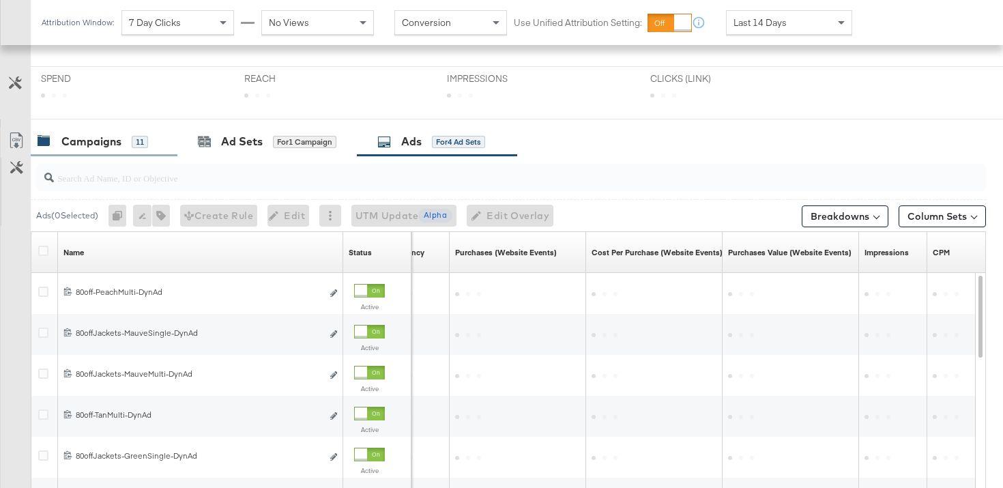
click at [128, 143] on div "Campaigns 11" at bounding box center [93, 142] width 111 height 16
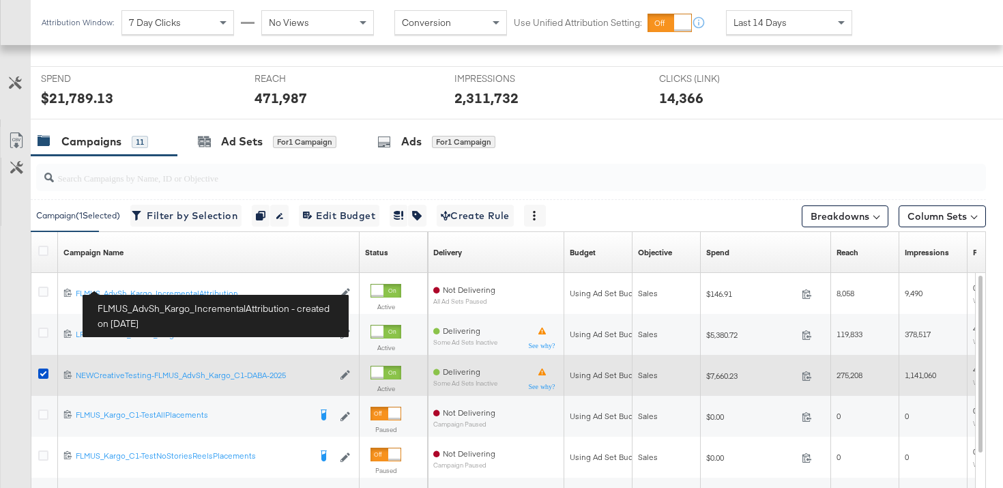
scroll to position [498, 0]
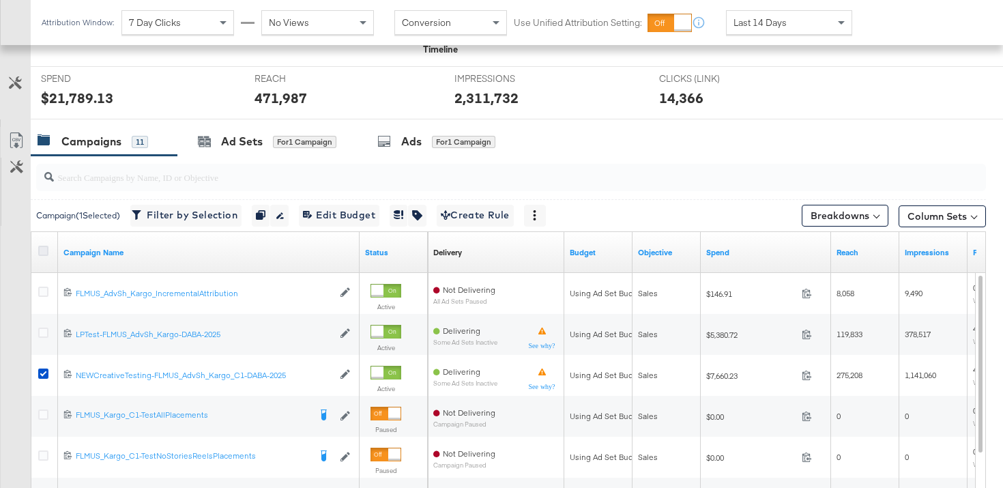
click at [42, 249] on icon at bounding box center [43, 251] width 10 height 10
click at [0, 0] on input "checkbox" at bounding box center [0, 0] width 0 height 0
click at [42, 249] on icon at bounding box center [43, 251] width 10 height 10
click at [0, 0] on input "checkbox" at bounding box center [0, 0] width 0 height 0
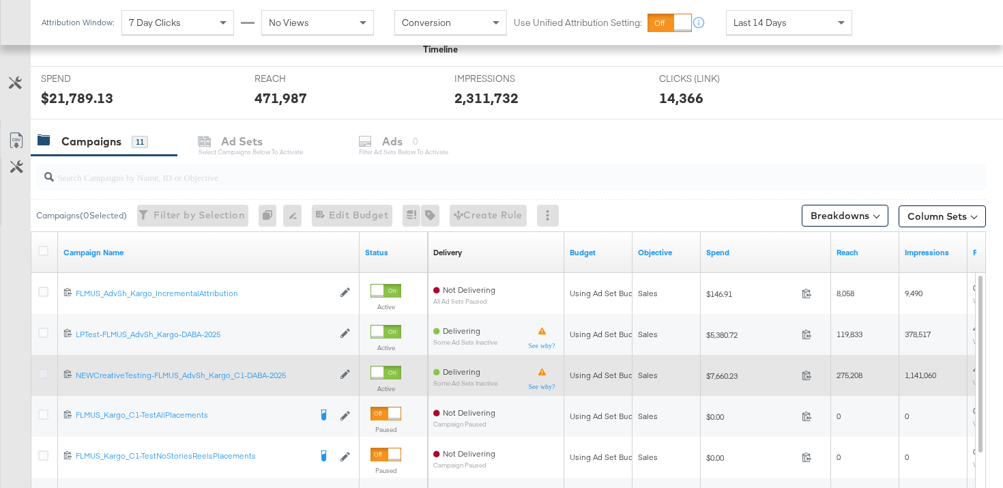
click at [43, 373] on icon at bounding box center [43, 374] width 10 height 10
click at [0, 0] on input "checkbox" at bounding box center [0, 0] width 0 height 0
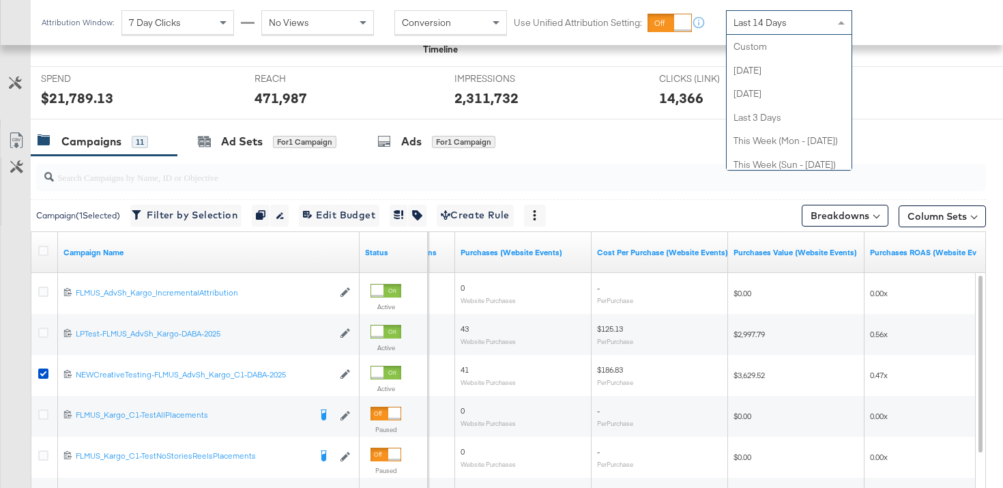
click at [810, 15] on div "Last 14 Days" at bounding box center [789, 22] width 125 height 23
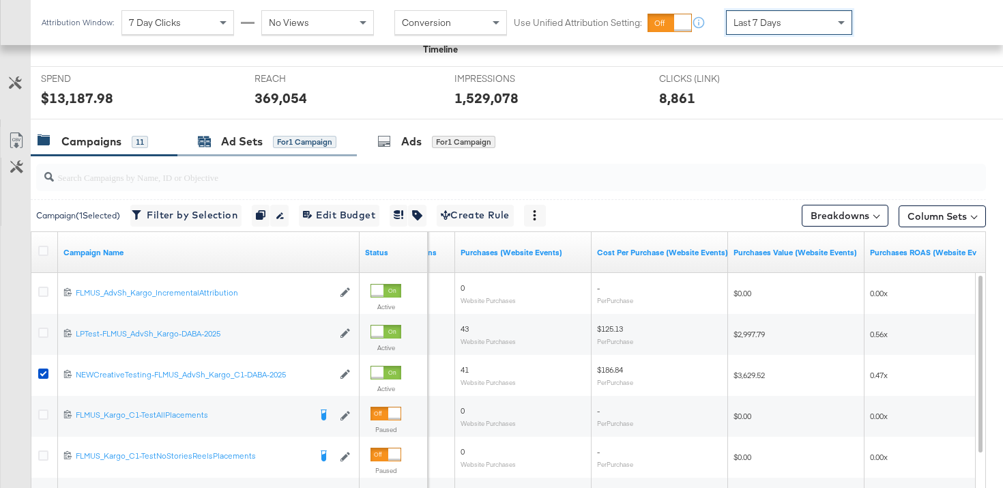
click at [282, 145] on div "for 1 Campaign" at bounding box center [304, 142] width 63 height 12
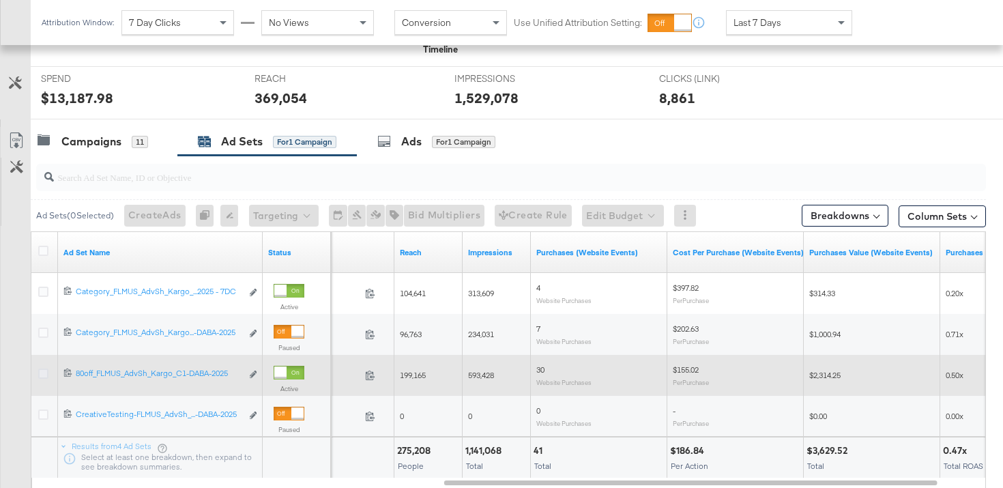
click at [41, 372] on icon at bounding box center [43, 374] width 10 height 10
click at [0, 0] on input "checkbox" at bounding box center [0, 0] width 0 height 0
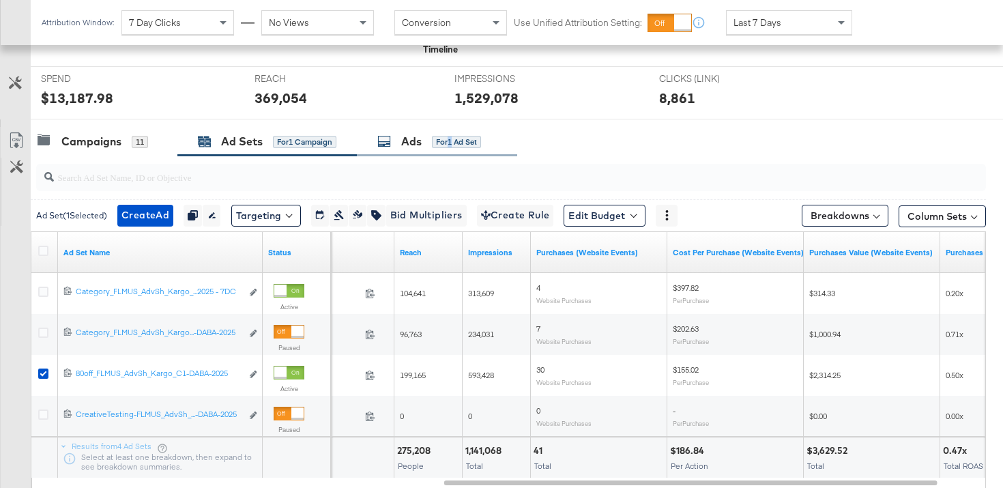
click at [453, 146] on div "for 1 Ad Set" at bounding box center [456, 142] width 49 height 12
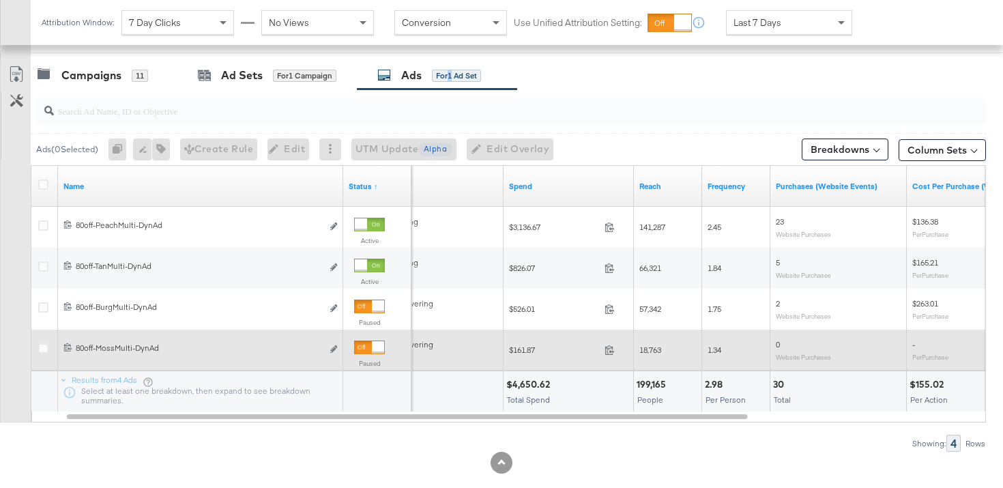
scroll to position [563, 0]
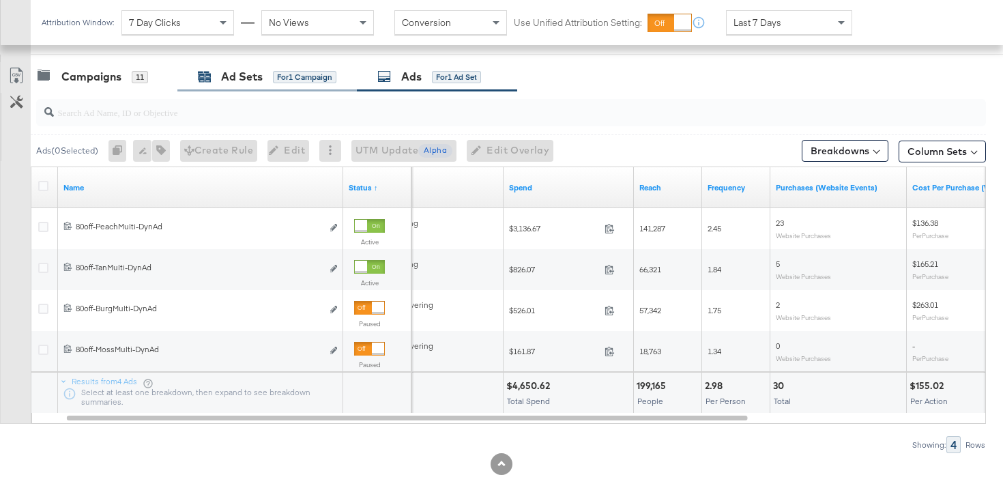
click at [294, 79] on div "for 1 Campaign" at bounding box center [304, 77] width 63 height 12
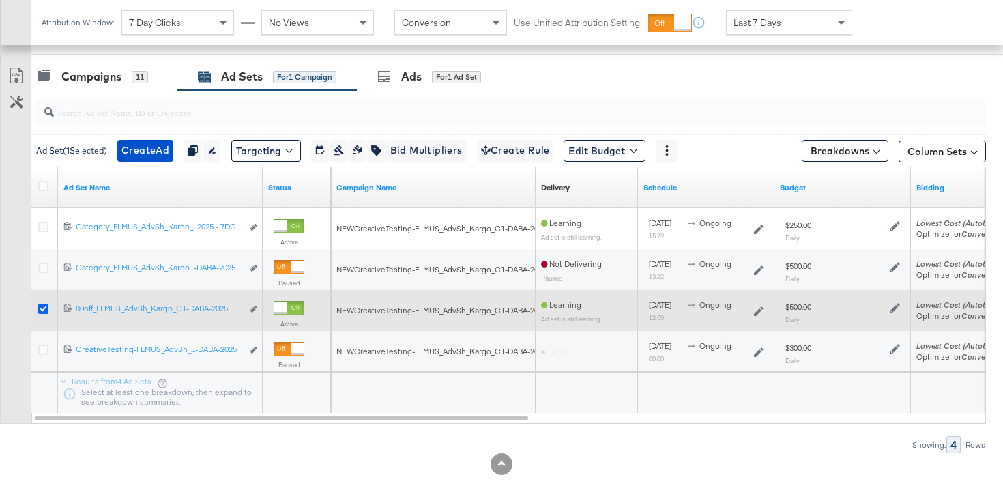
click at [48, 306] on icon at bounding box center [43, 309] width 10 height 10
click at [0, 0] on input "checkbox" at bounding box center [0, 0] width 0 height 0
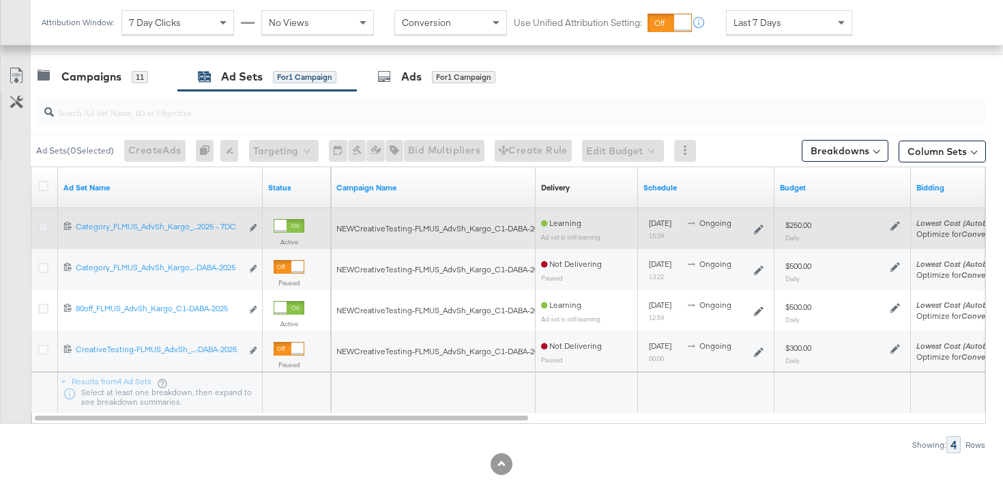
click at [41, 228] on icon at bounding box center [43, 227] width 10 height 10
click at [0, 0] on input "checkbox" at bounding box center [0, 0] width 0 height 0
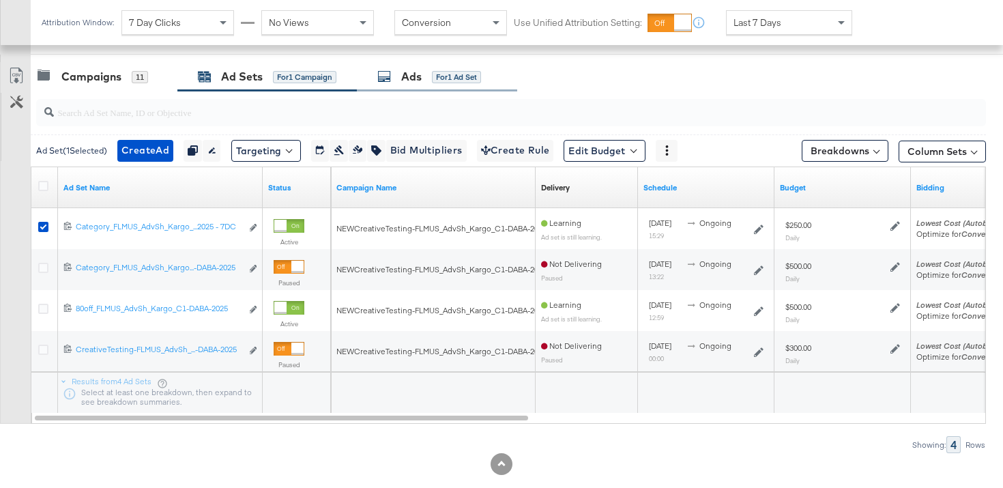
click at [440, 81] on div "for 1 Ad Set" at bounding box center [456, 77] width 49 height 12
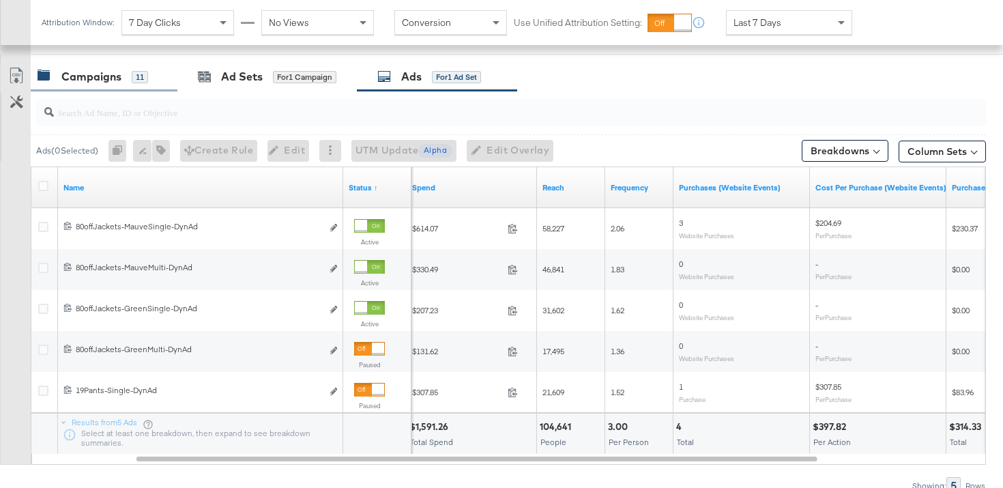
click at [141, 74] on div "11" at bounding box center [140, 77] width 16 height 12
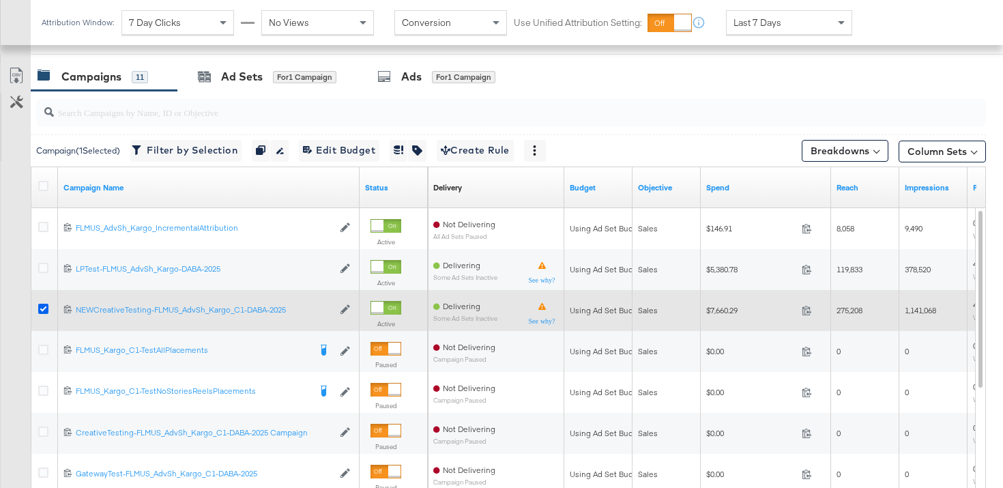
click at [44, 311] on icon at bounding box center [43, 309] width 10 height 10
click at [0, 0] on input "checkbox" at bounding box center [0, 0] width 0 height 0
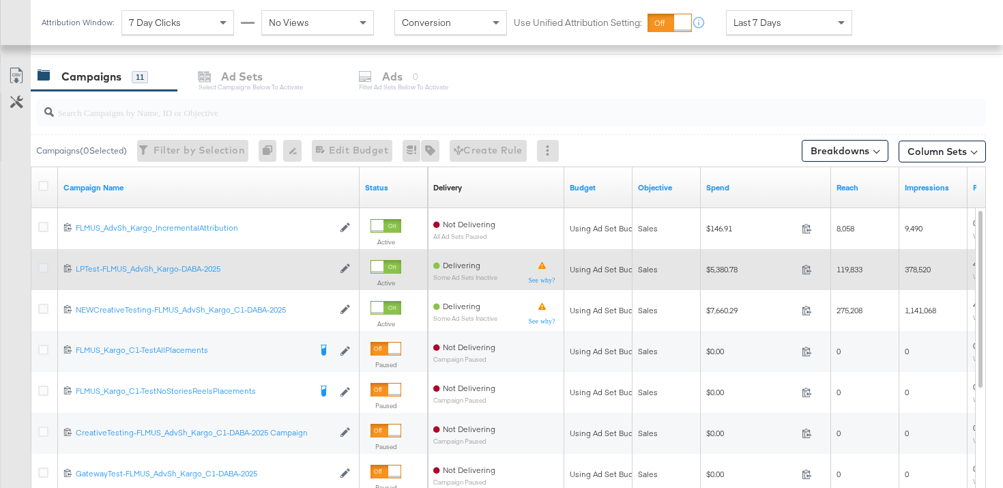
click at [45, 272] on icon at bounding box center [43, 268] width 10 height 10
click at [0, 0] on input "checkbox" at bounding box center [0, 0] width 0 height 0
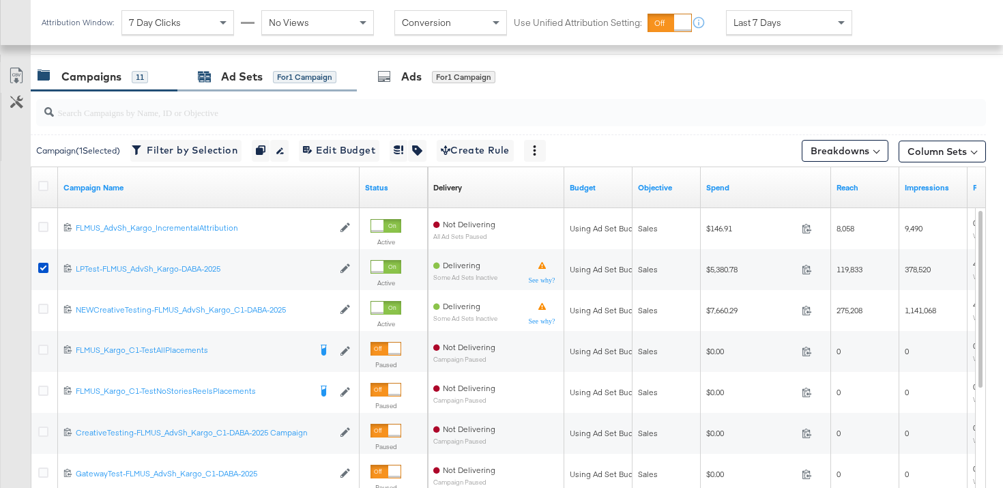
click at [278, 70] on span "for 1 Campaign" at bounding box center [304, 76] width 63 height 12
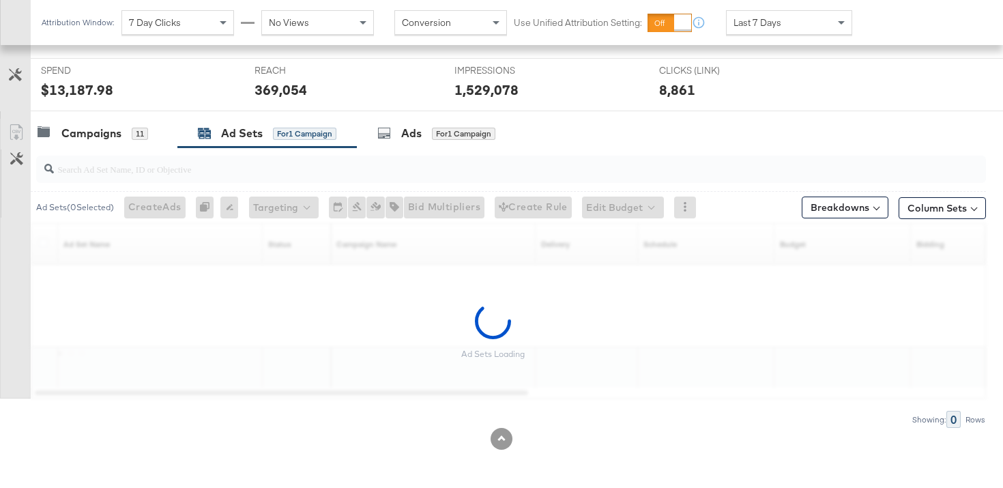
scroll to position [506, 0]
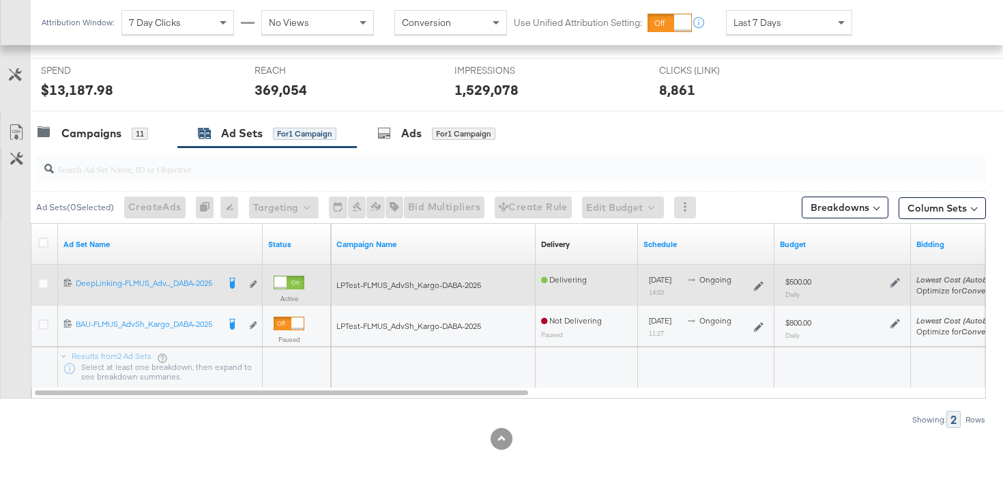
click at [44, 273] on div at bounding box center [45, 285] width 25 height 25
click at [44, 284] on icon at bounding box center [43, 283] width 10 height 10
click at [0, 0] on input "checkbox" at bounding box center [0, 0] width 0 height 0
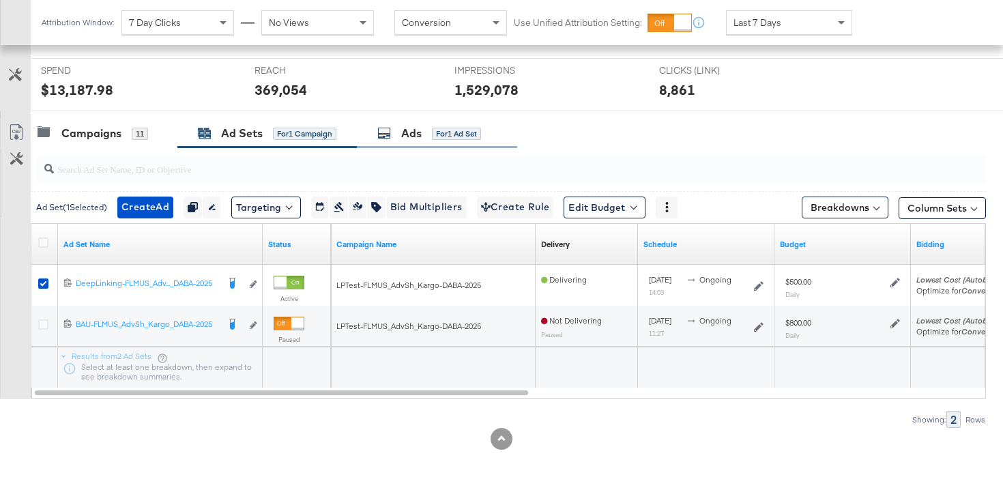
click at [425, 136] on div "Ads for 1 Ad Set" at bounding box center [429, 134] width 104 height 16
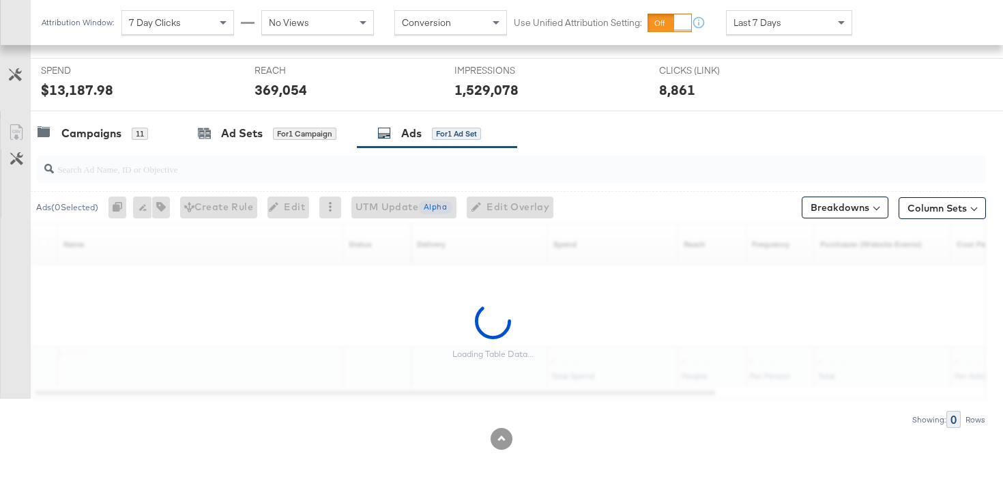
scroll to position [563, 0]
